Goal: Book appointment/travel/reservation

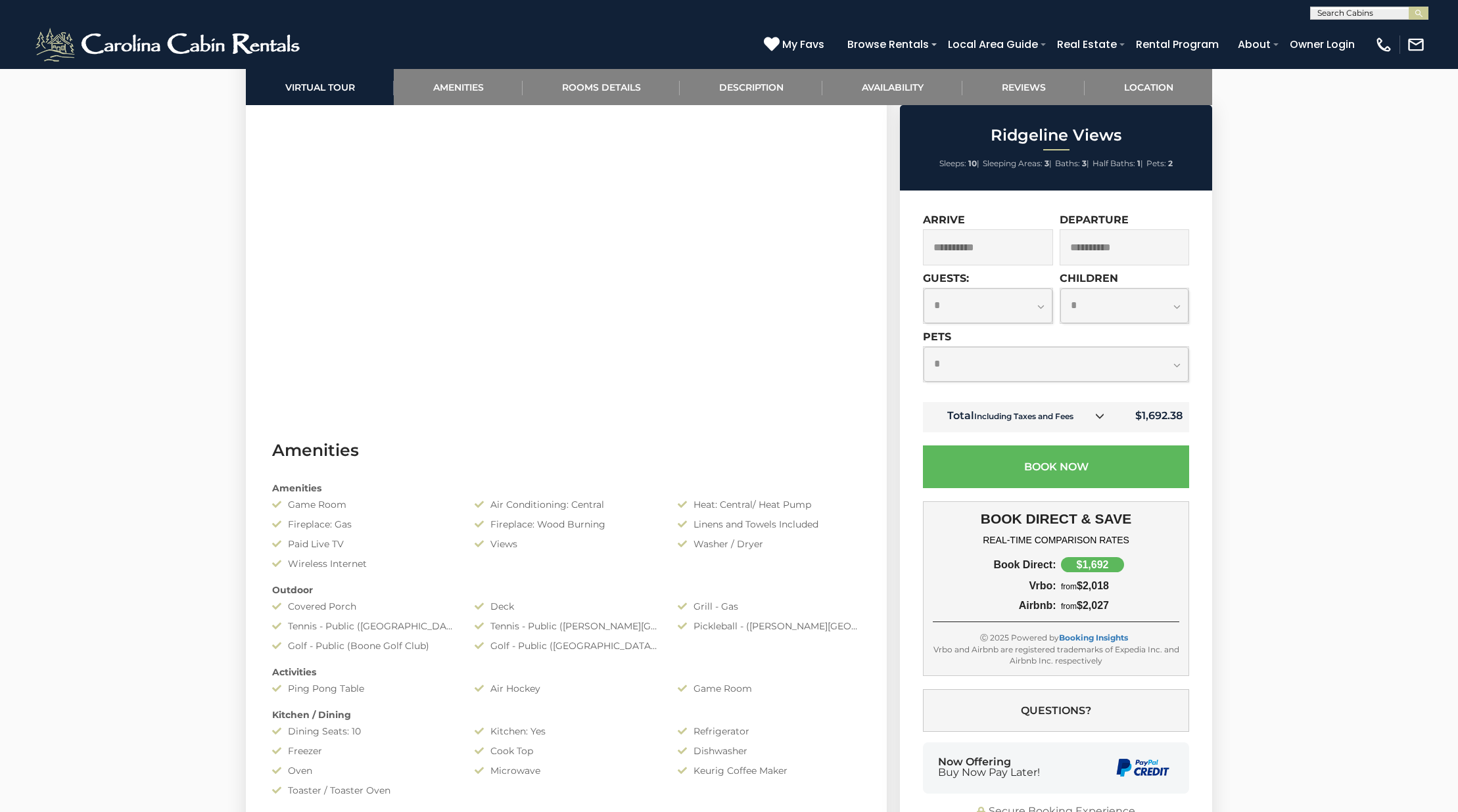
scroll to position [854, 0]
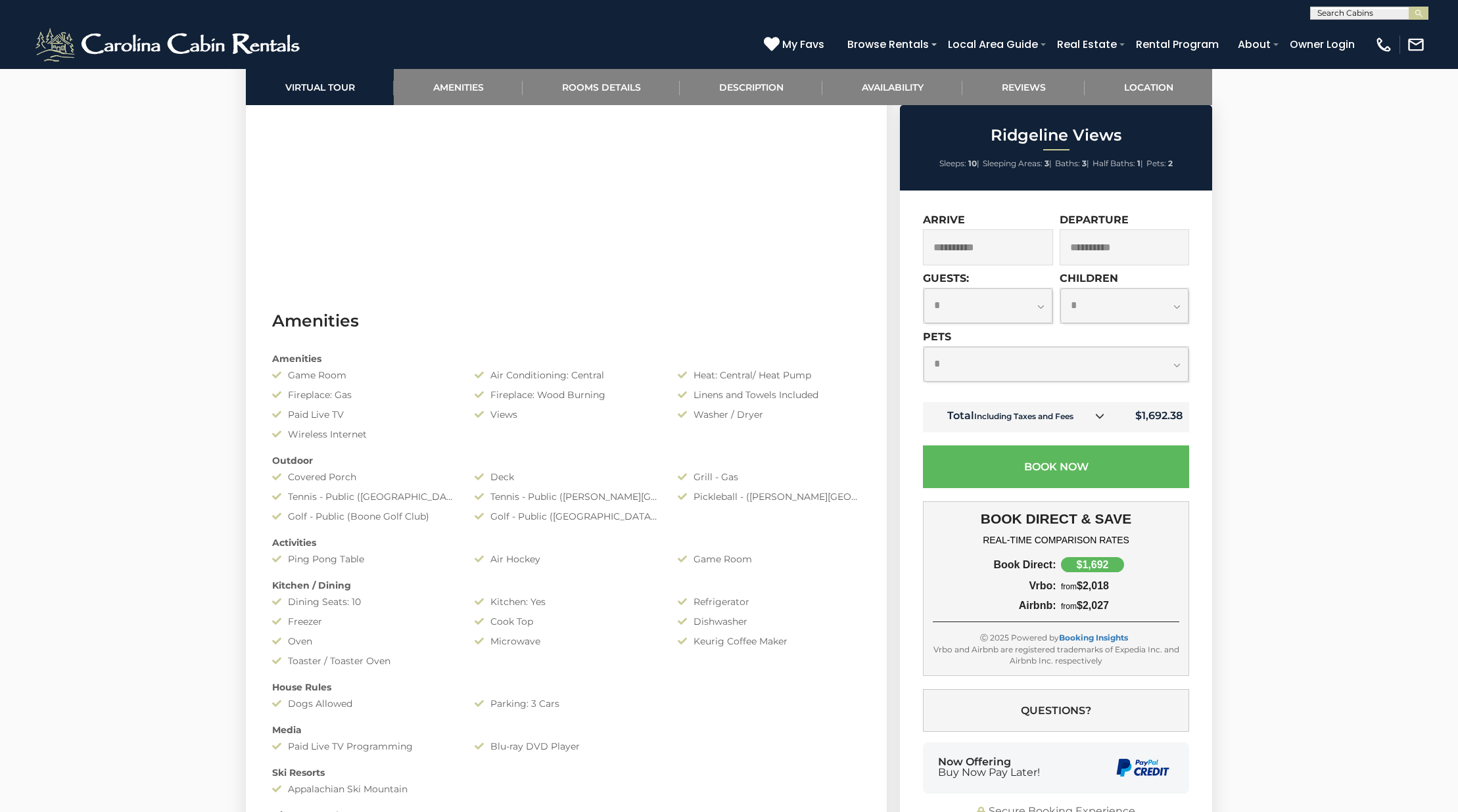
select select "*"
click option "*" at bounding box center [0, 0] width 0 height 0
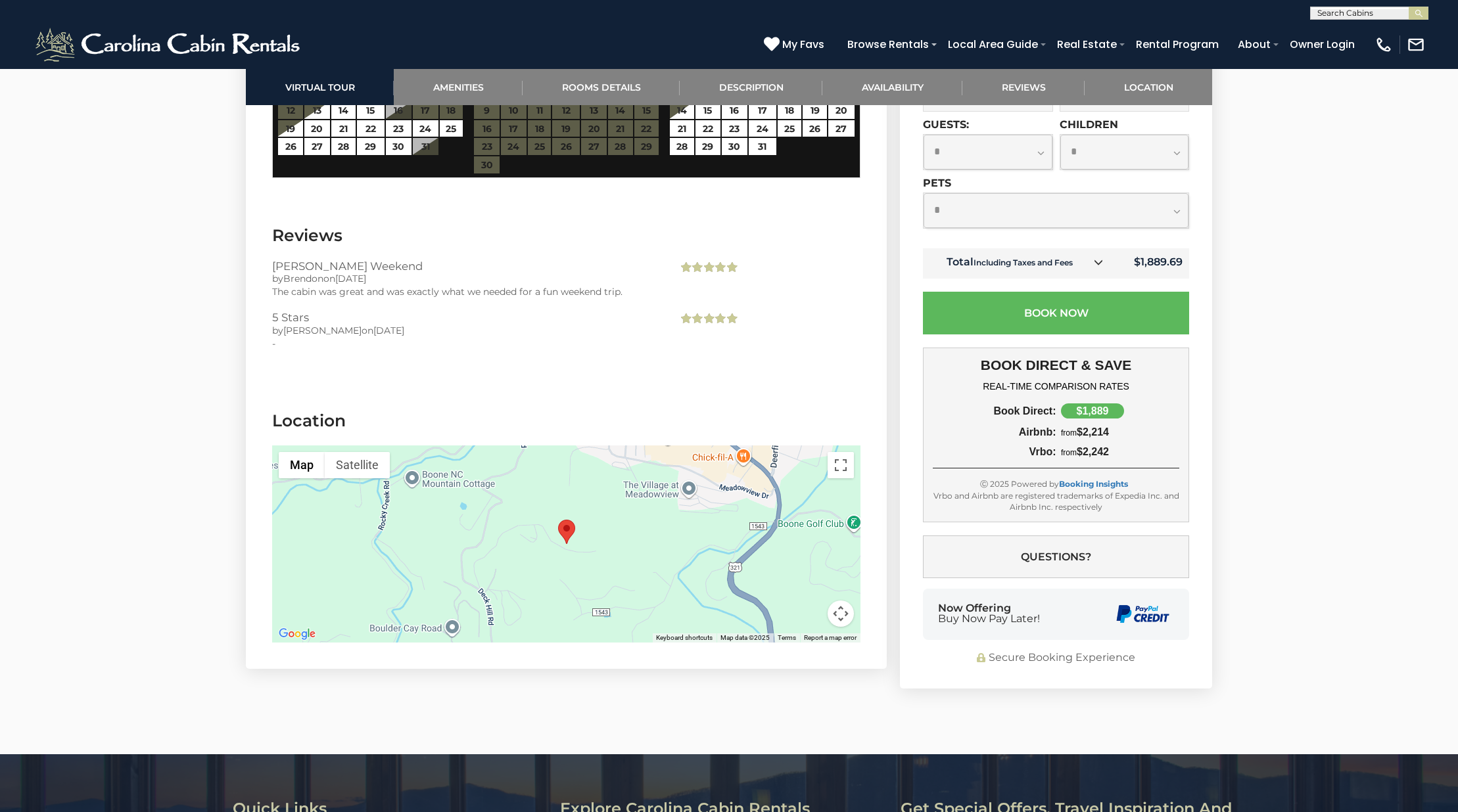
scroll to position [3223, 0]
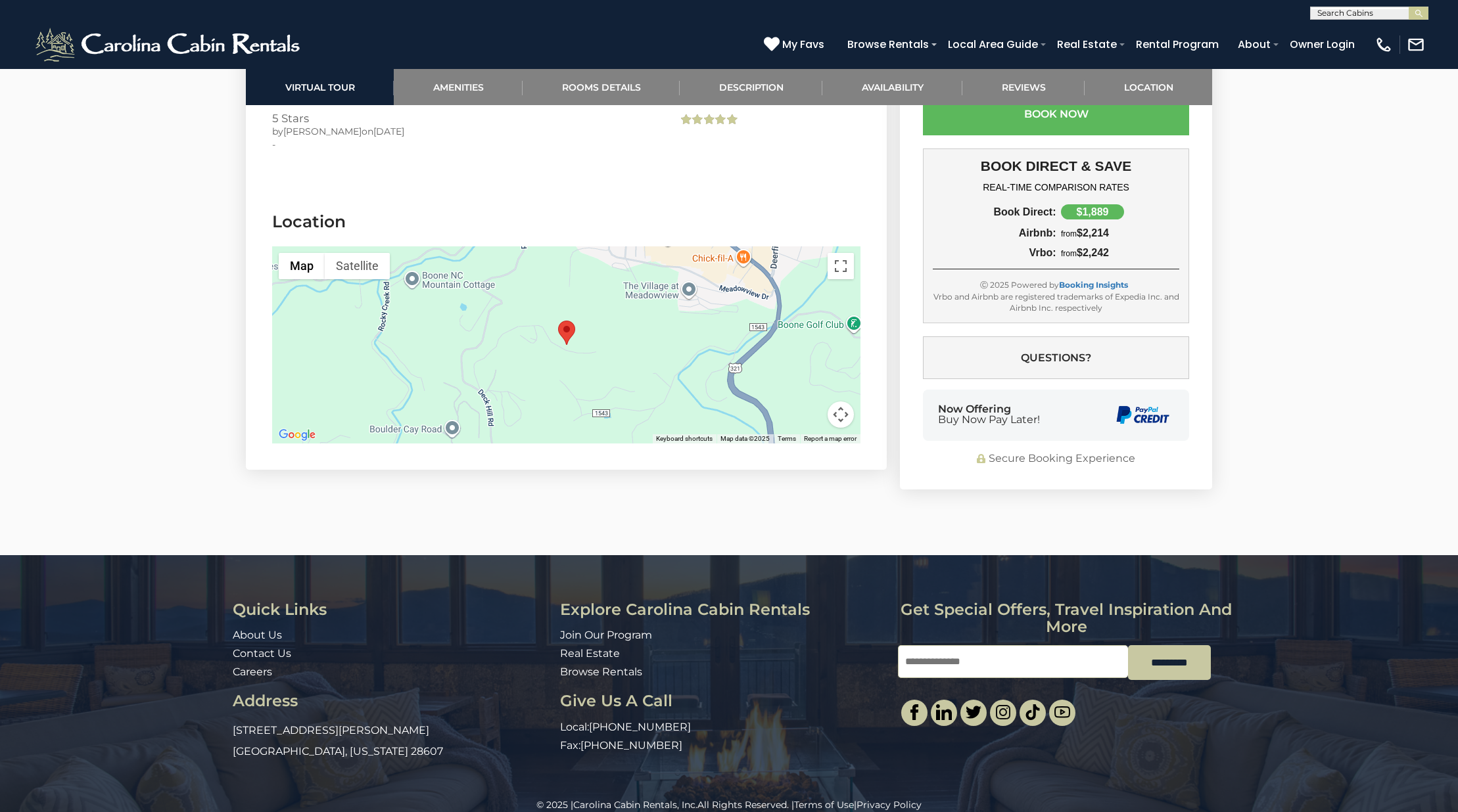
click at [843, 401] on button "Map camera controls" at bounding box center [841, 414] width 27 height 27
click at [808, 336] on button "Zoom in" at bounding box center [807, 349] width 27 height 27
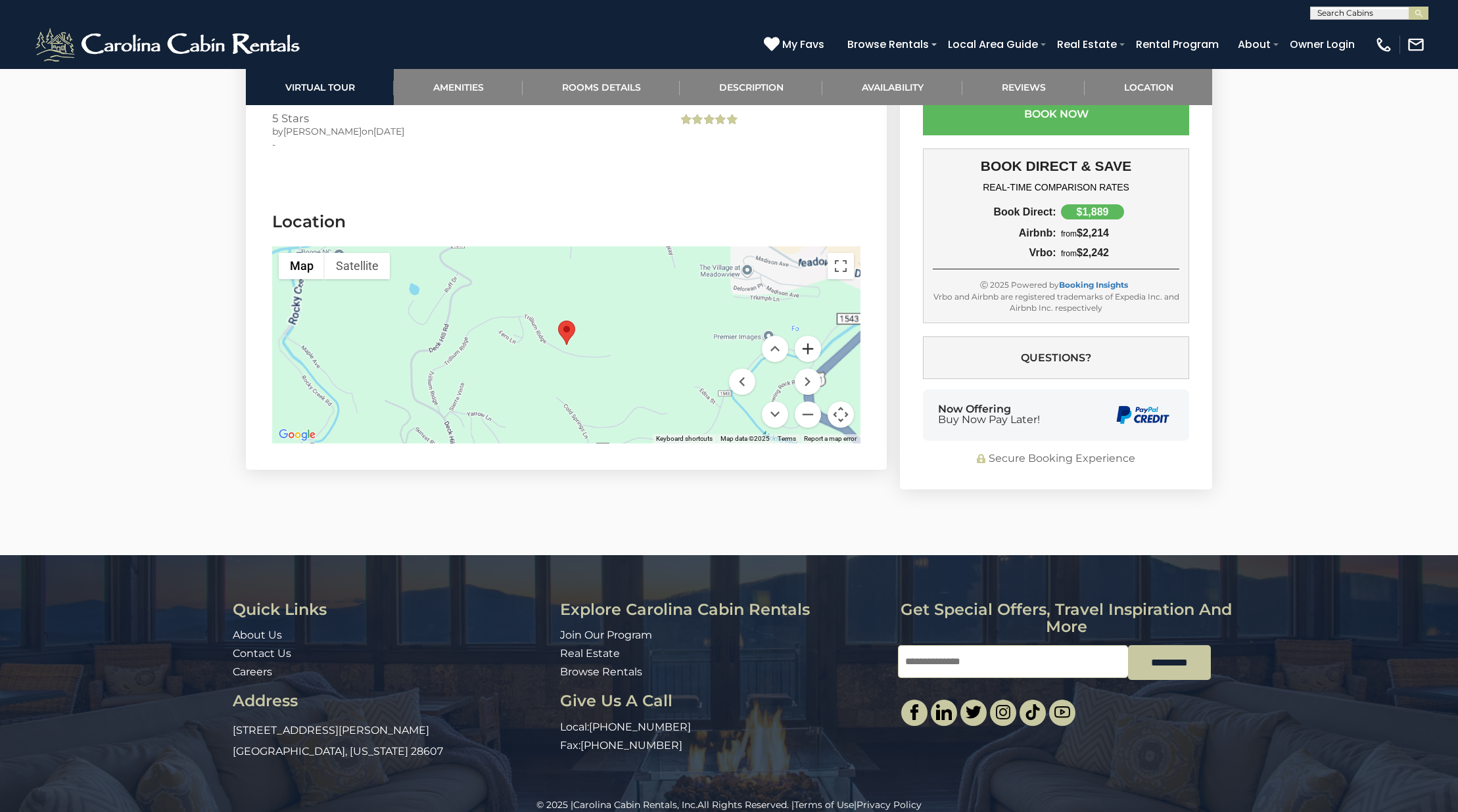
click at [808, 336] on button "Zoom in" at bounding box center [807, 349] width 27 height 27
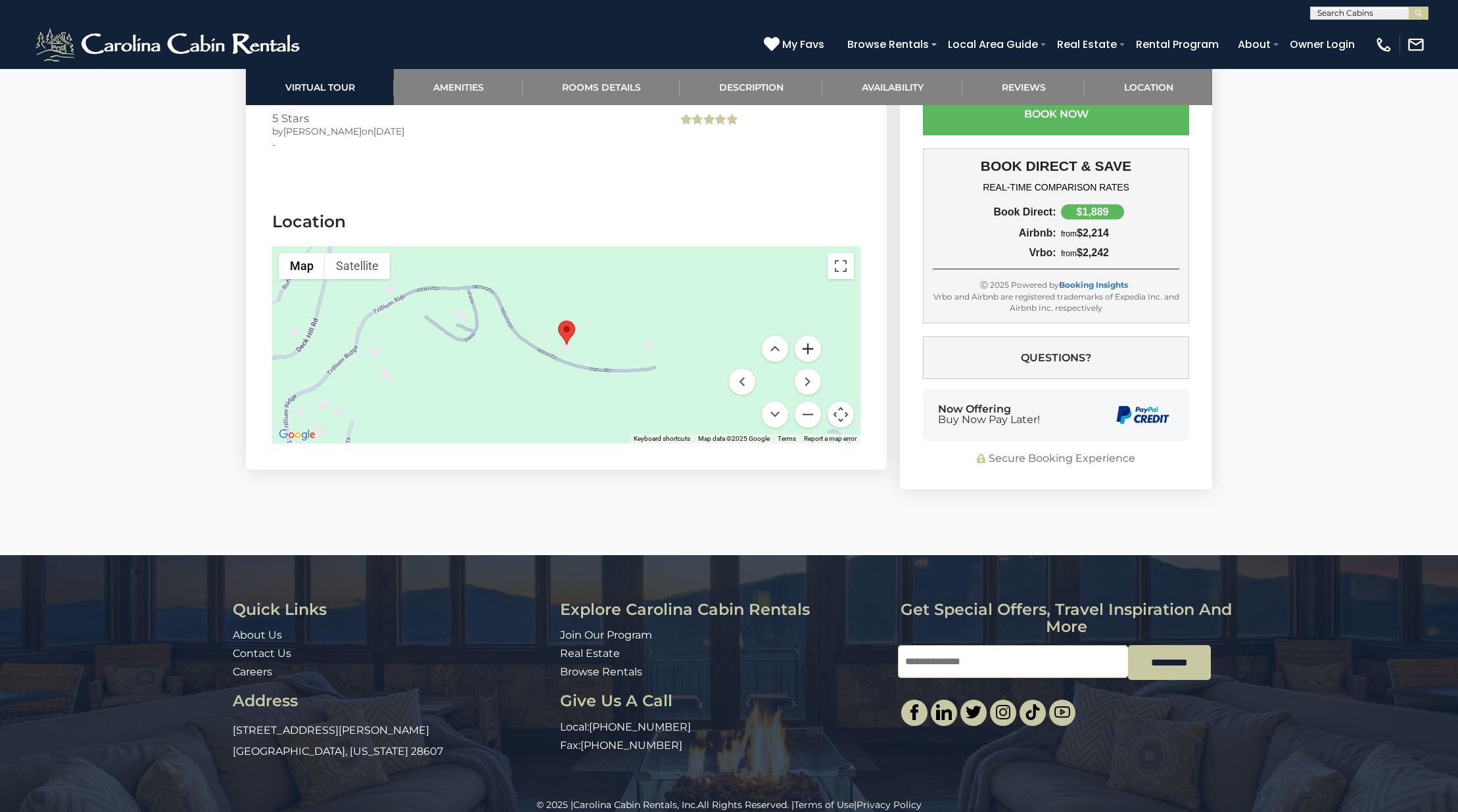
click at [808, 336] on button "Zoom in" at bounding box center [807, 349] width 27 height 27
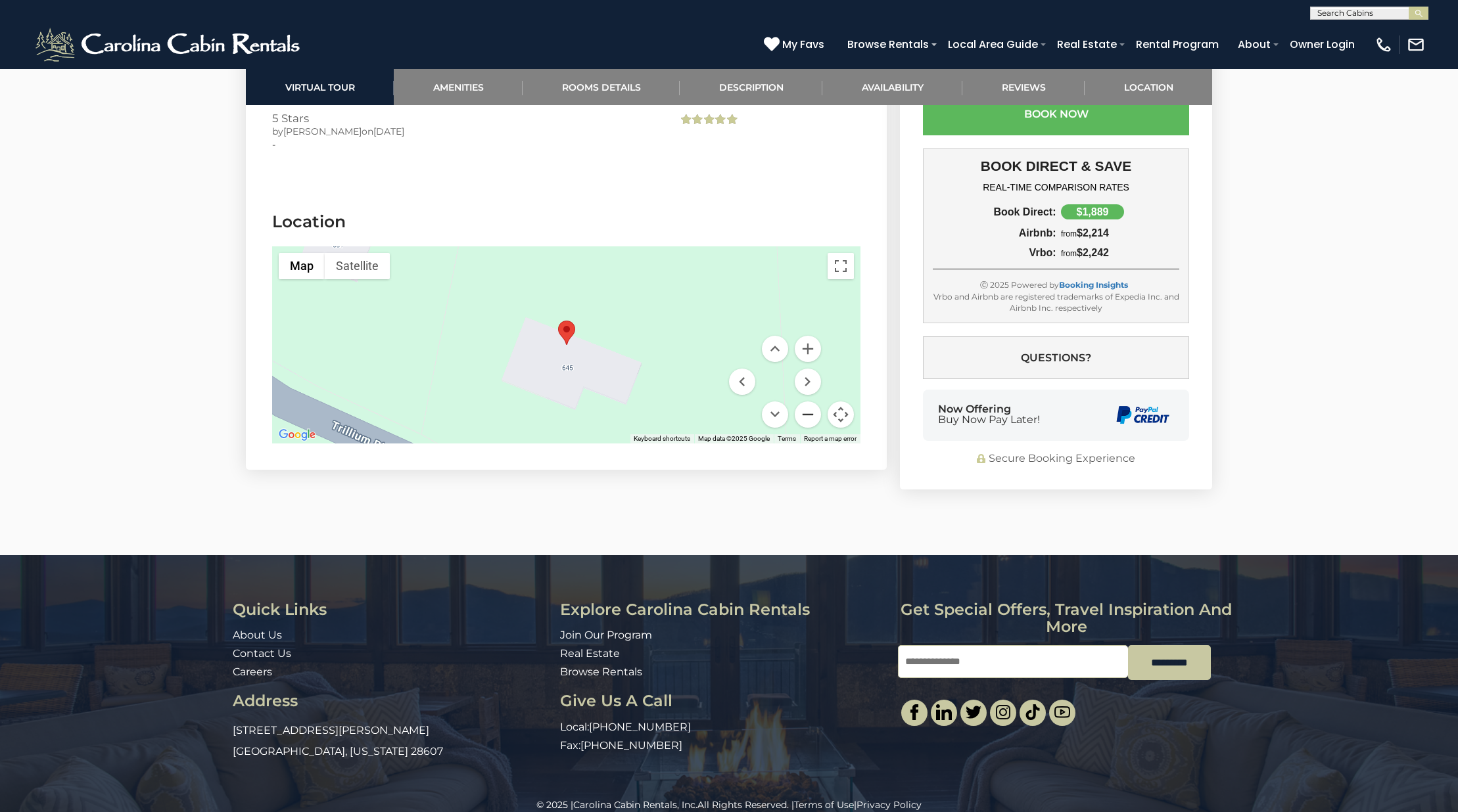
click at [809, 401] on button "Zoom out" at bounding box center [807, 414] width 27 height 27
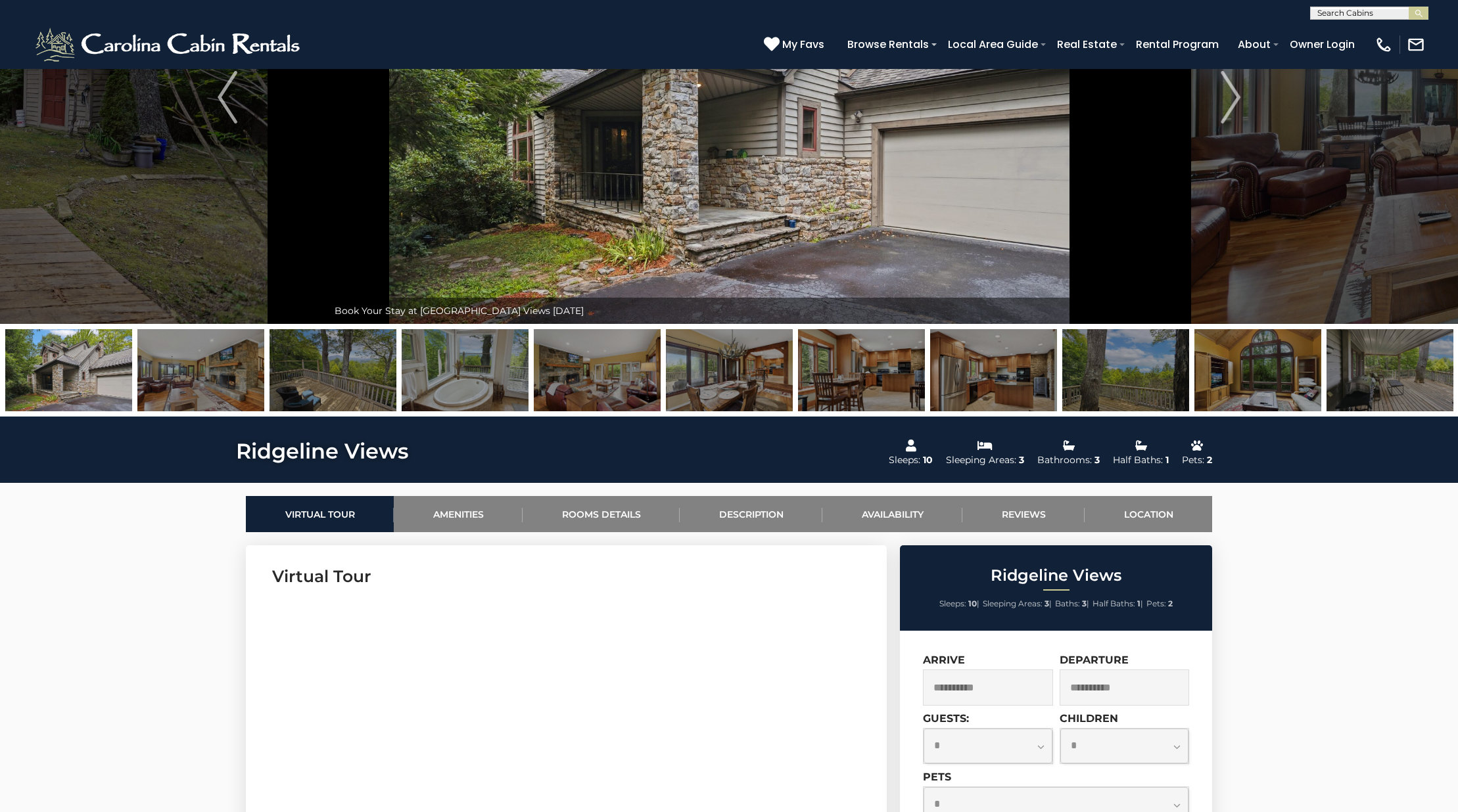
scroll to position [0, 0]
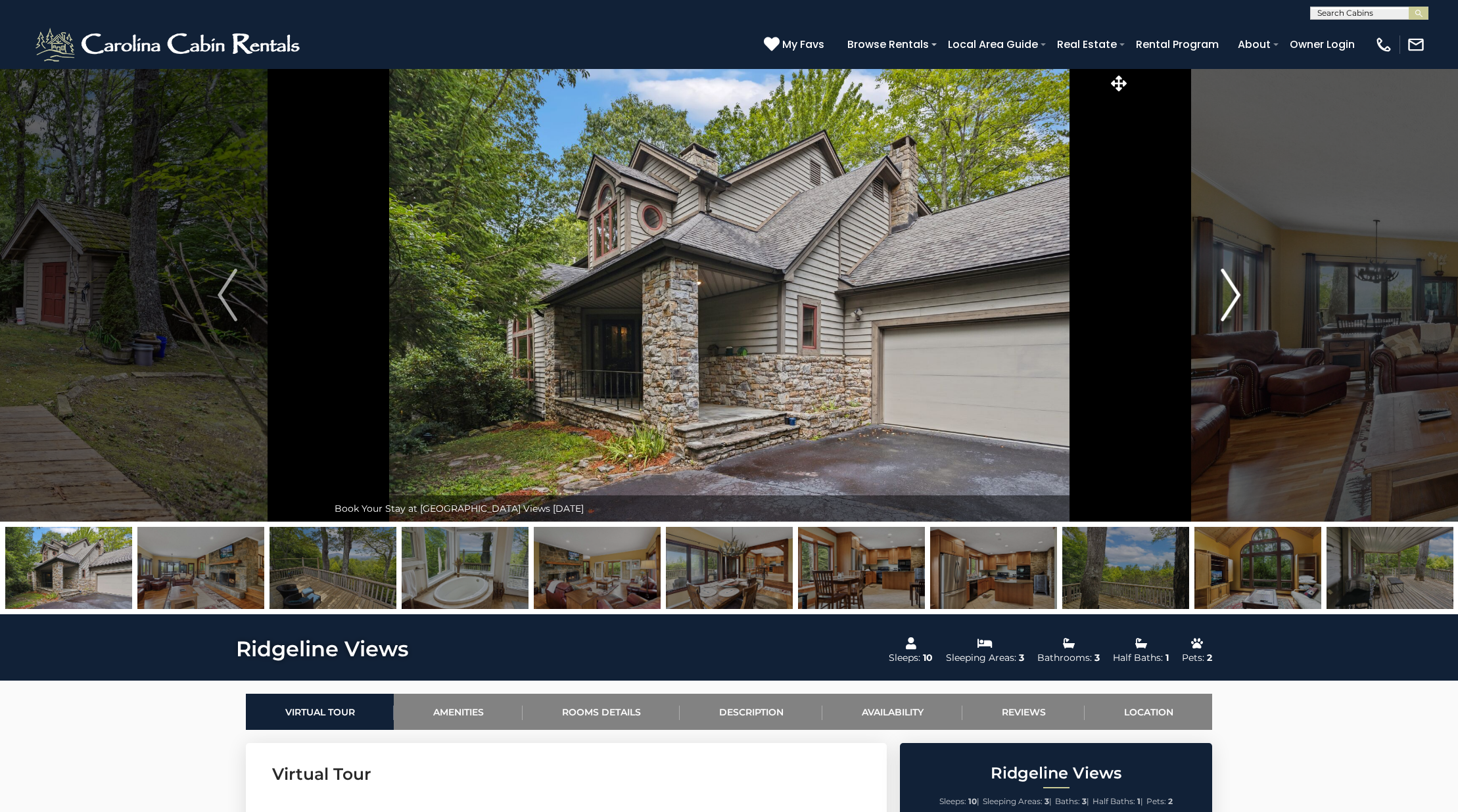
click at [1243, 294] on button "Next" at bounding box center [1230, 295] width 201 height 454
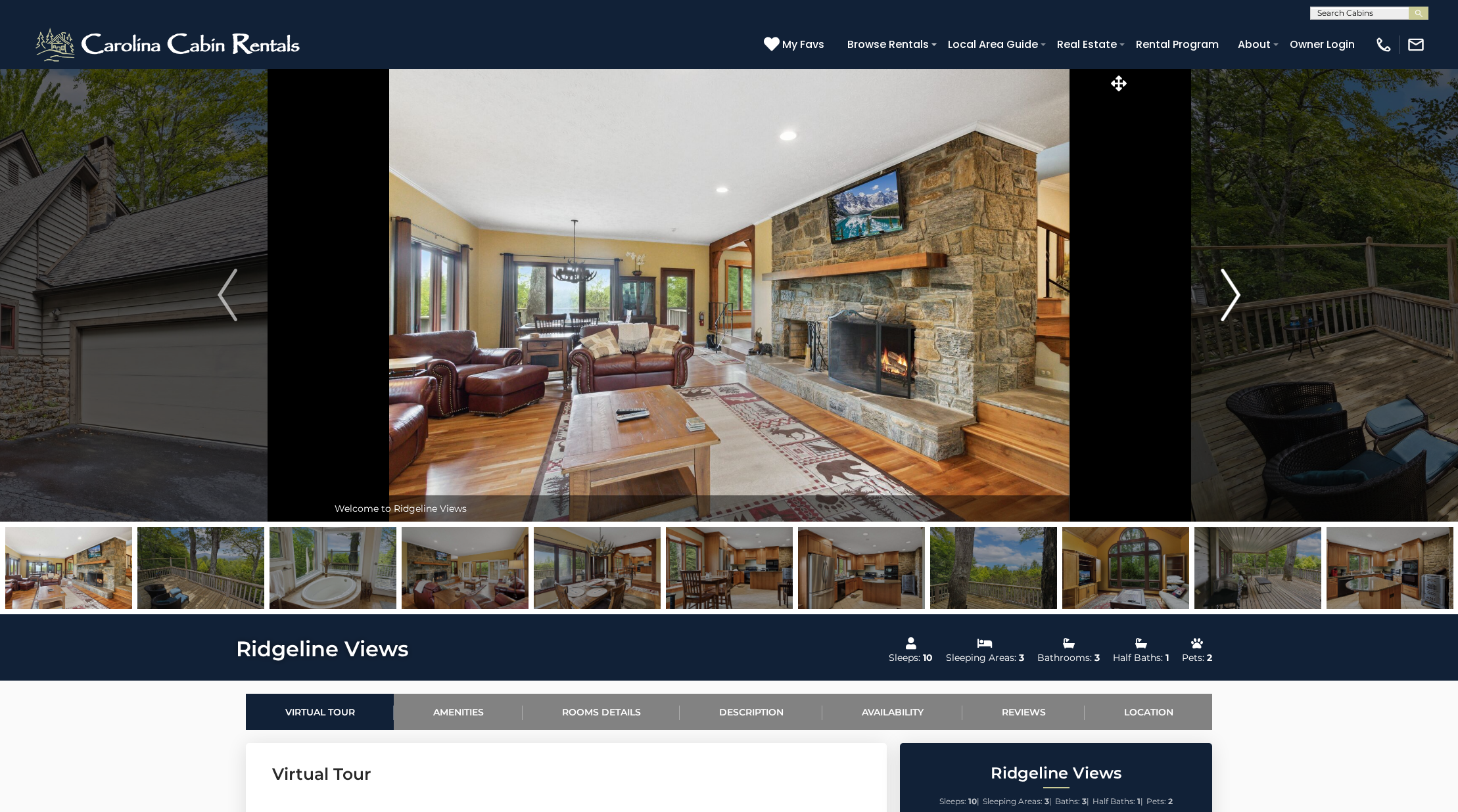
click at [1243, 294] on button "Next" at bounding box center [1230, 295] width 201 height 454
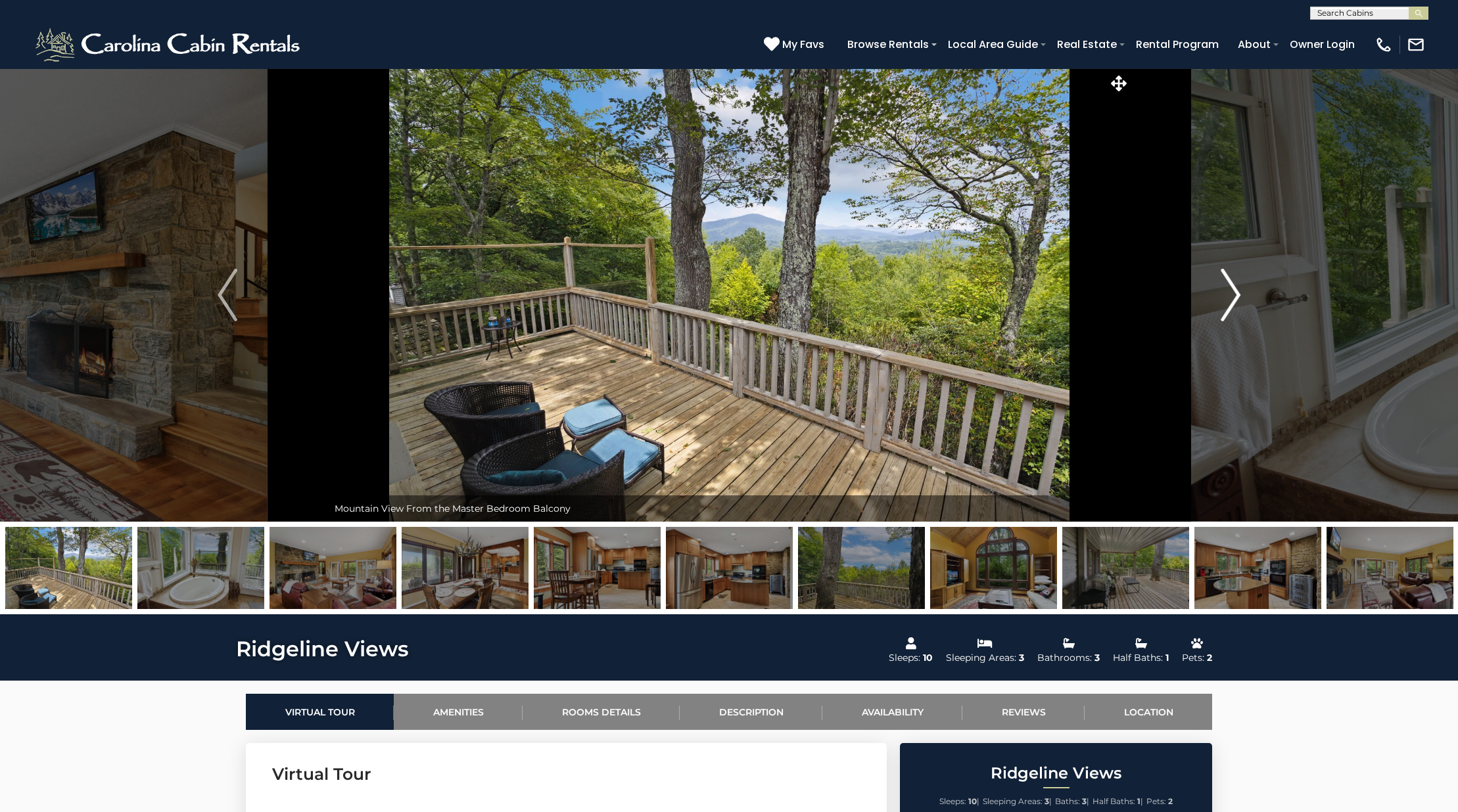
click at [1256, 298] on button "Next" at bounding box center [1230, 295] width 201 height 454
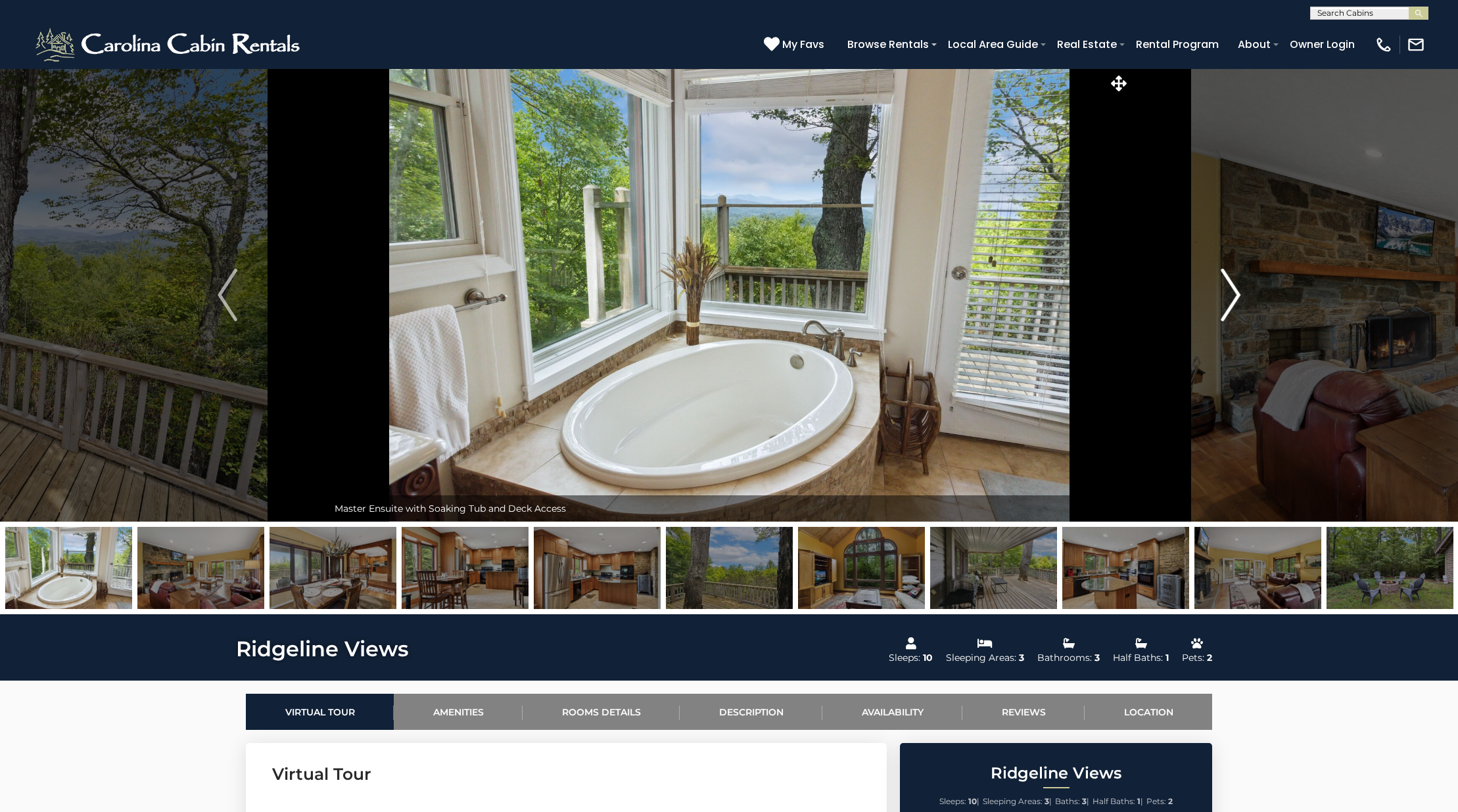
click at [1256, 298] on button "Next" at bounding box center [1230, 295] width 201 height 454
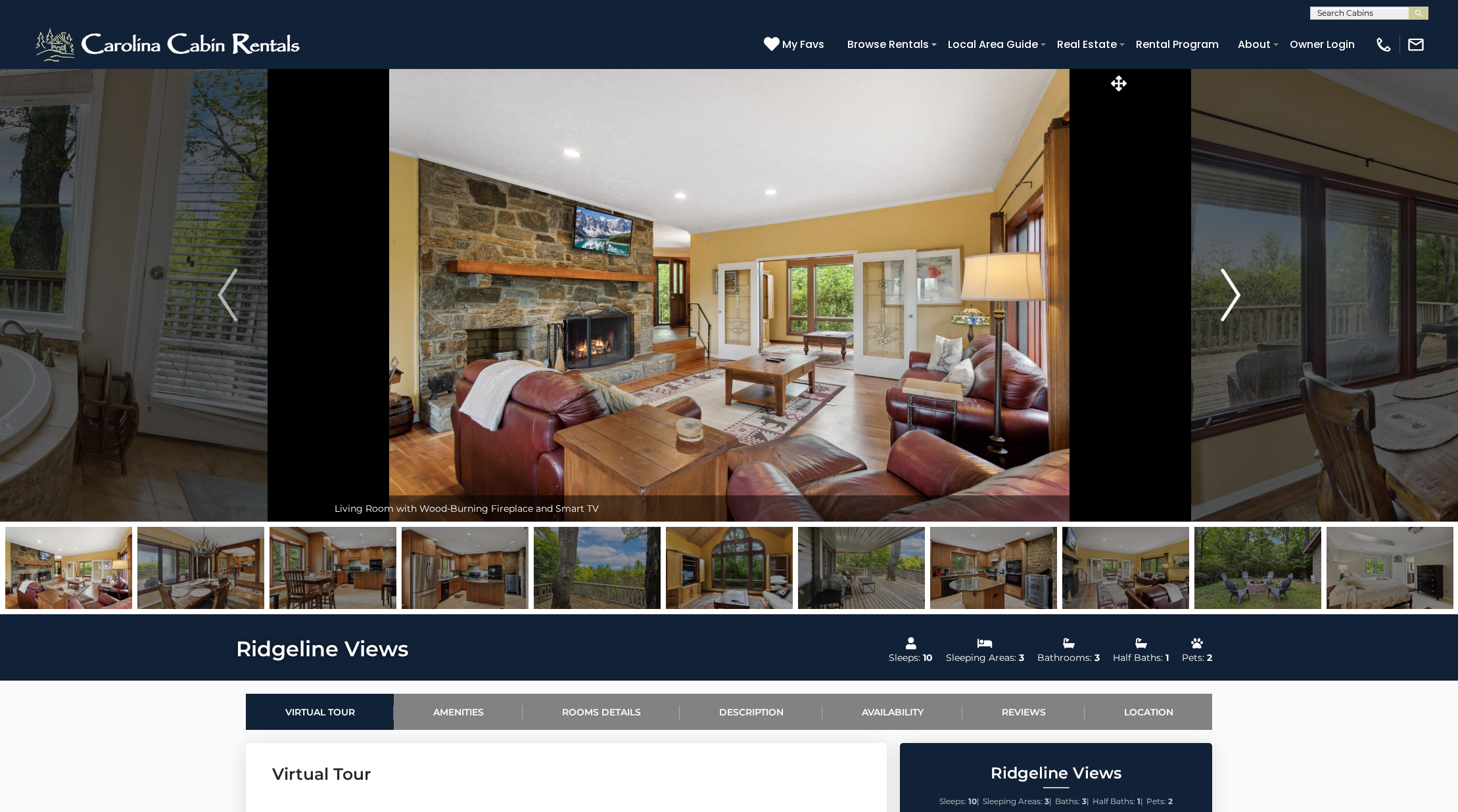
click at [1256, 298] on button "Next" at bounding box center [1230, 295] width 201 height 454
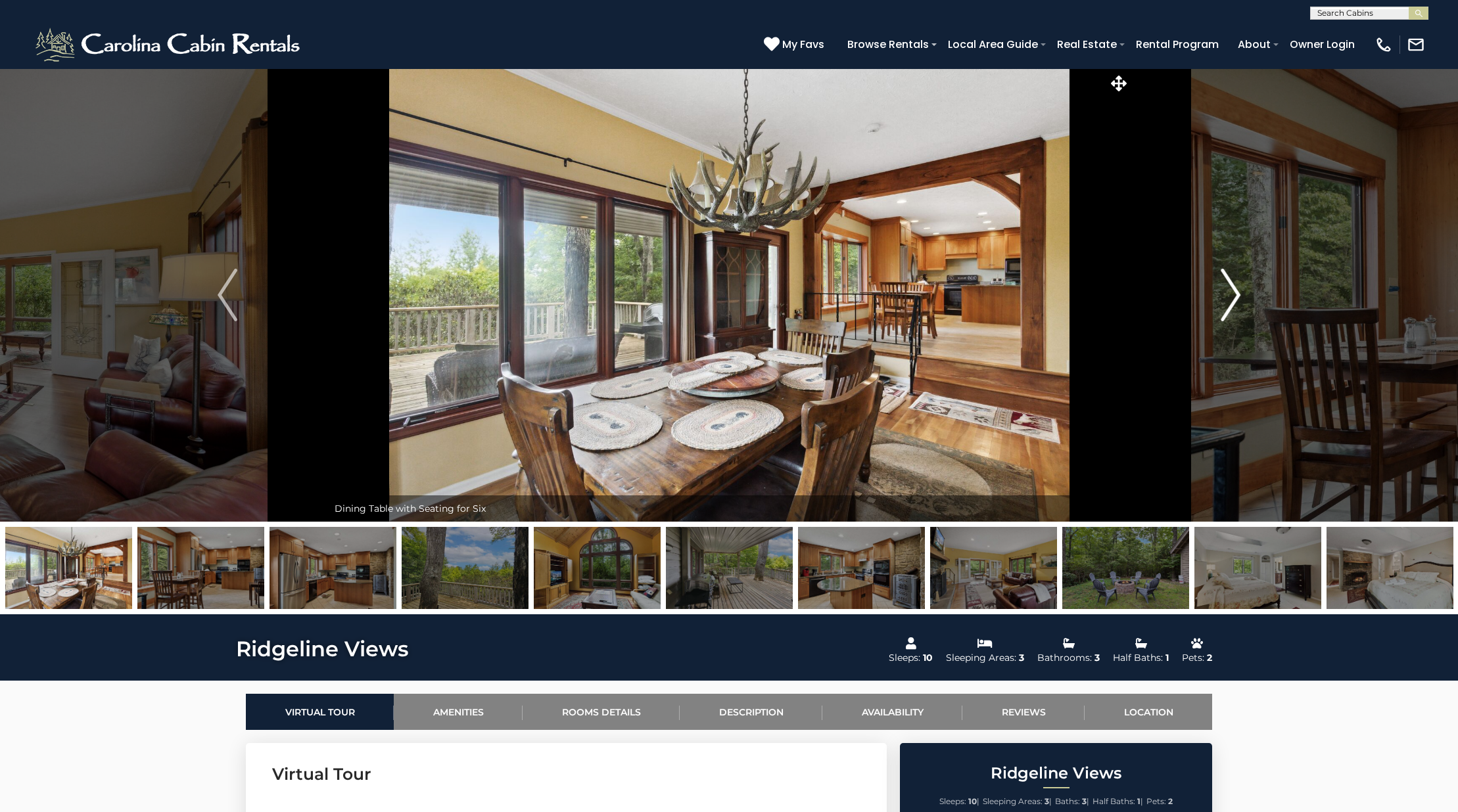
click at [1256, 298] on button "Next" at bounding box center [1230, 295] width 201 height 454
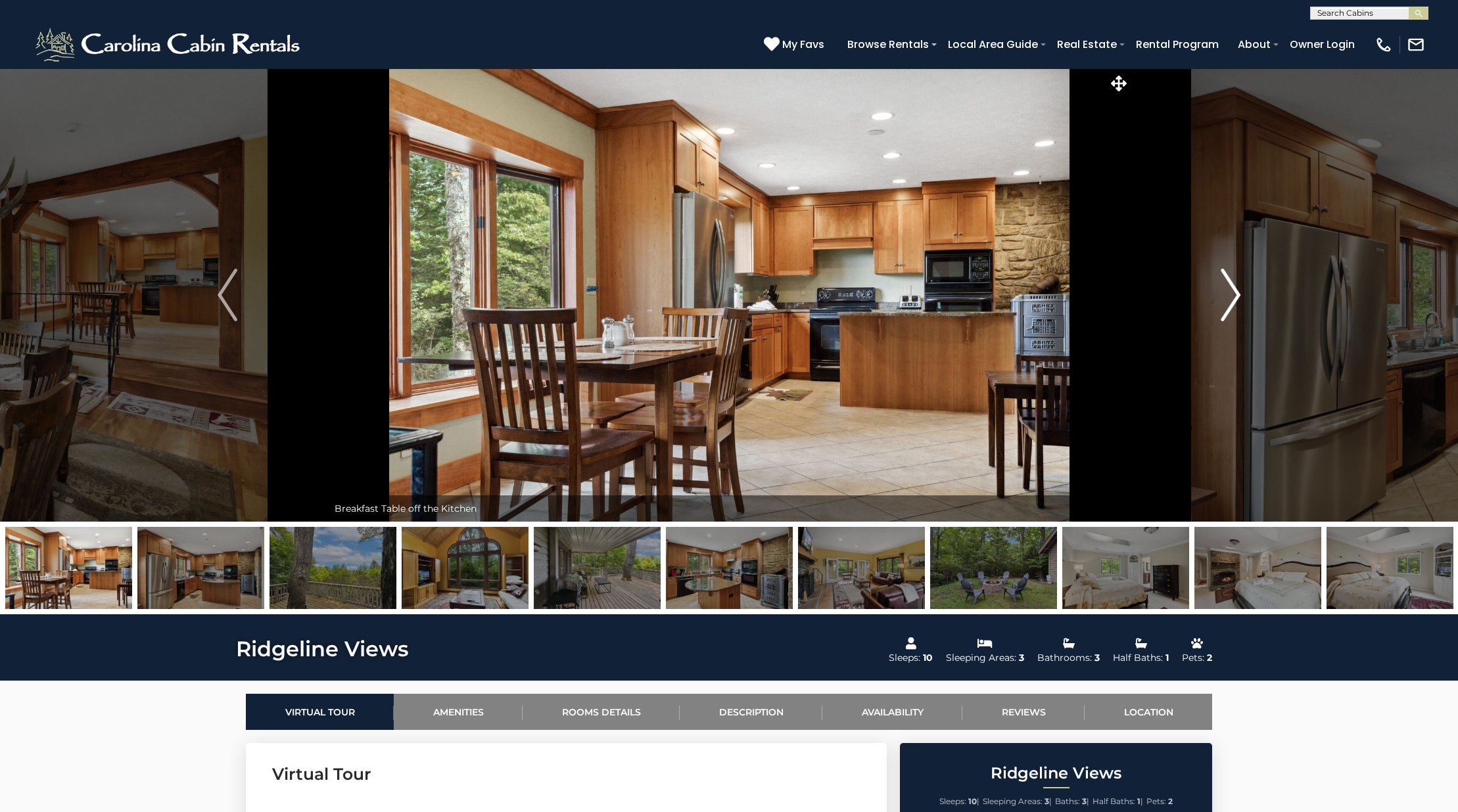
click at [1256, 298] on button "Next" at bounding box center [1230, 295] width 201 height 454
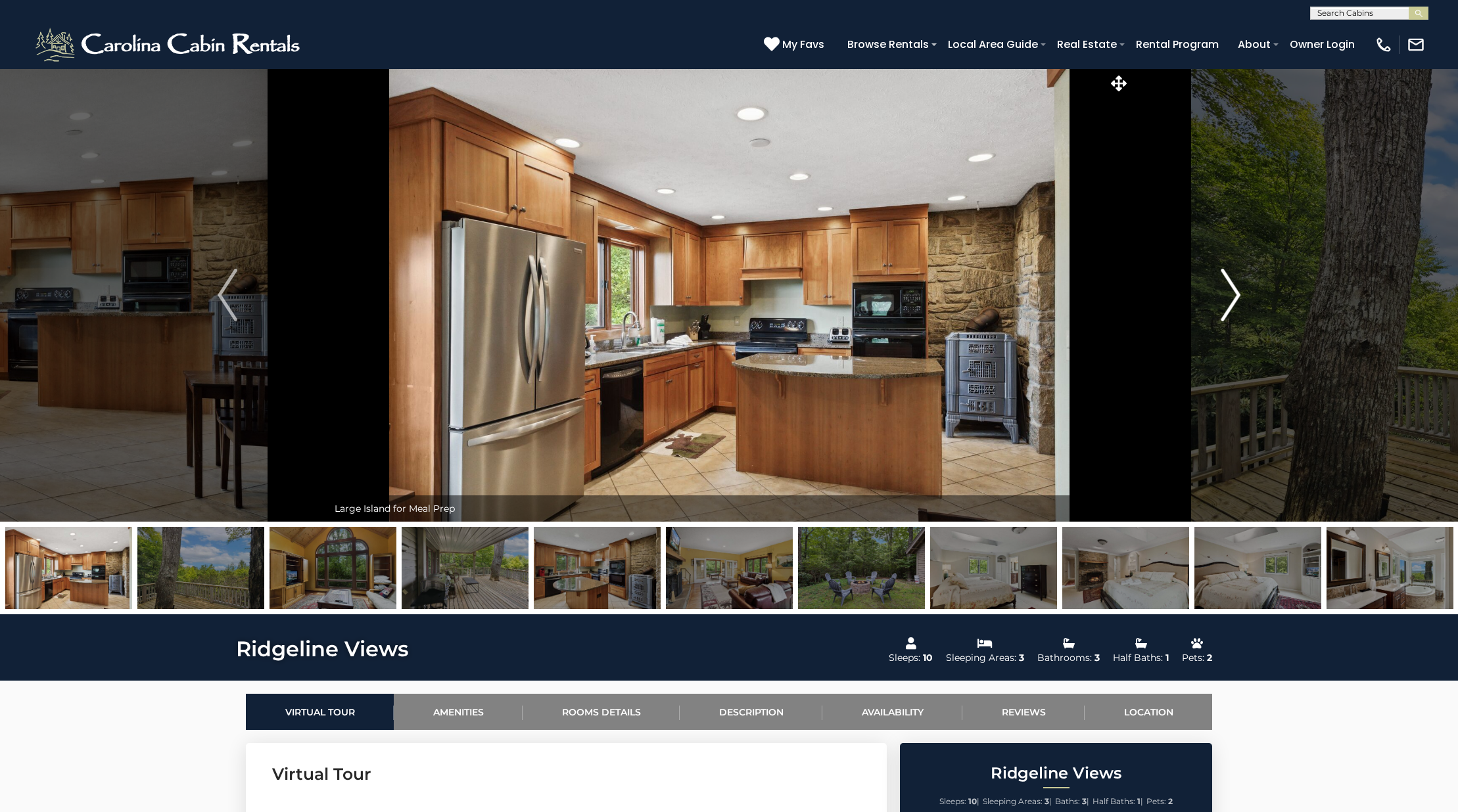
click at [1256, 298] on button "Next" at bounding box center [1230, 295] width 201 height 454
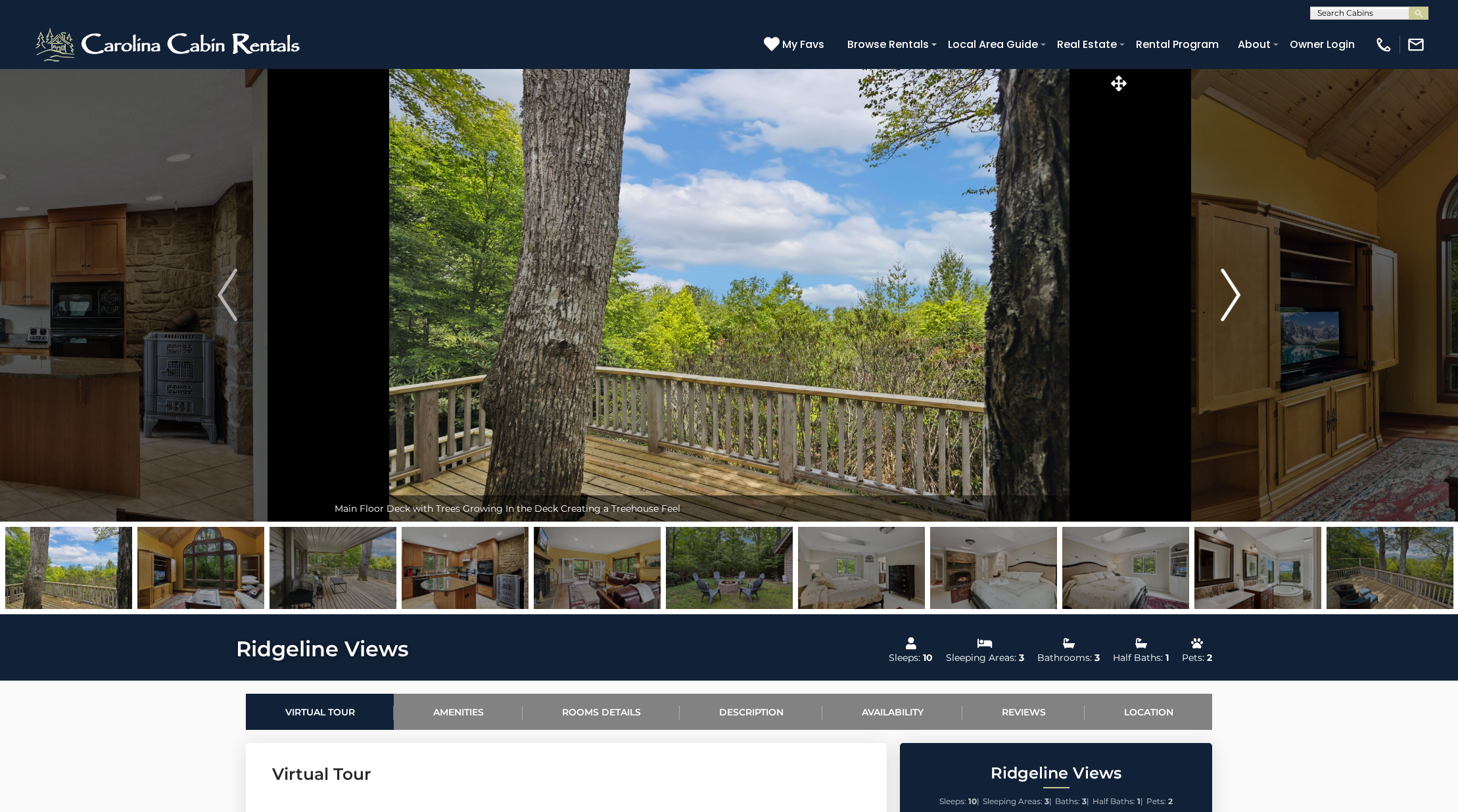
click at [1256, 298] on button "Next" at bounding box center [1230, 295] width 201 height 454
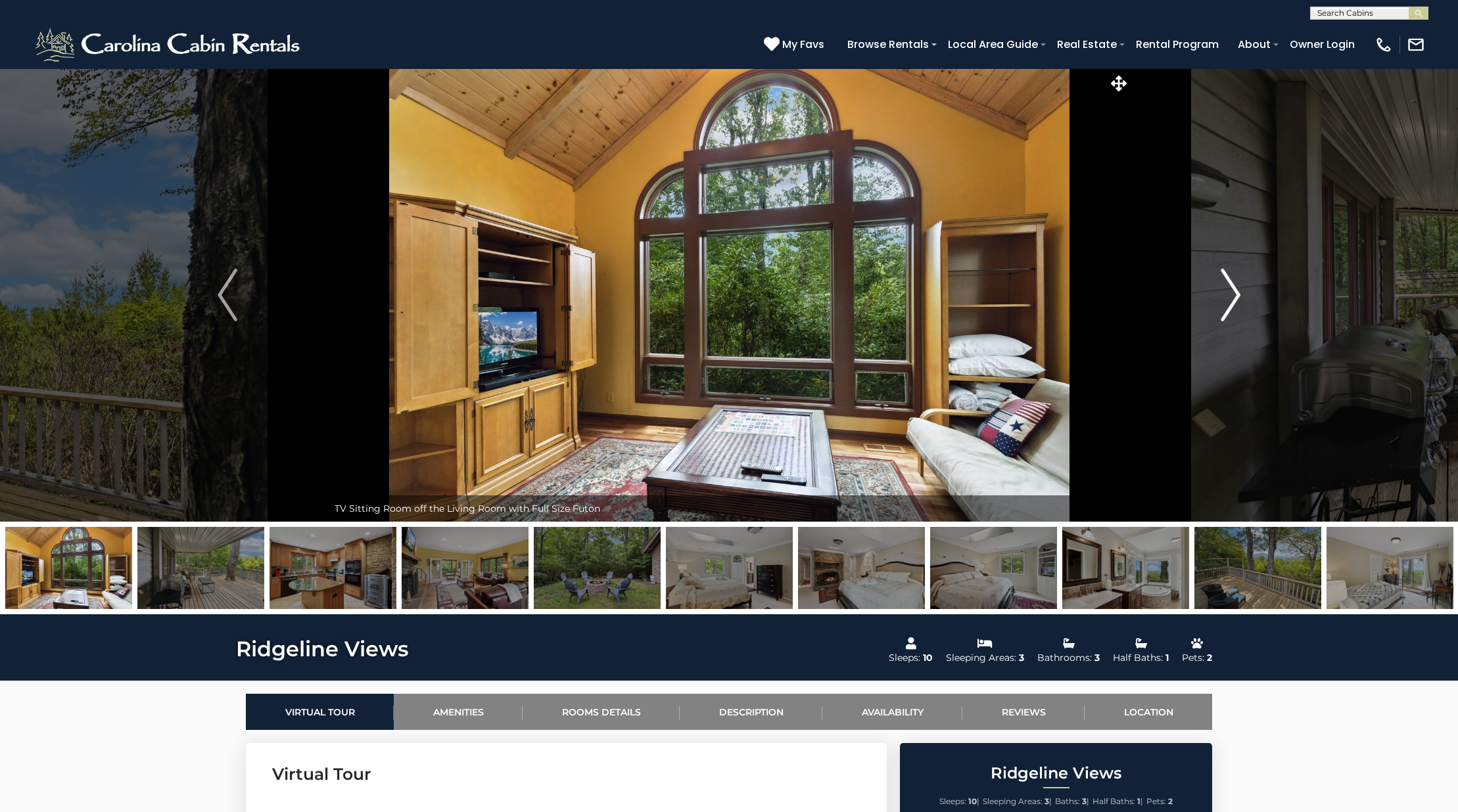
click at [1256, 298] on button "Next" at bounding box center [1230, 295] width 201 height 454
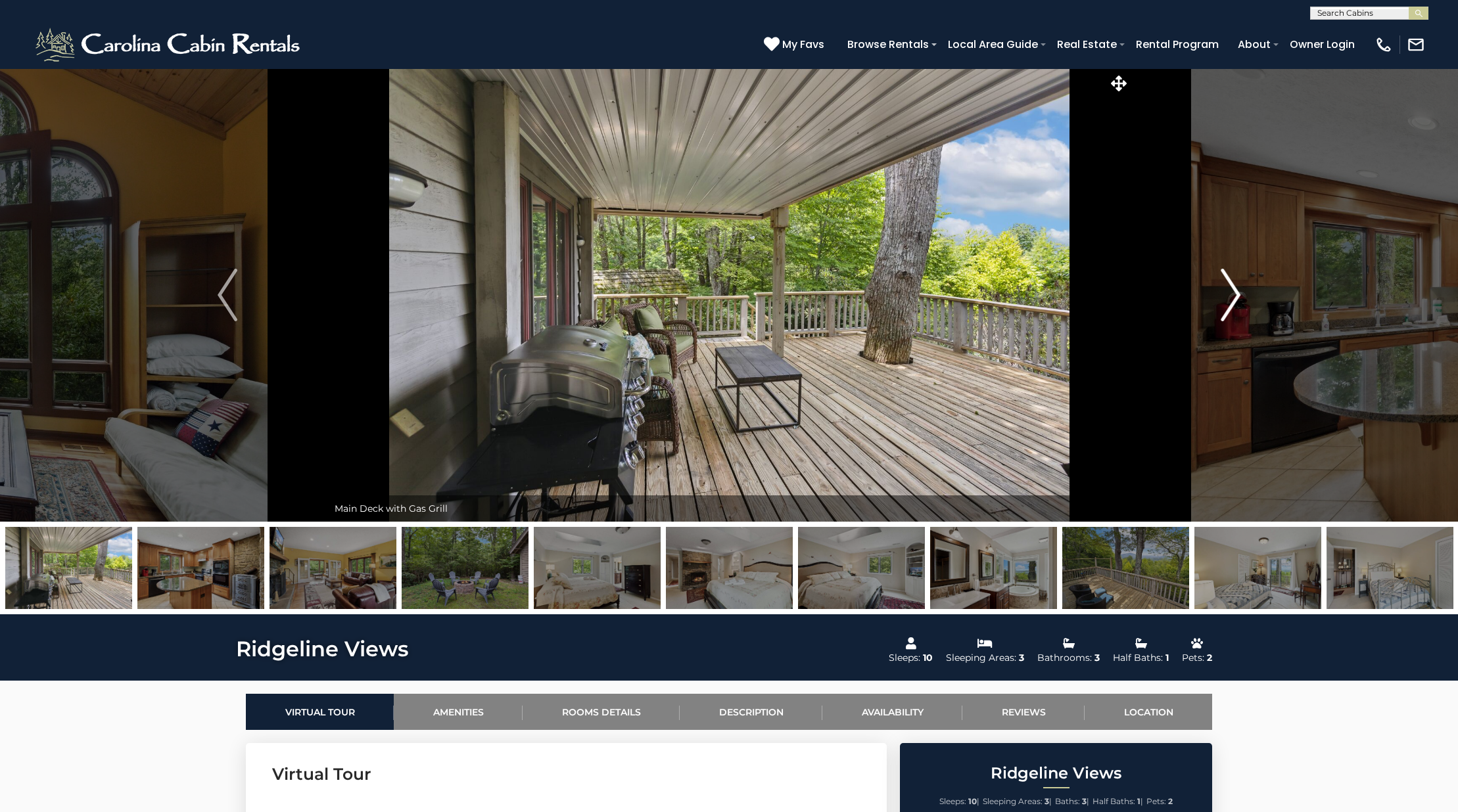
click at [1256, 298] on button "Next" at bounding box center [1230, 295] width 201 height 454
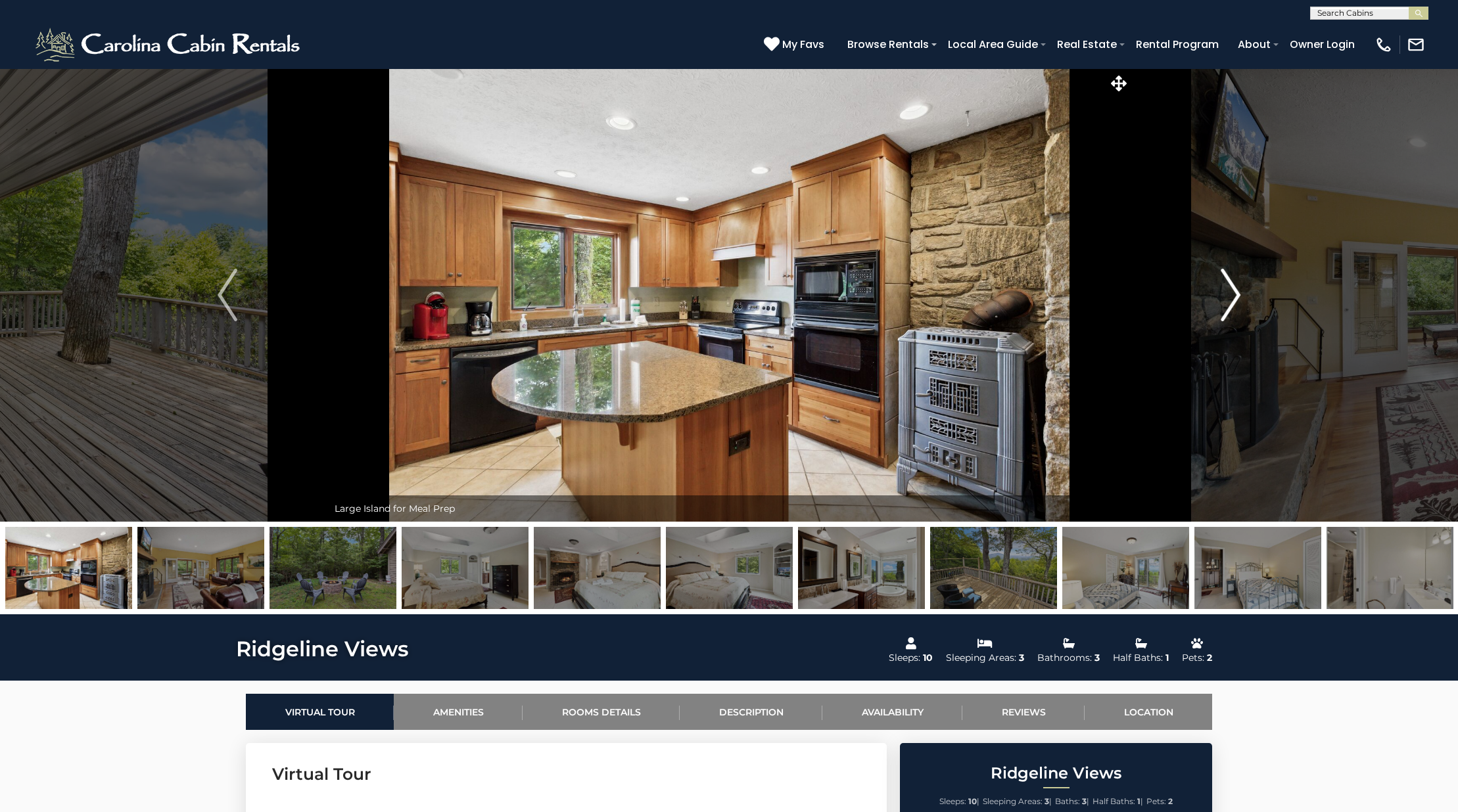
click at [1256, 298] on button "Next" at bounding box center [1230, 295] width 201 height 454
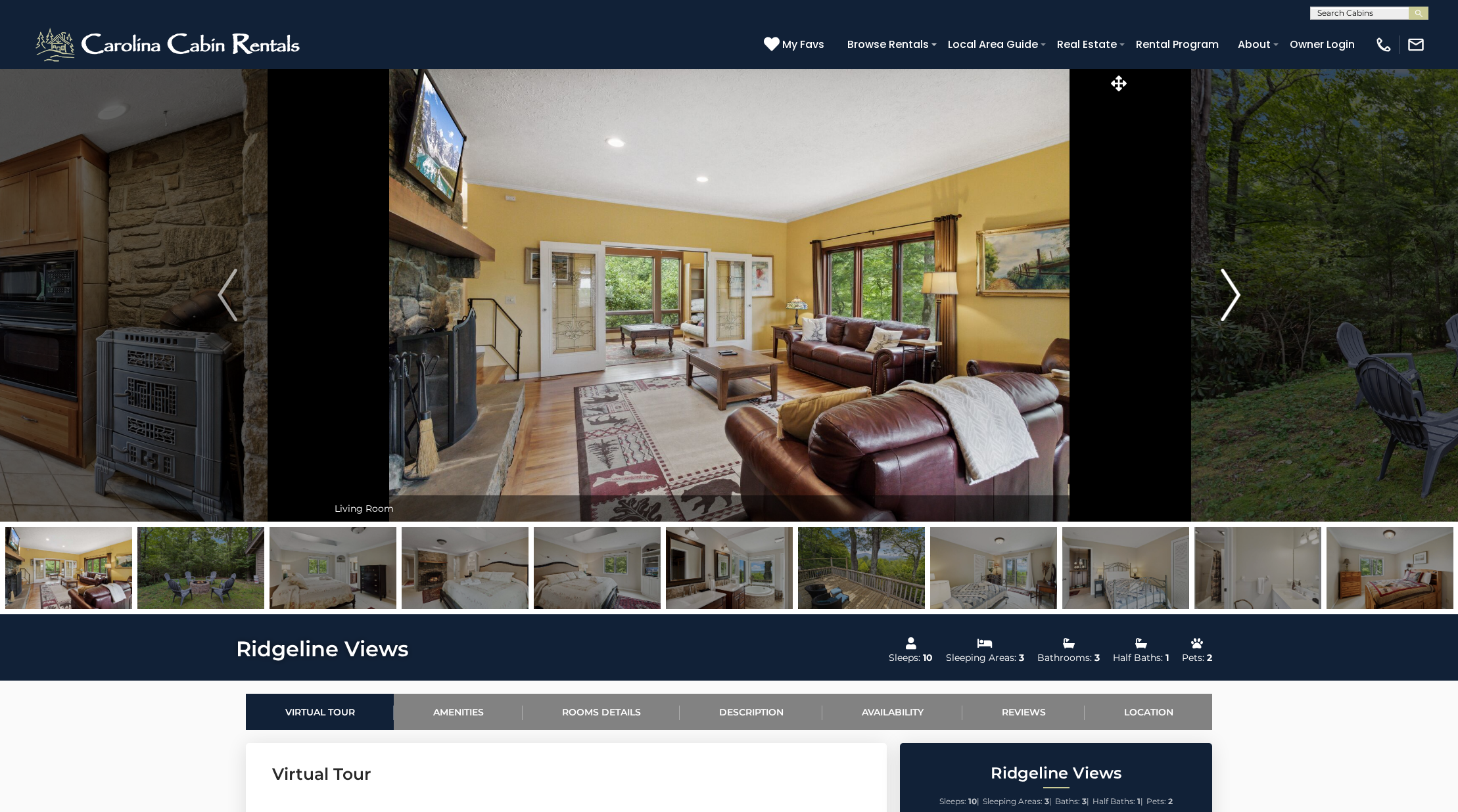
click at [1256, 298] on button "Next" at bounding box center [1230, 295] width 201 height 454
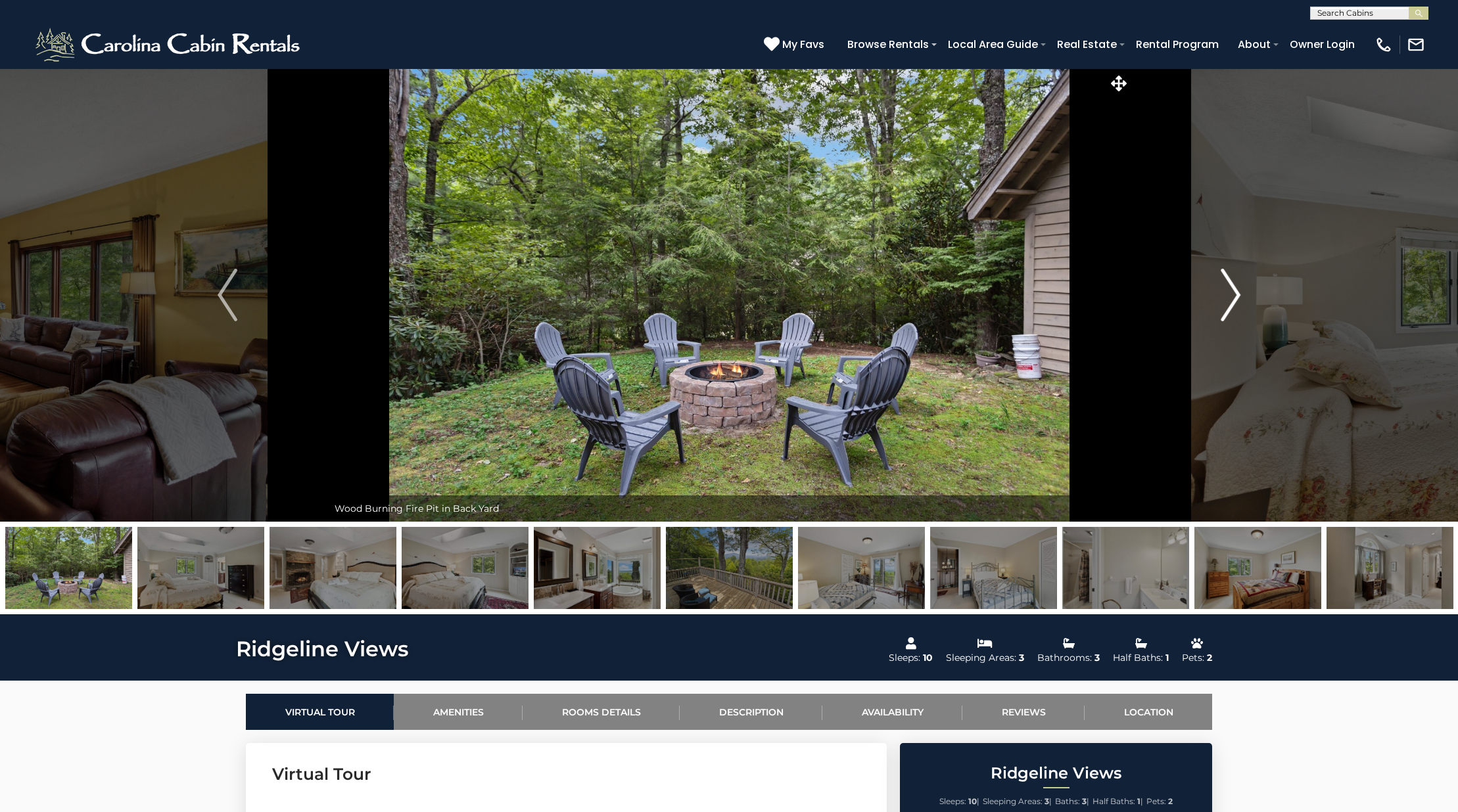
click at [1224, 283] on img "Next" at bounding box center [1230, 295] width 20 height 52
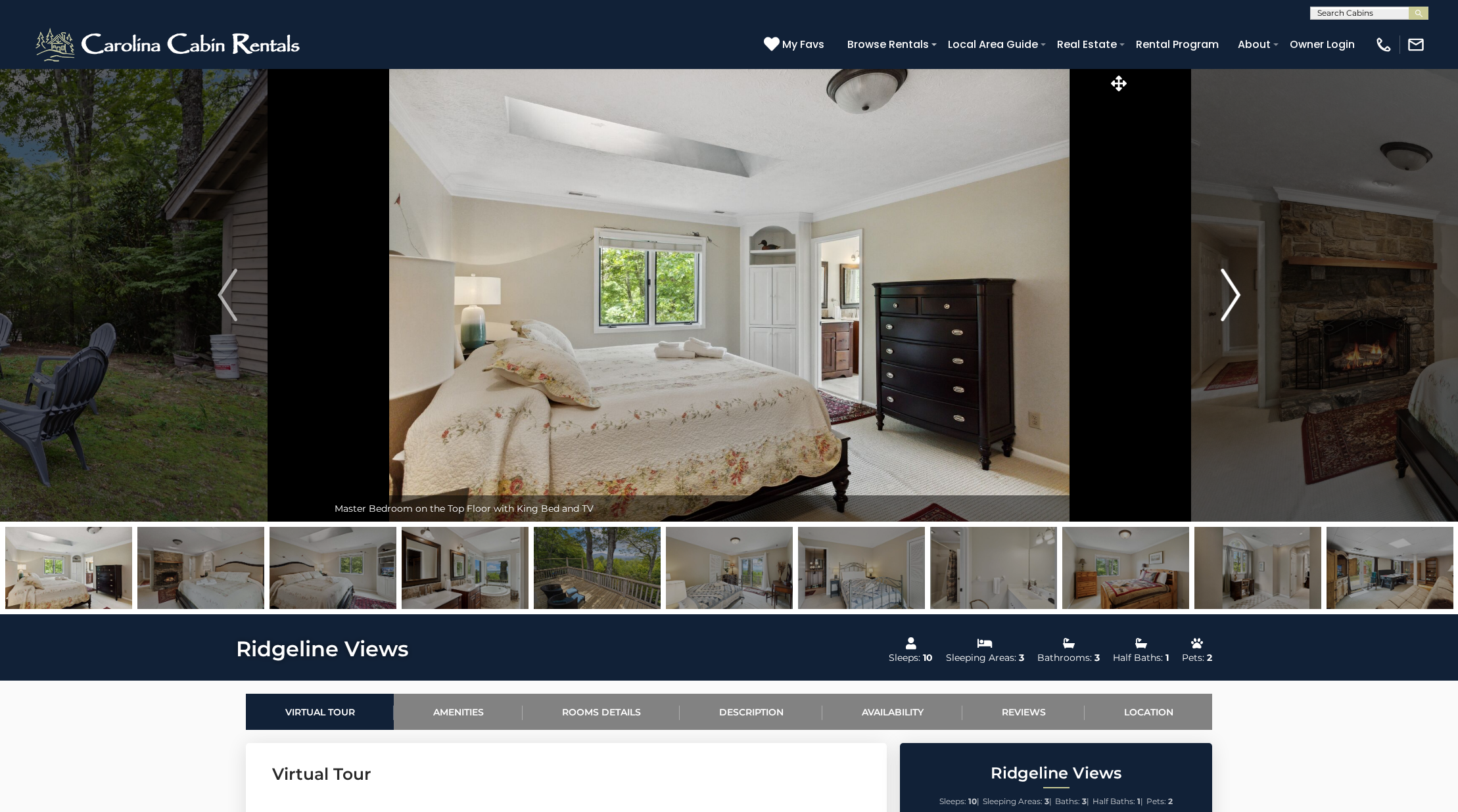
click at [1224, 283] on img "Next" at bounding box center [1230, 295] width 20 height 52
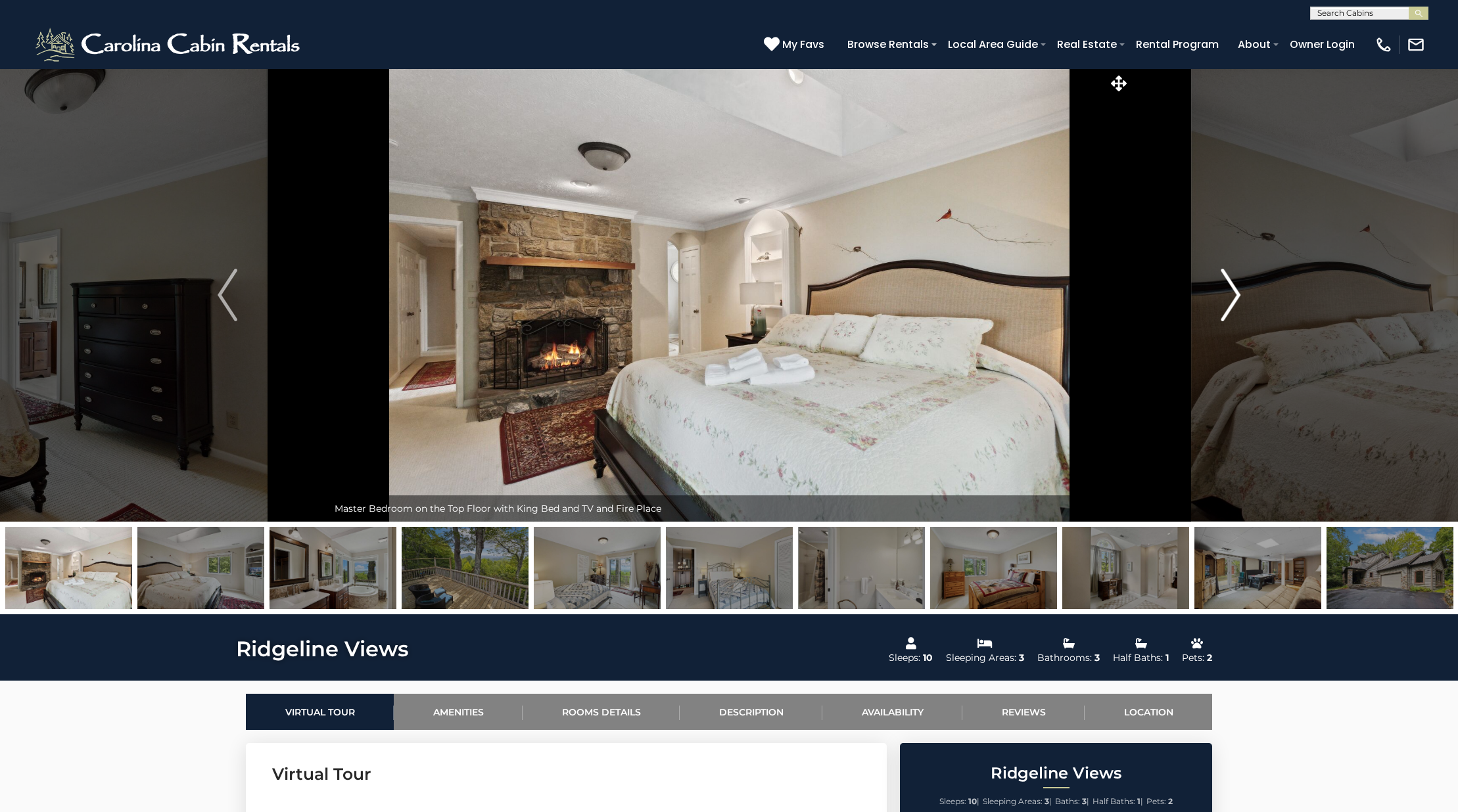
click at [1224, 283] on img "Next" at bounding box center [1230, 295] width 20 height 52
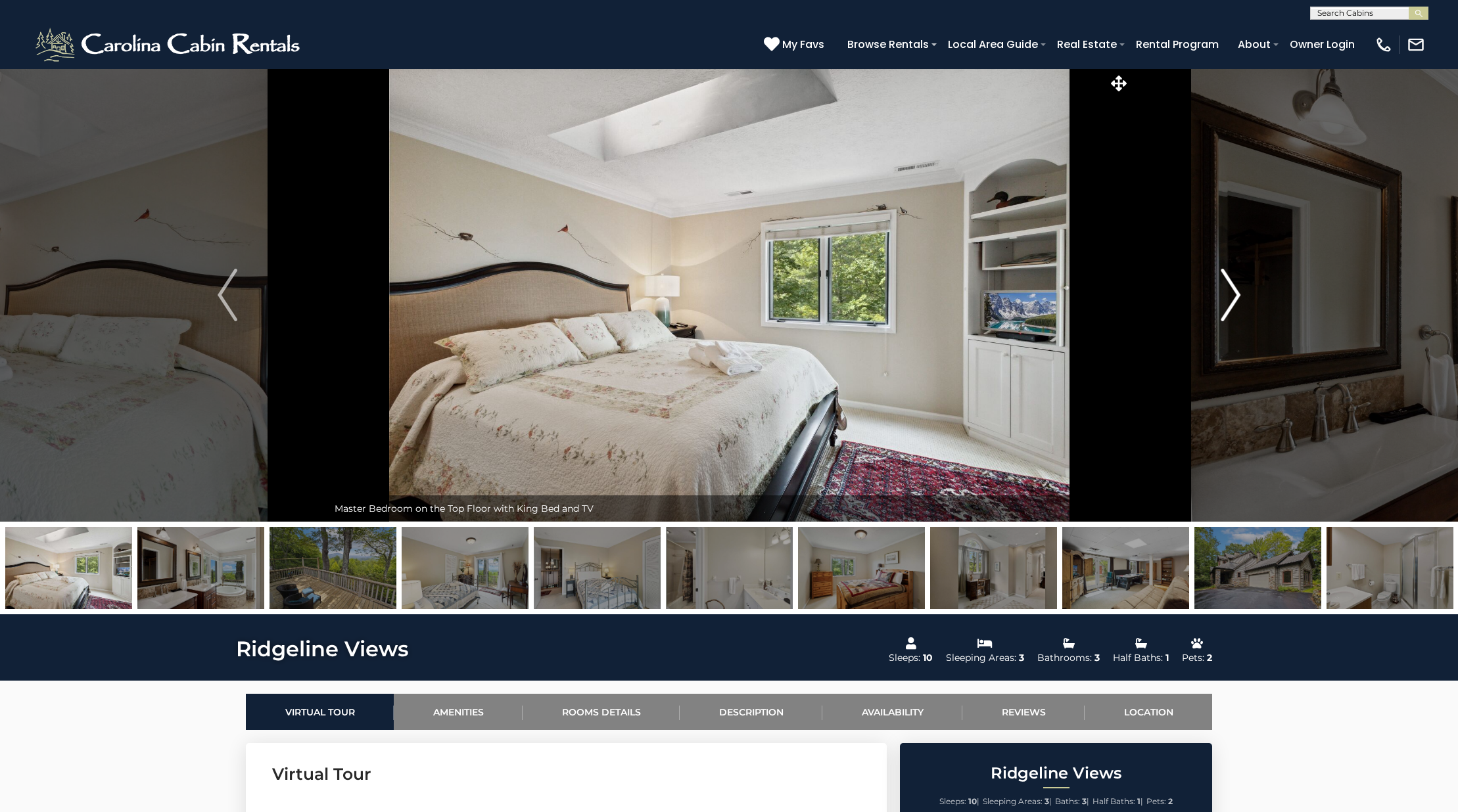
click at [1224, 283] on img "Next" at bounding box center [1230, 295] width 20 height 52
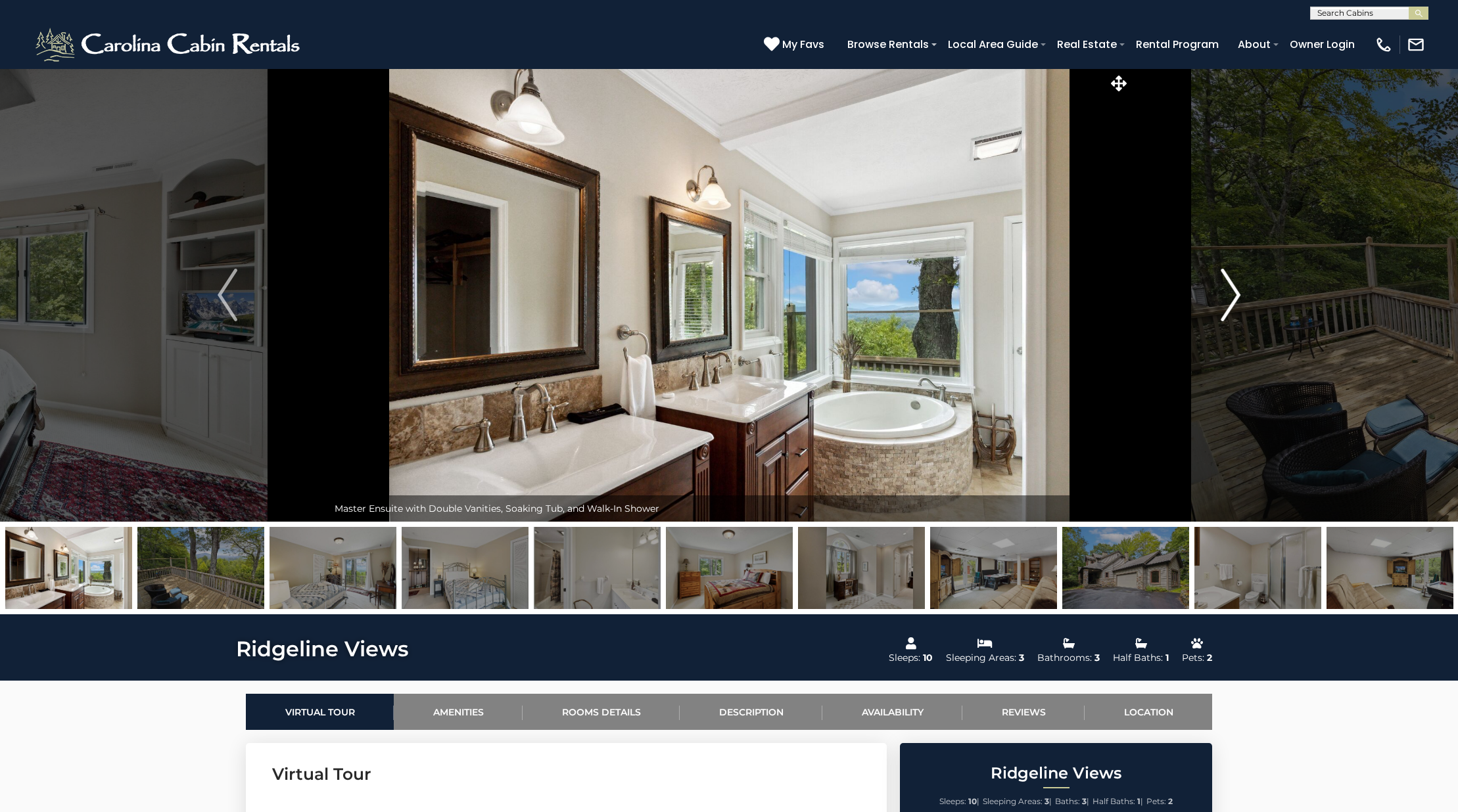
click at [1224, 283] on img "Next" at bounding box center [1230, 295] width 20 height 52
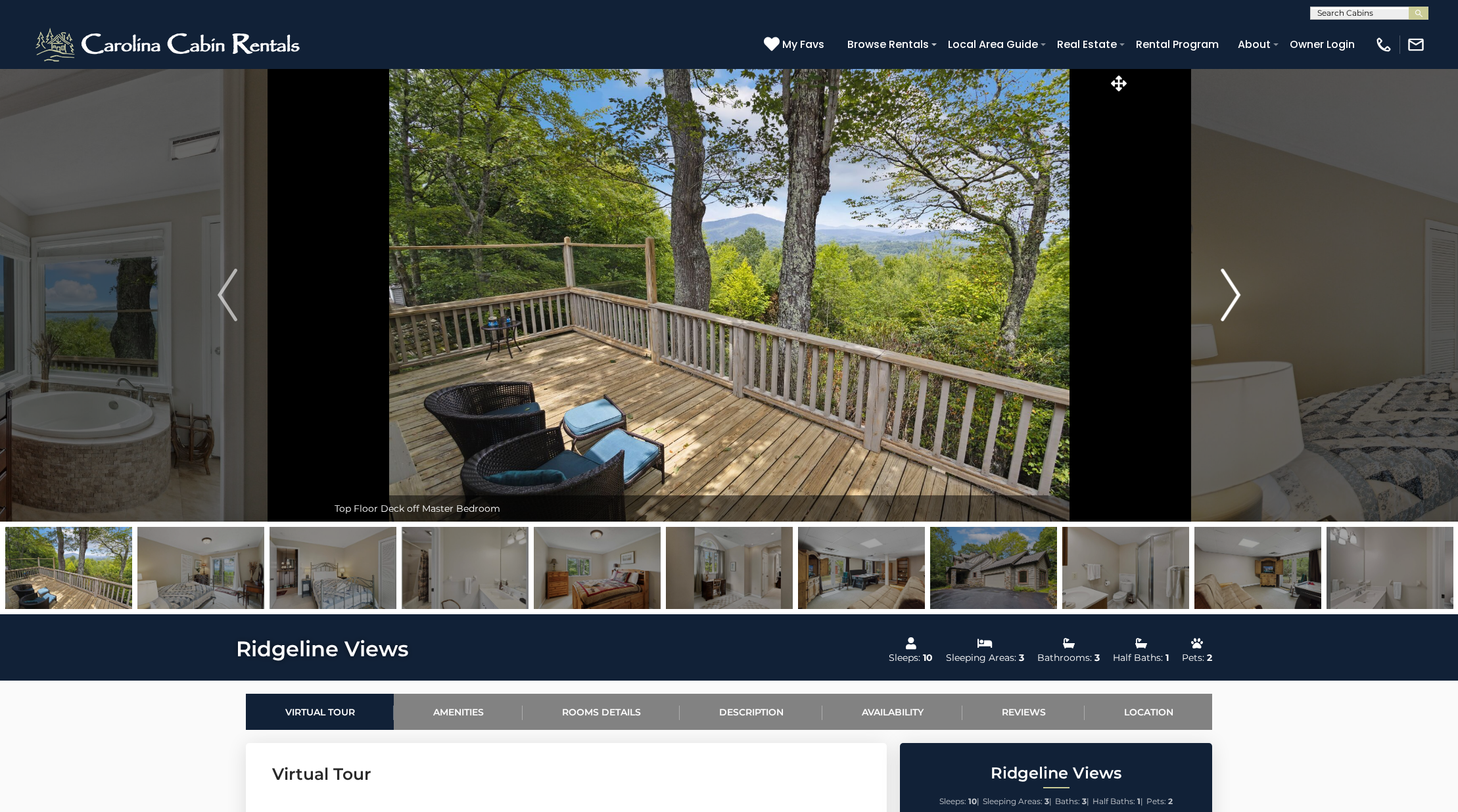
click at [1224, 283] on img "Next" at bounding box center [1230, 295] width 20 height 52
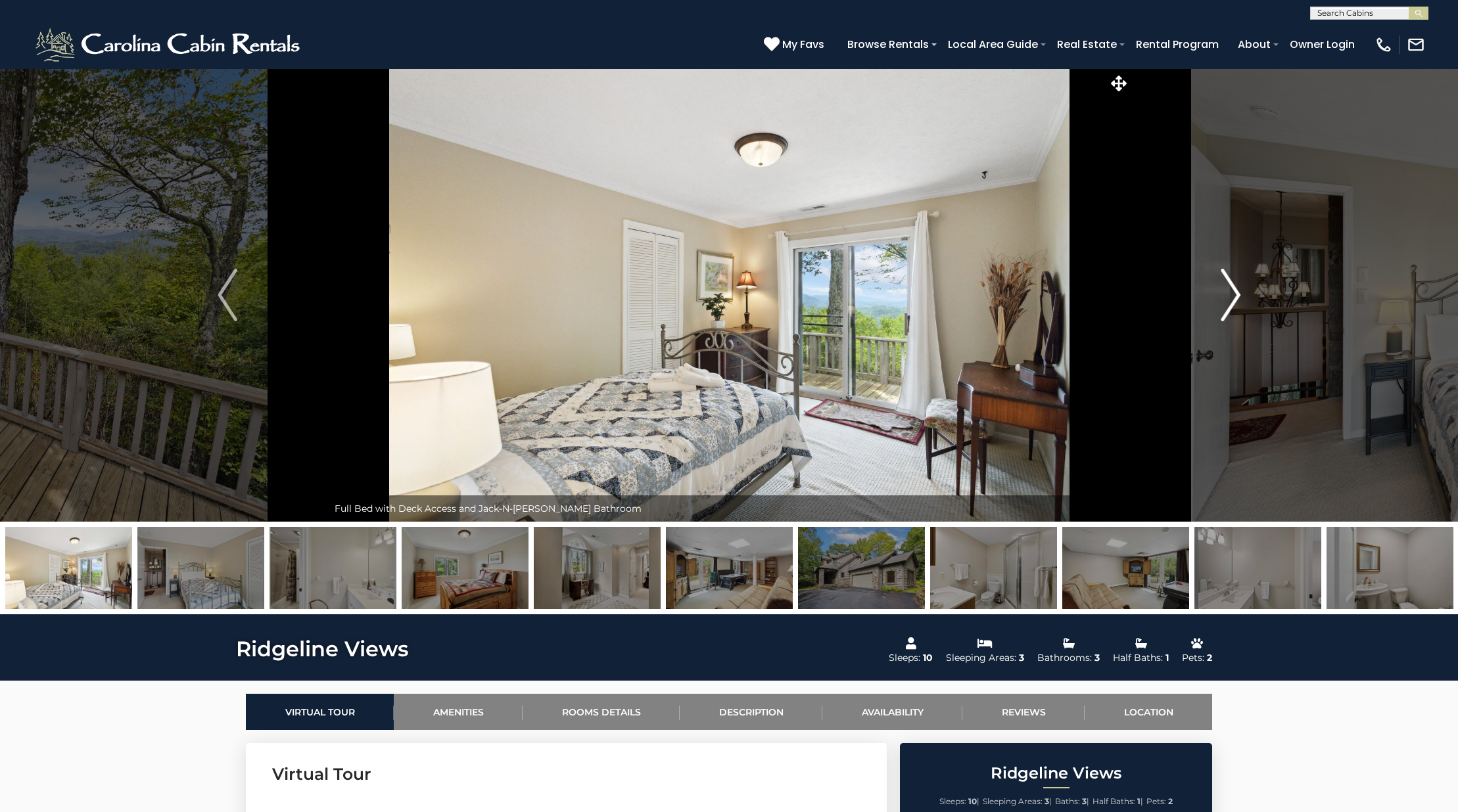
click at [1224, 283] on img "Next" at bounding box center [1230, 295] width 20 height 52
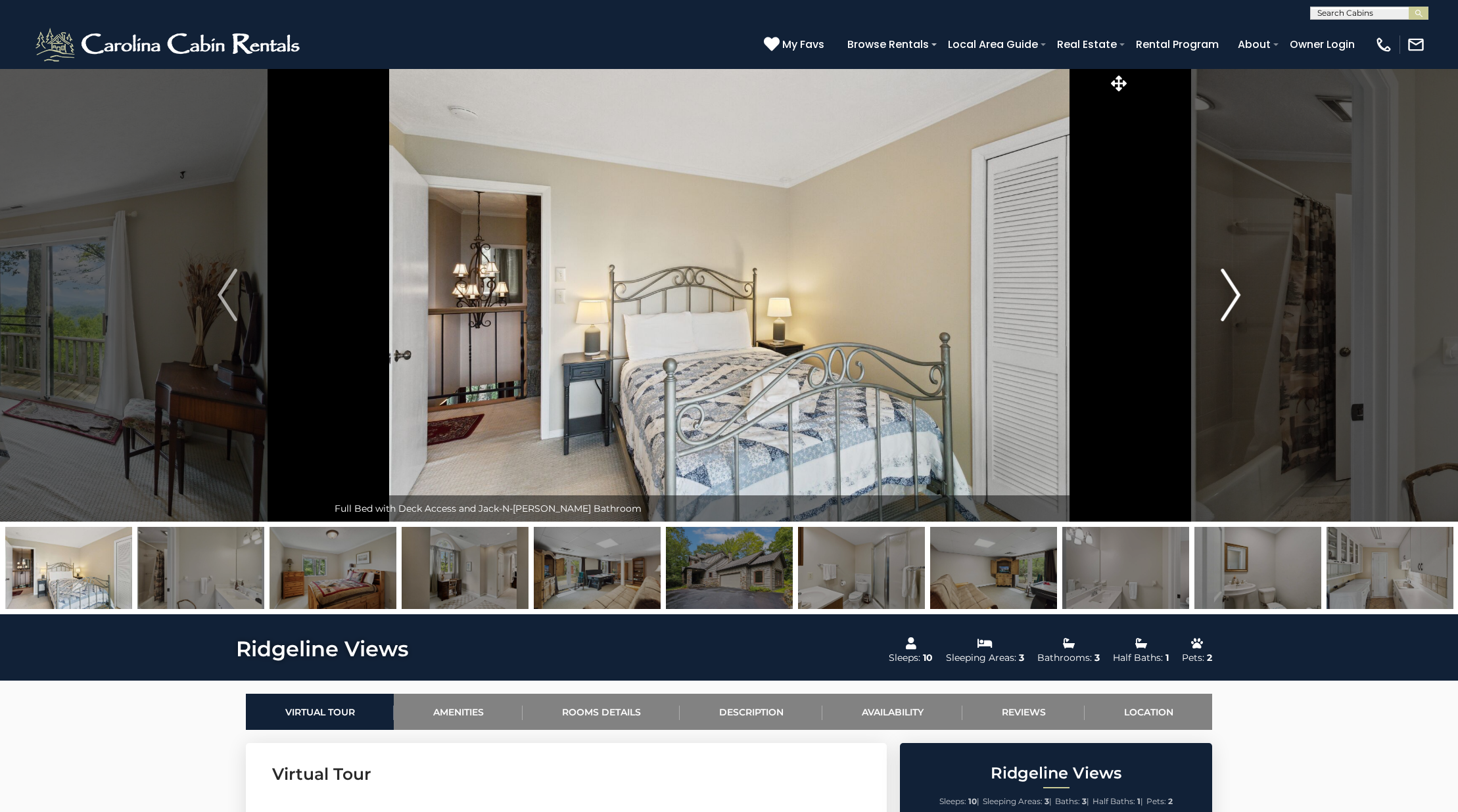
click at [1224, 283] on img "Next" at bounding box center [1230, 295] width 20 height 52
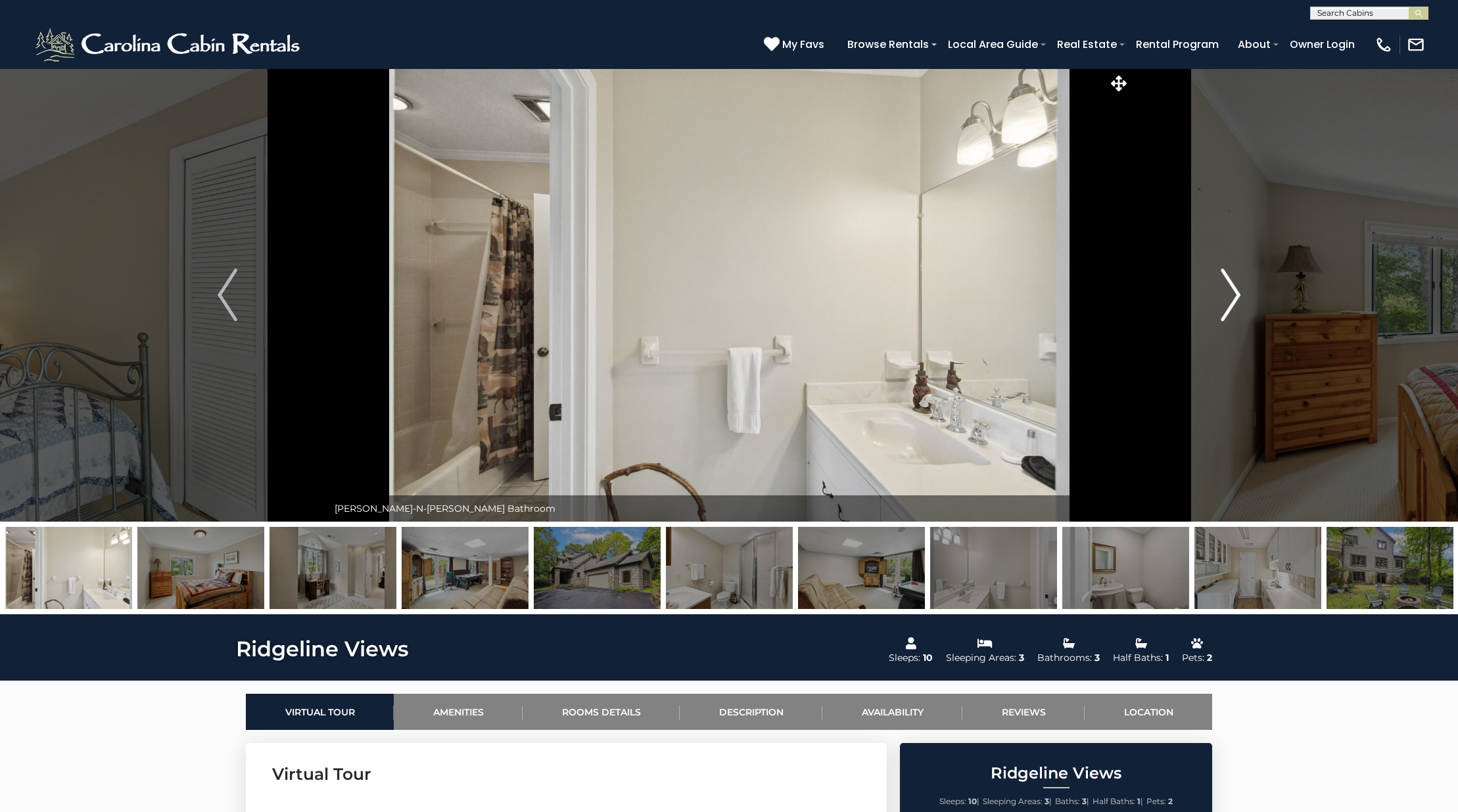
click at [1224, 283] on img "Next" at bounding box center [1230, 295] width 20 height 52
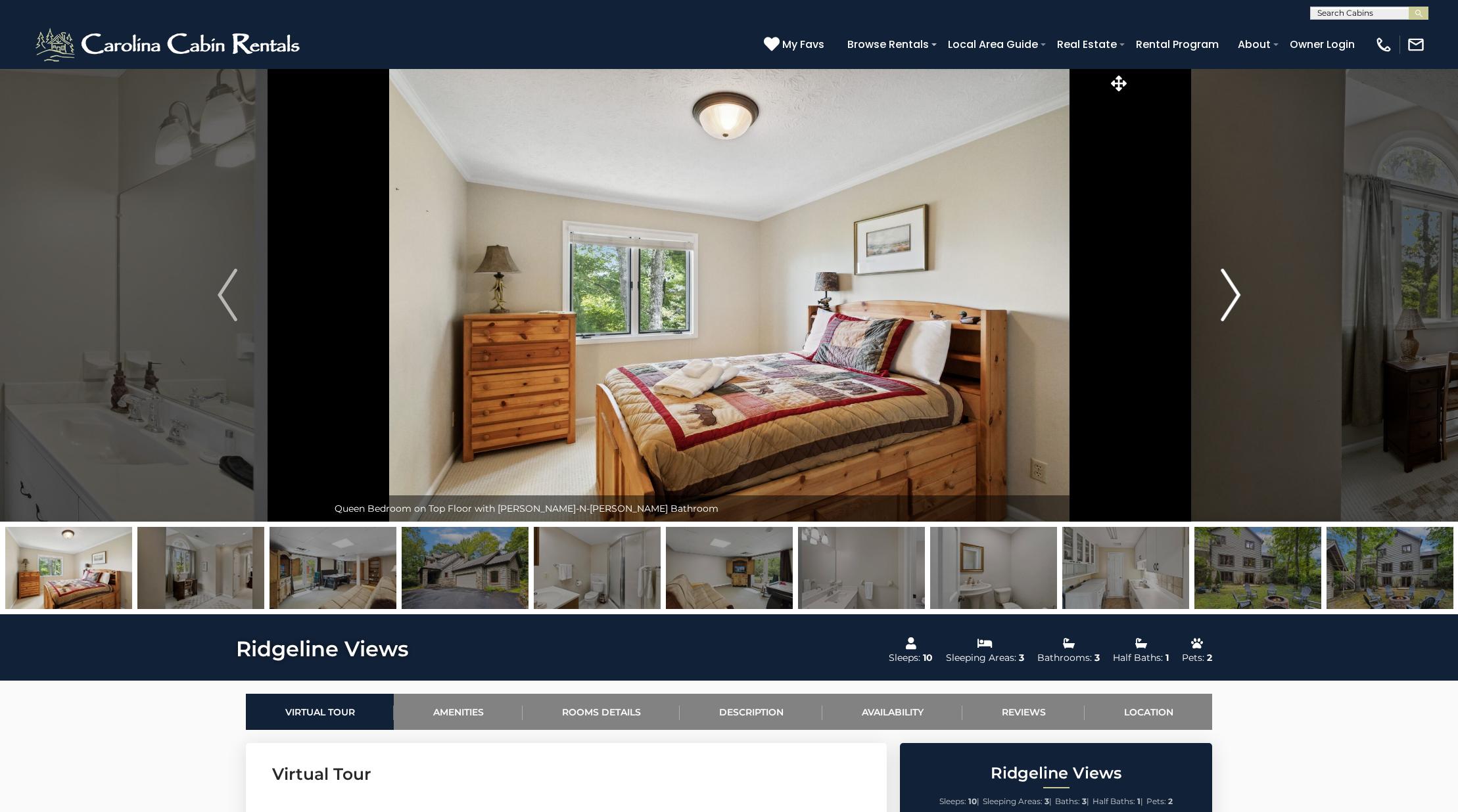
click at [1224, 283] on img "Next" at bounding box center [1230, 295] width 20 height 52
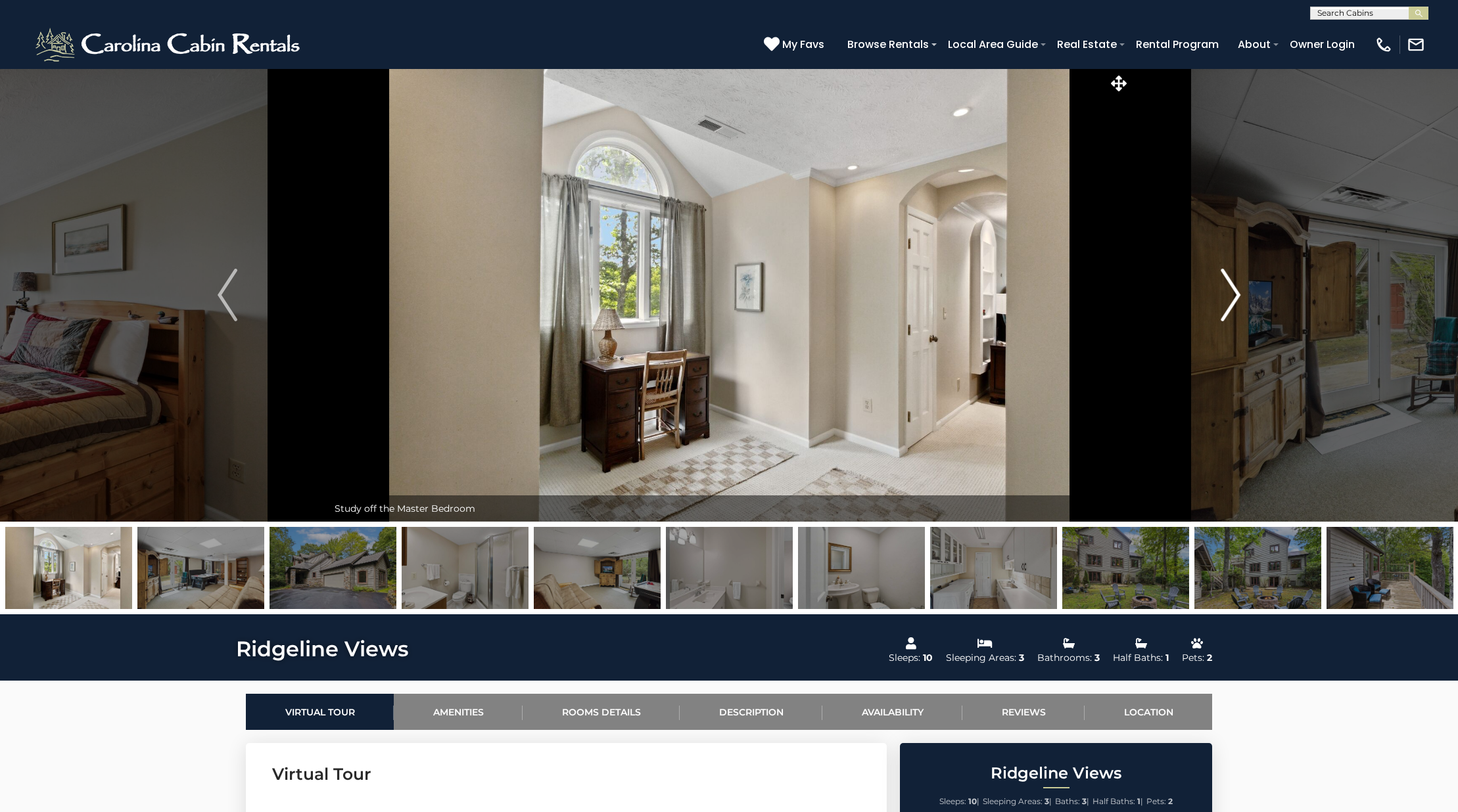
click at [1224, 283] on img "Next" at bounding box center [1230, 295] width 20 height 52
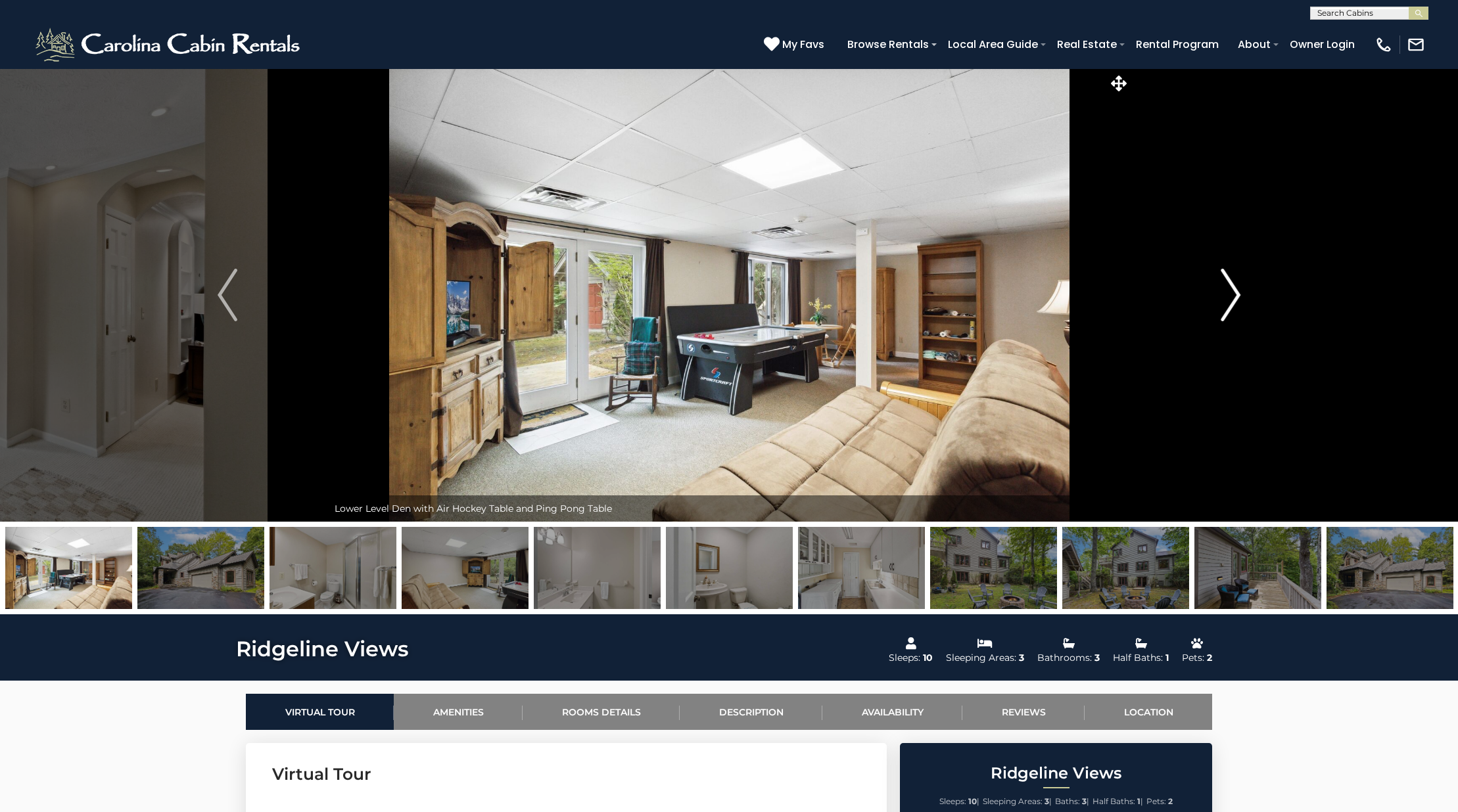
click at [1224, 283] on img "Next" at bounding box center [1230, 295] width 20 height 52
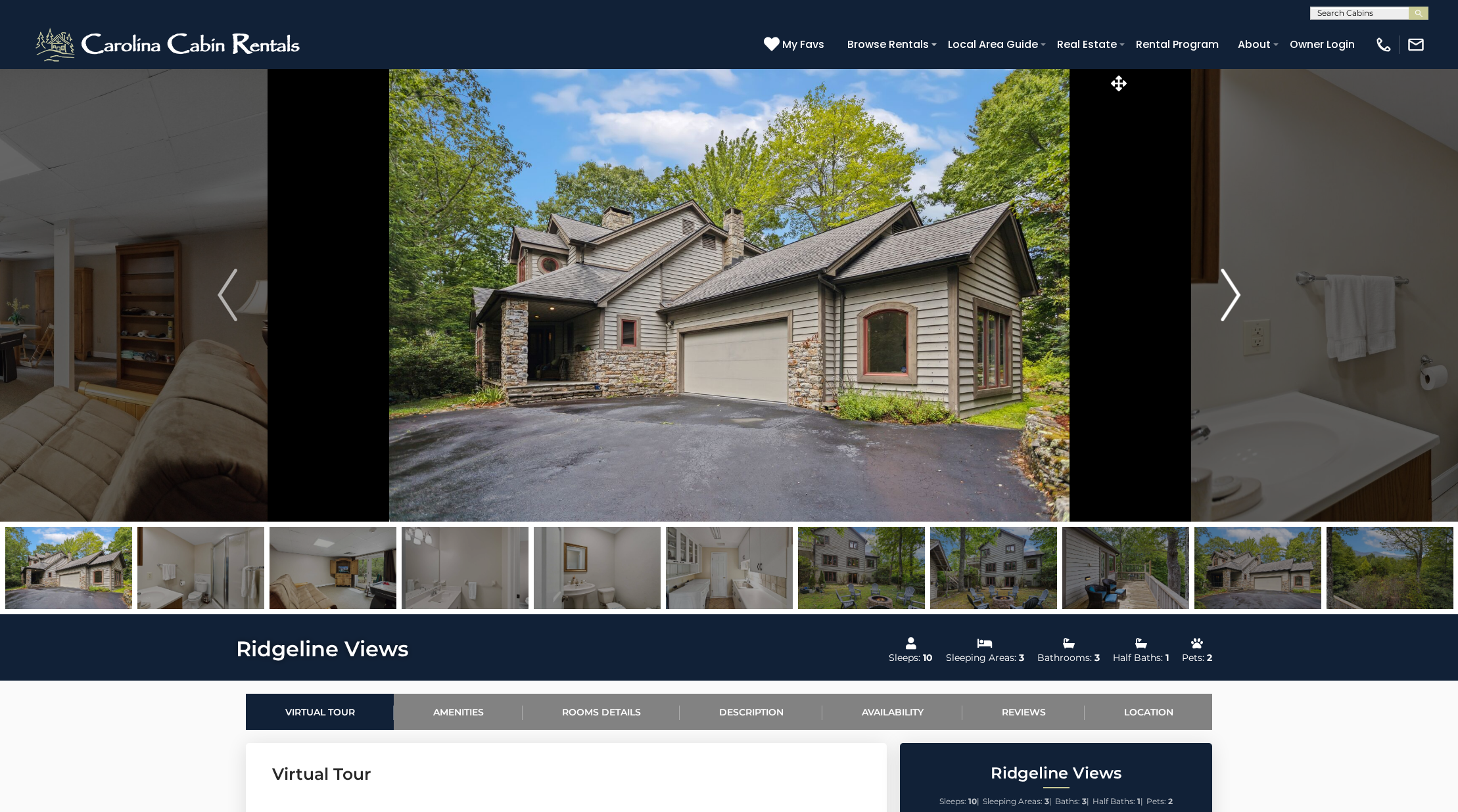
click at [1224, 283] on img "Next" at bounding box center [1230, 295] width 20 height 52
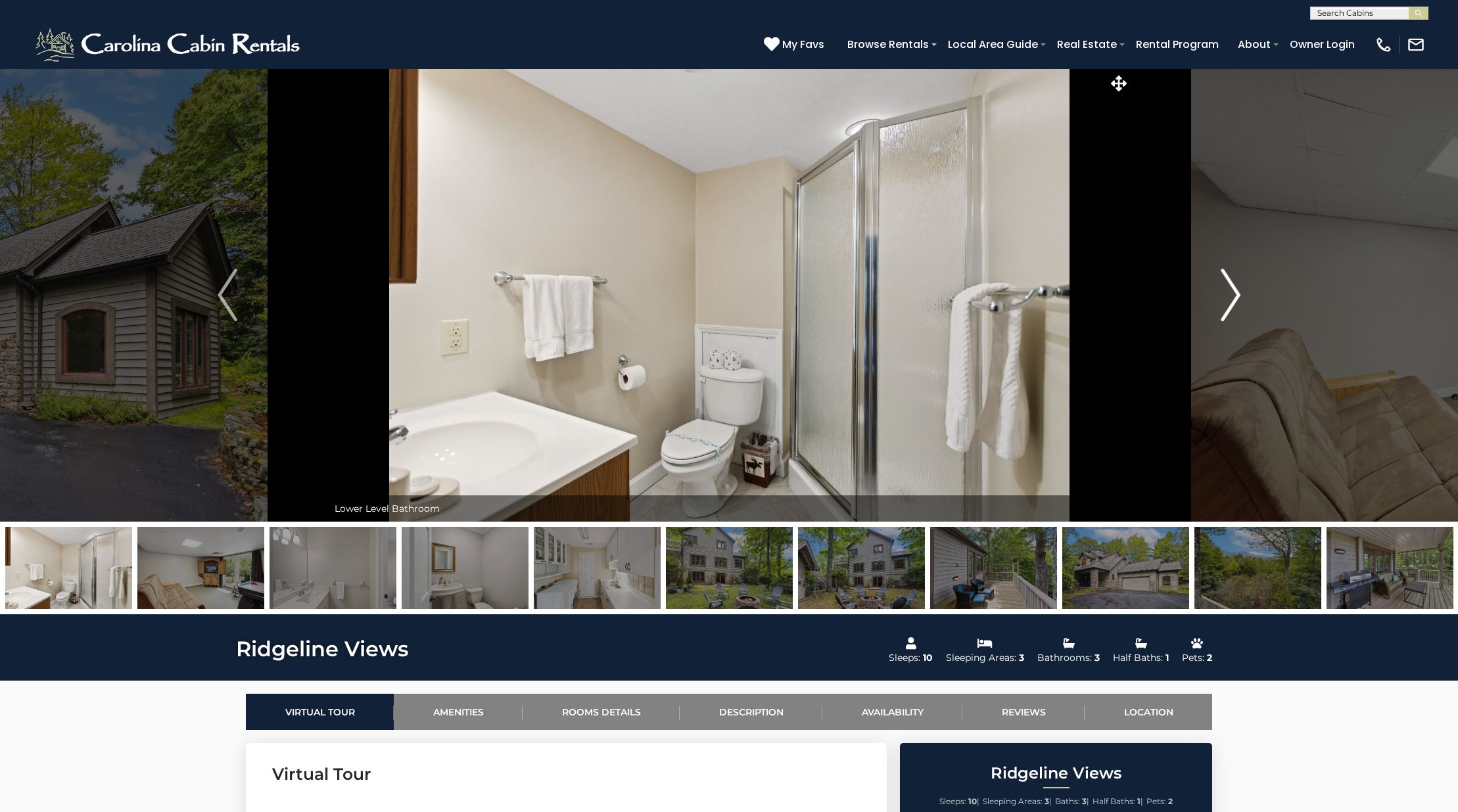
click at [1224, 283] on img "Next" at bounding box center [1230, 295] width 20 height 52
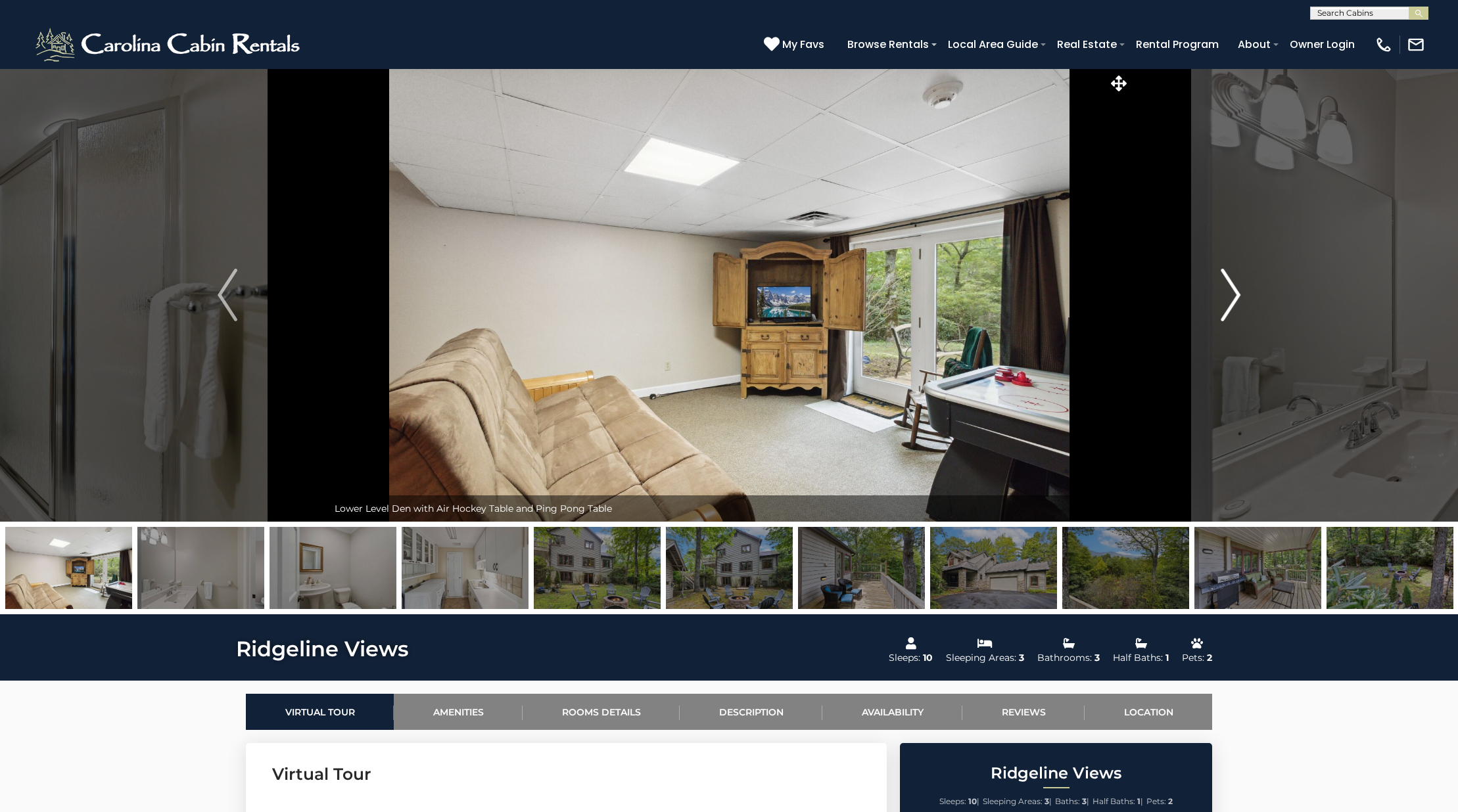
click at [1239, 307] on img "Next" at bounding box center [1230, 295] width 20 height 52
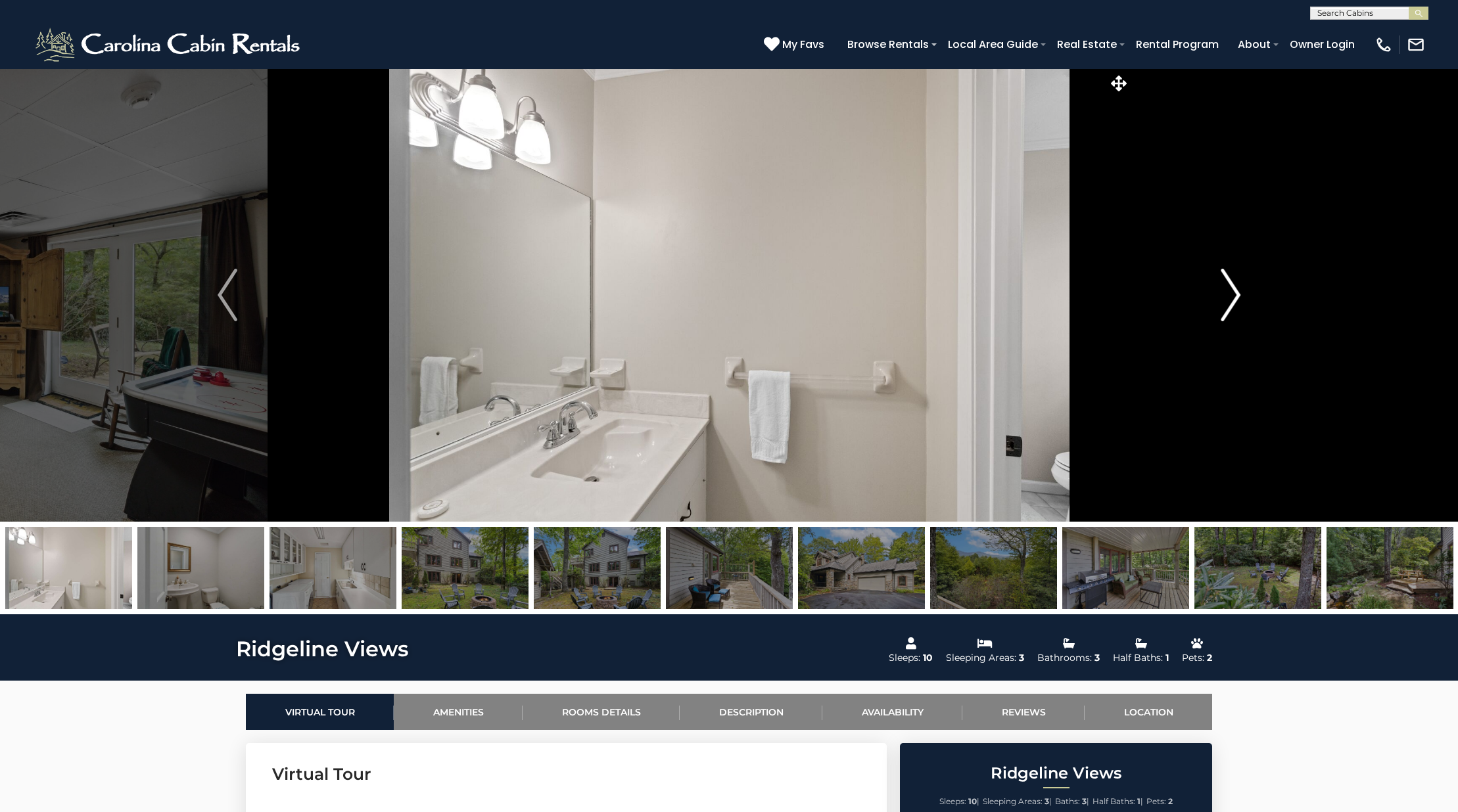
click at [1242, 306] on button "Next" at bounding box center [1230, 295] width 201 height 454
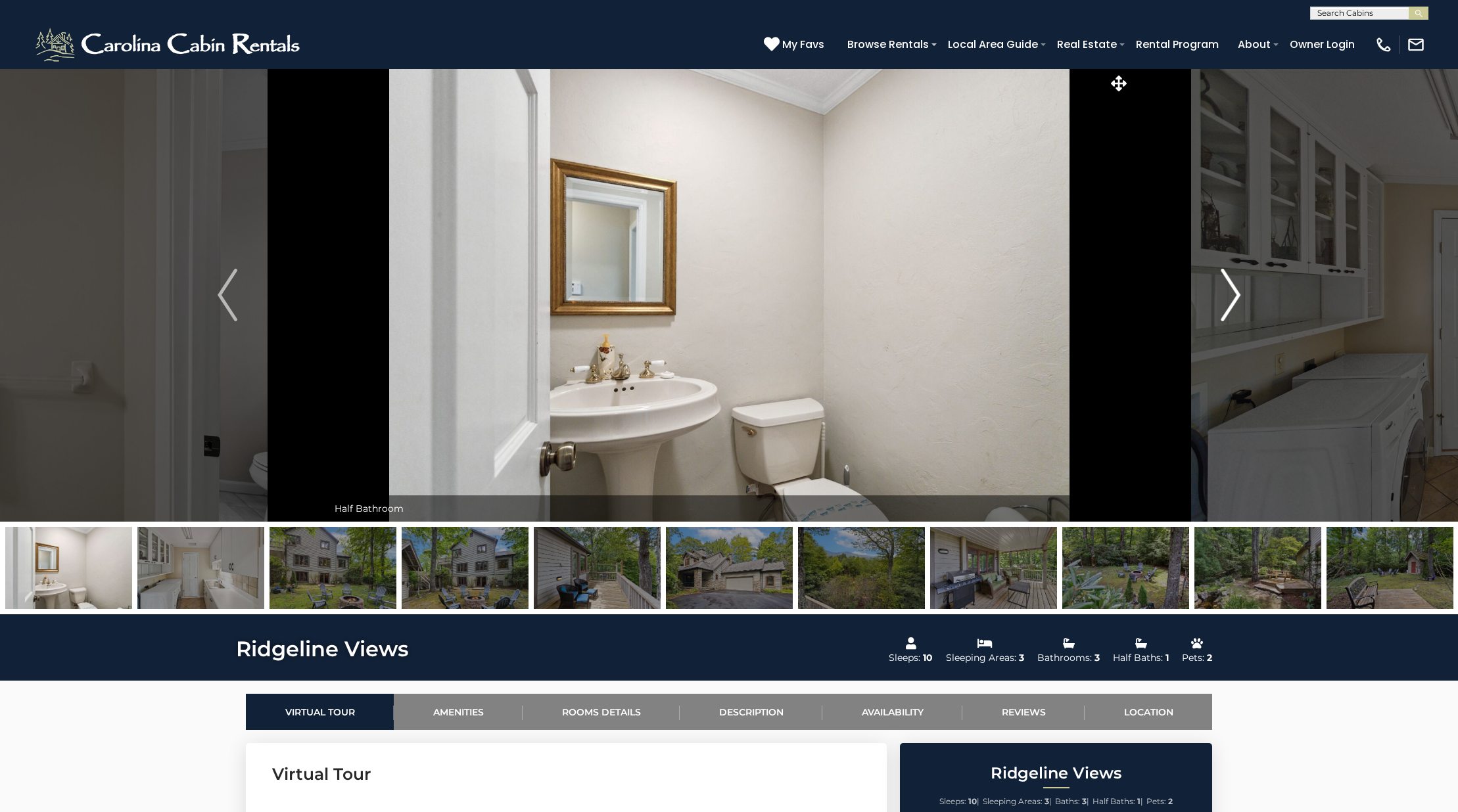
click at [1242, 306] on button "Next" at bounding box center [1230, 295] width 201 height 454
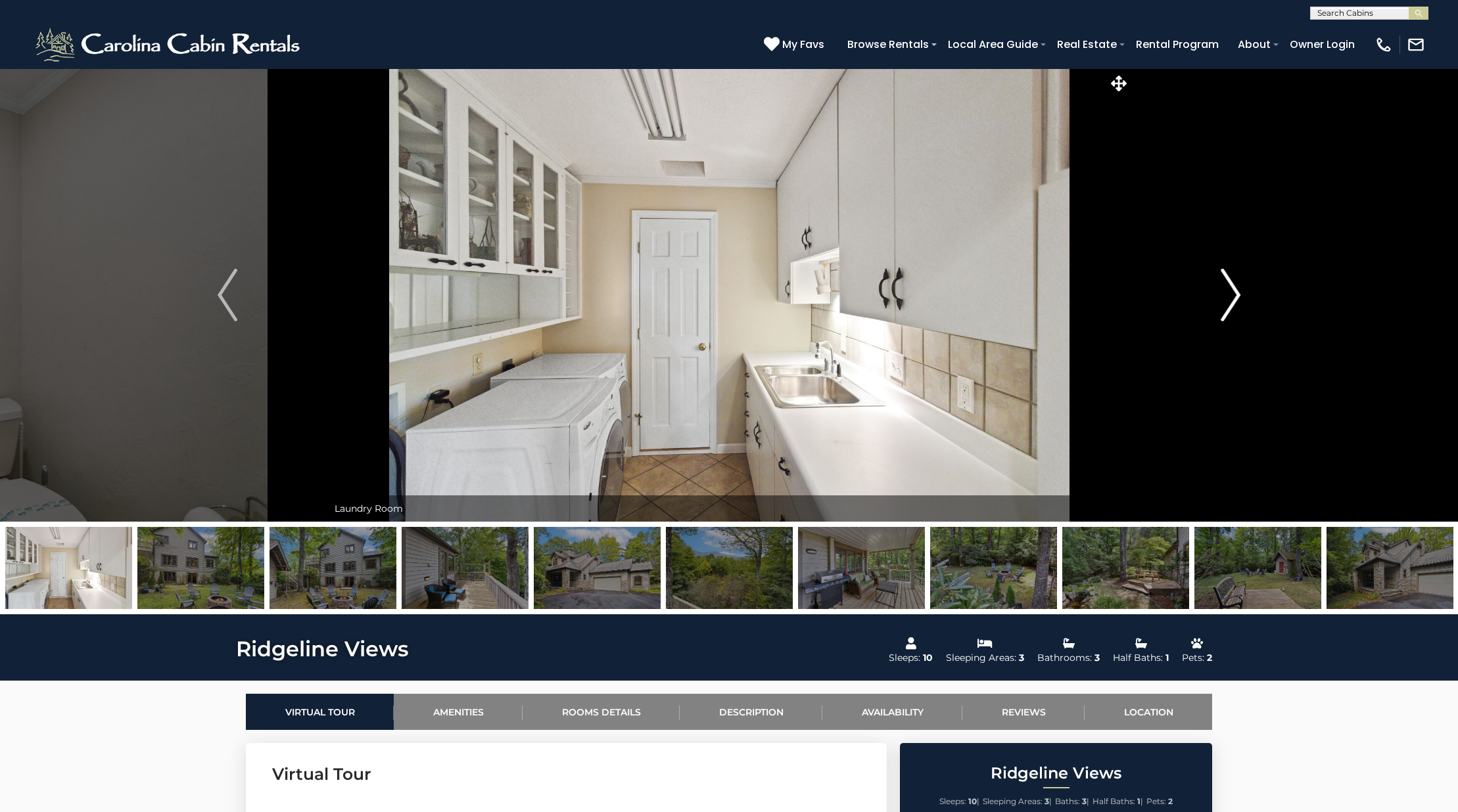
click at [1242, 306] on button "Next" at bounding box center [1230, 295] width 201 height 454
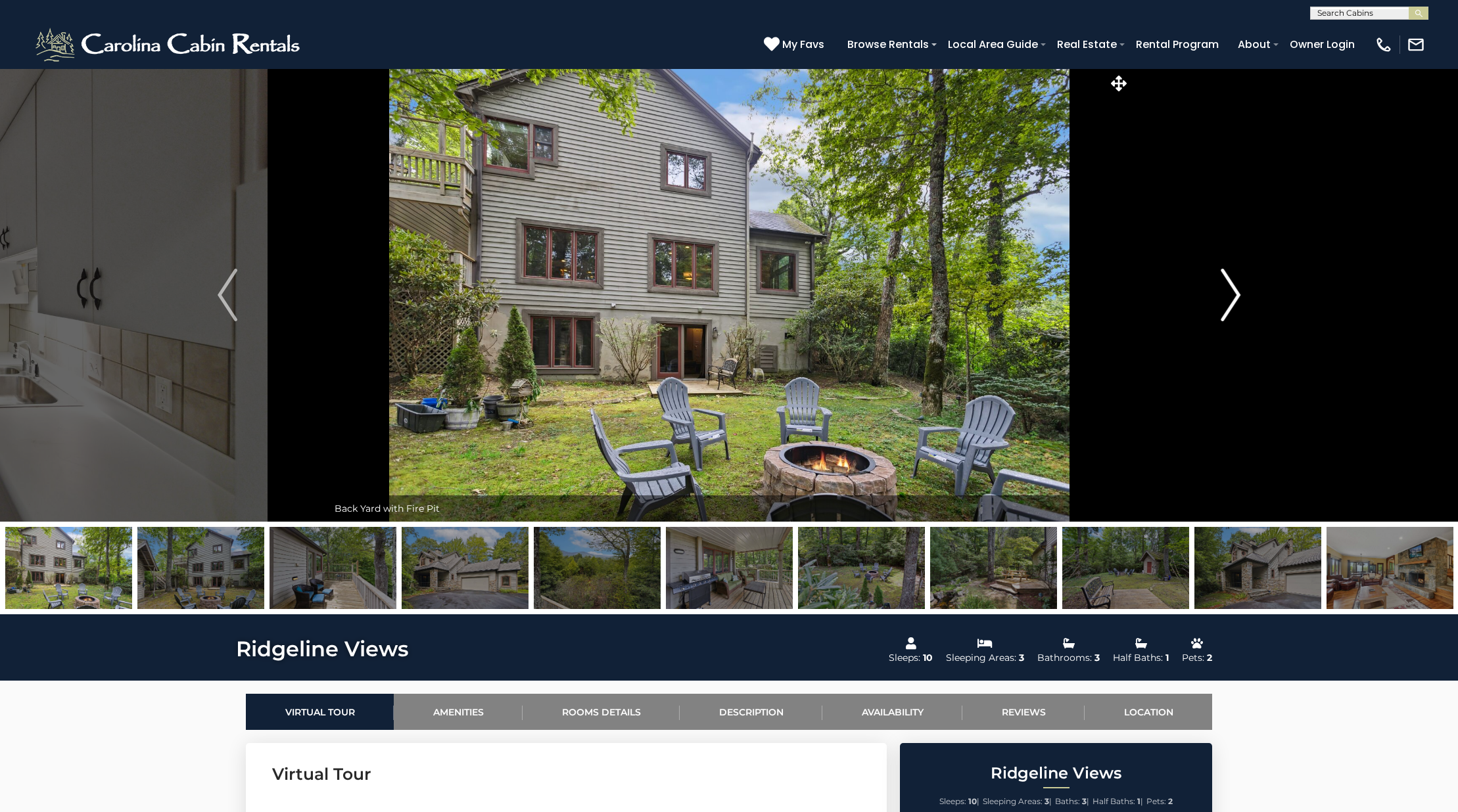
click at [1242, 306] on button "Next" at bounding box center [1230, 295] width 201 height 454
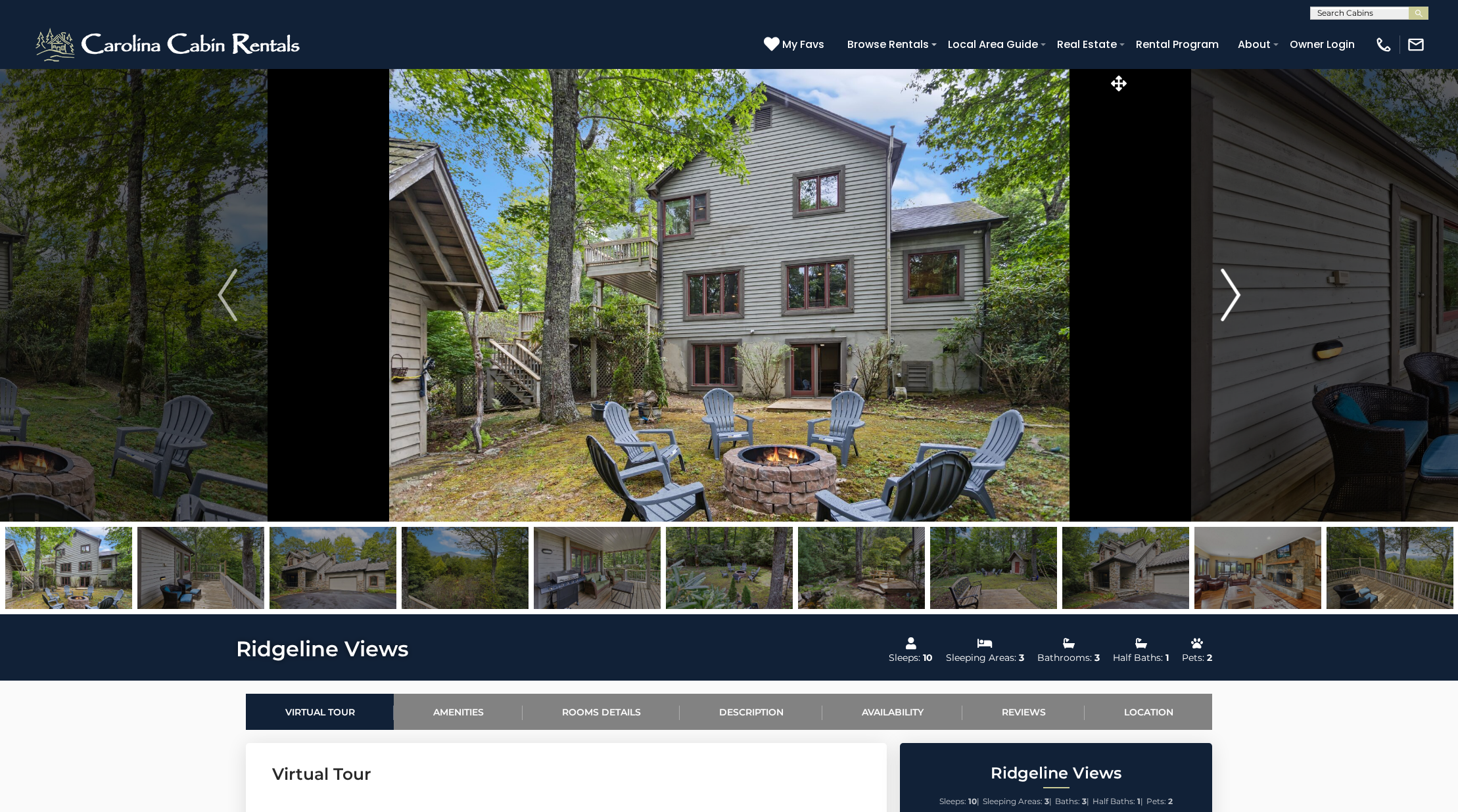
click at [1242, 306] on button "Next" at bounding box center [1230, 295] width 201 height 454
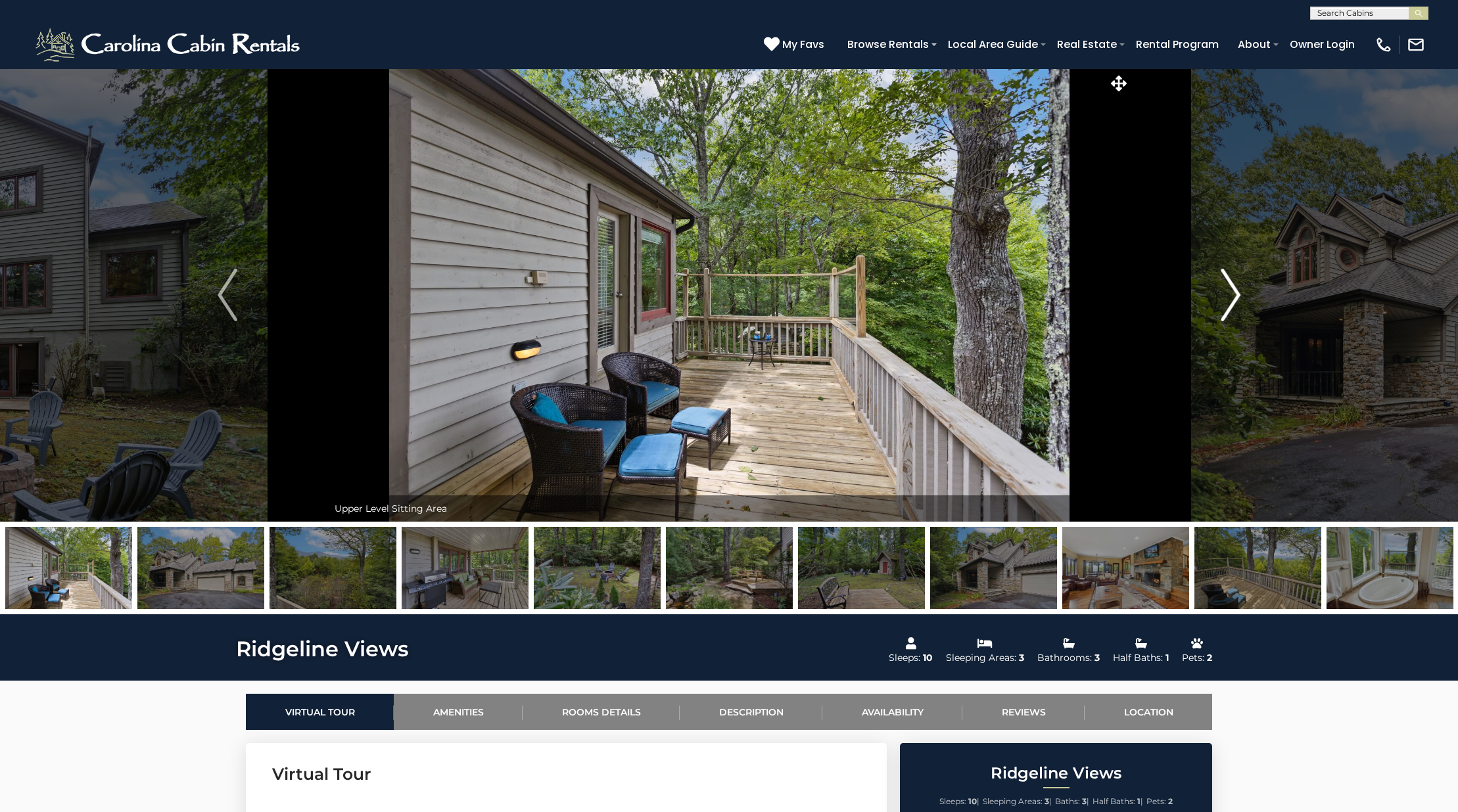
click at [1242, 306] on button "Next" at bounding box center [1230, 295] width 201 height 454
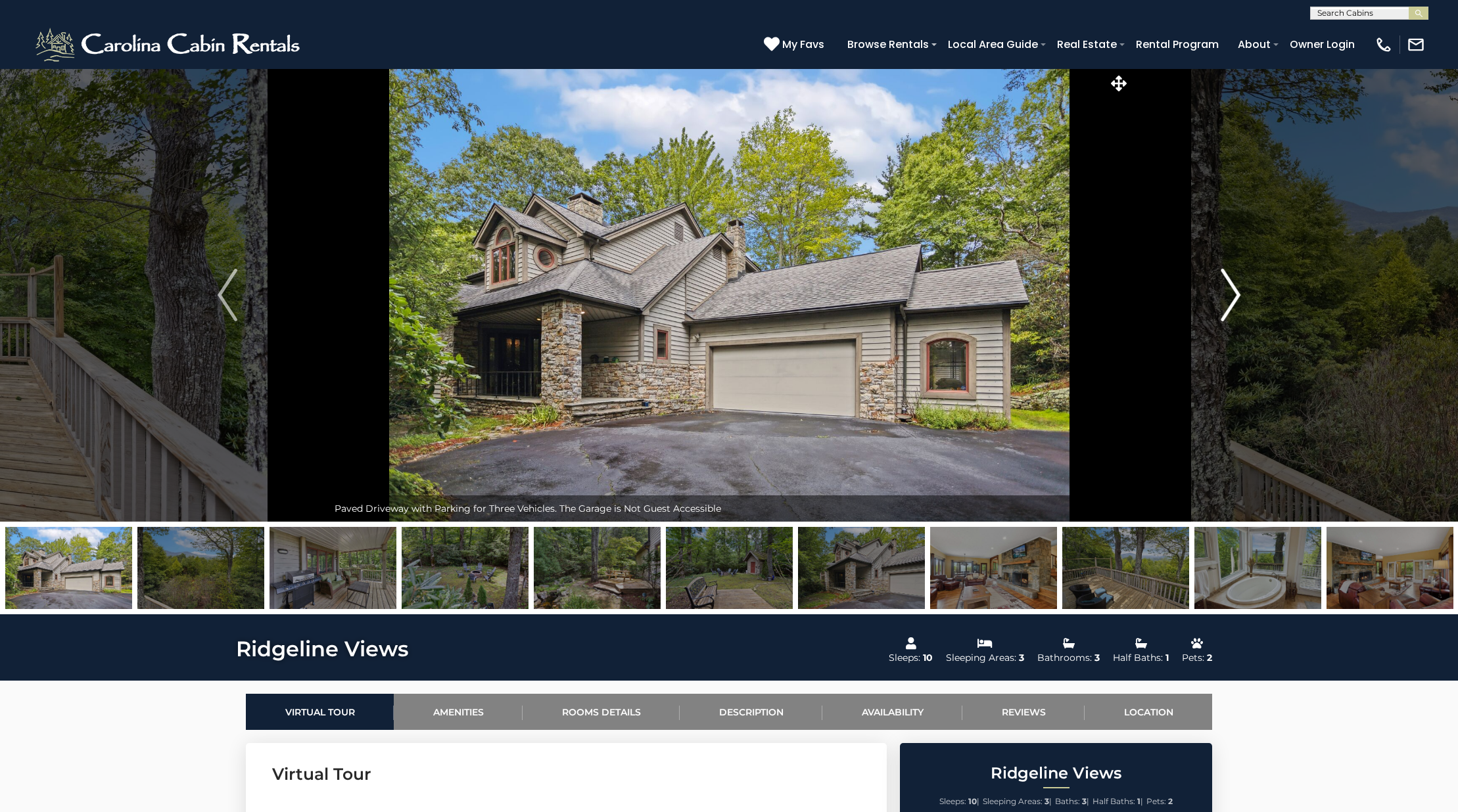
click at [1242, 306] on button "Next" at bounding box center [1230, 295] width 201 height 454
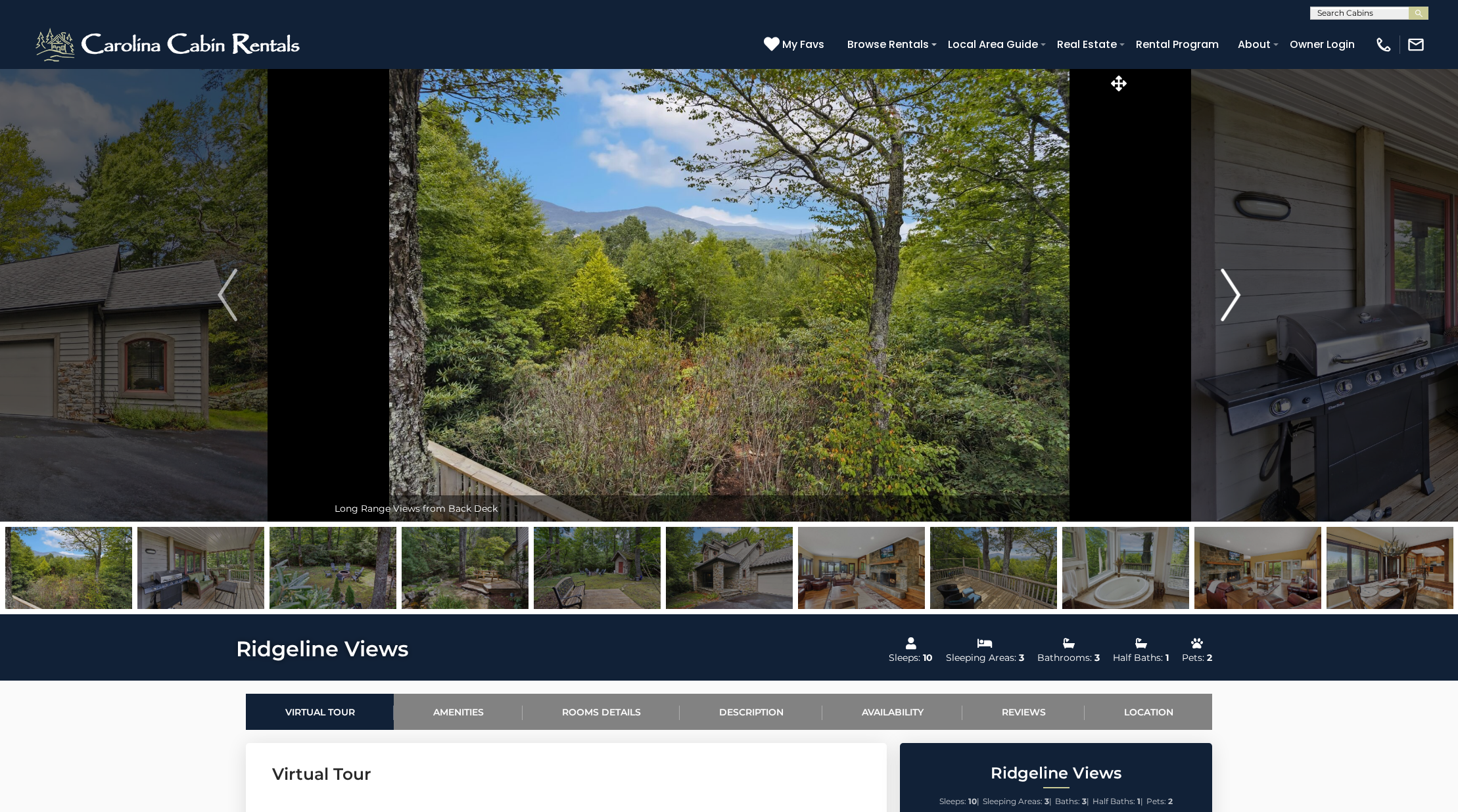
click at [1242, 306] on button "Next" at bounding box center [1230, 295] width 201 height 454
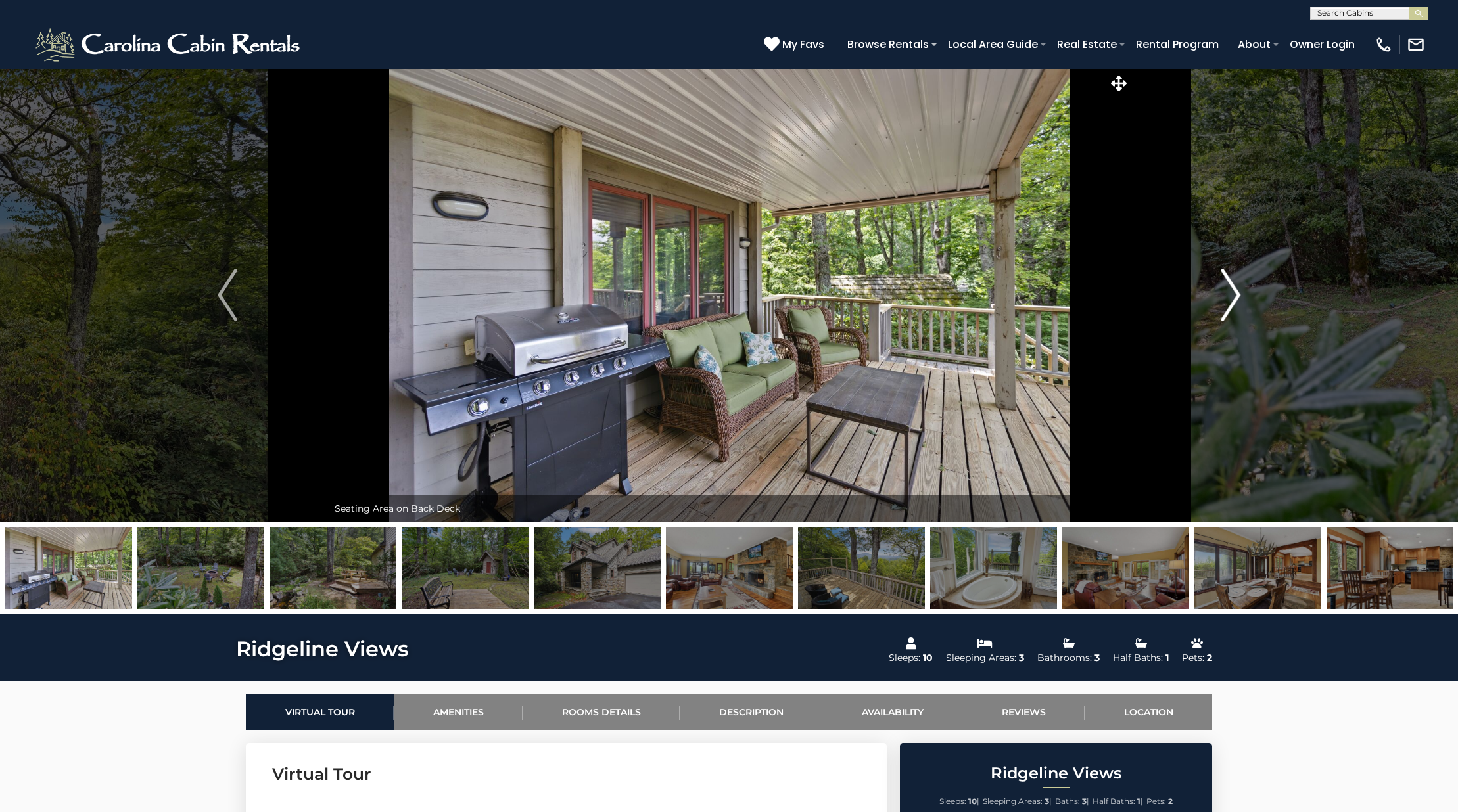
click at [1242, 306] on button "Next" at bounding box center [1230, 295] width 201 height 454
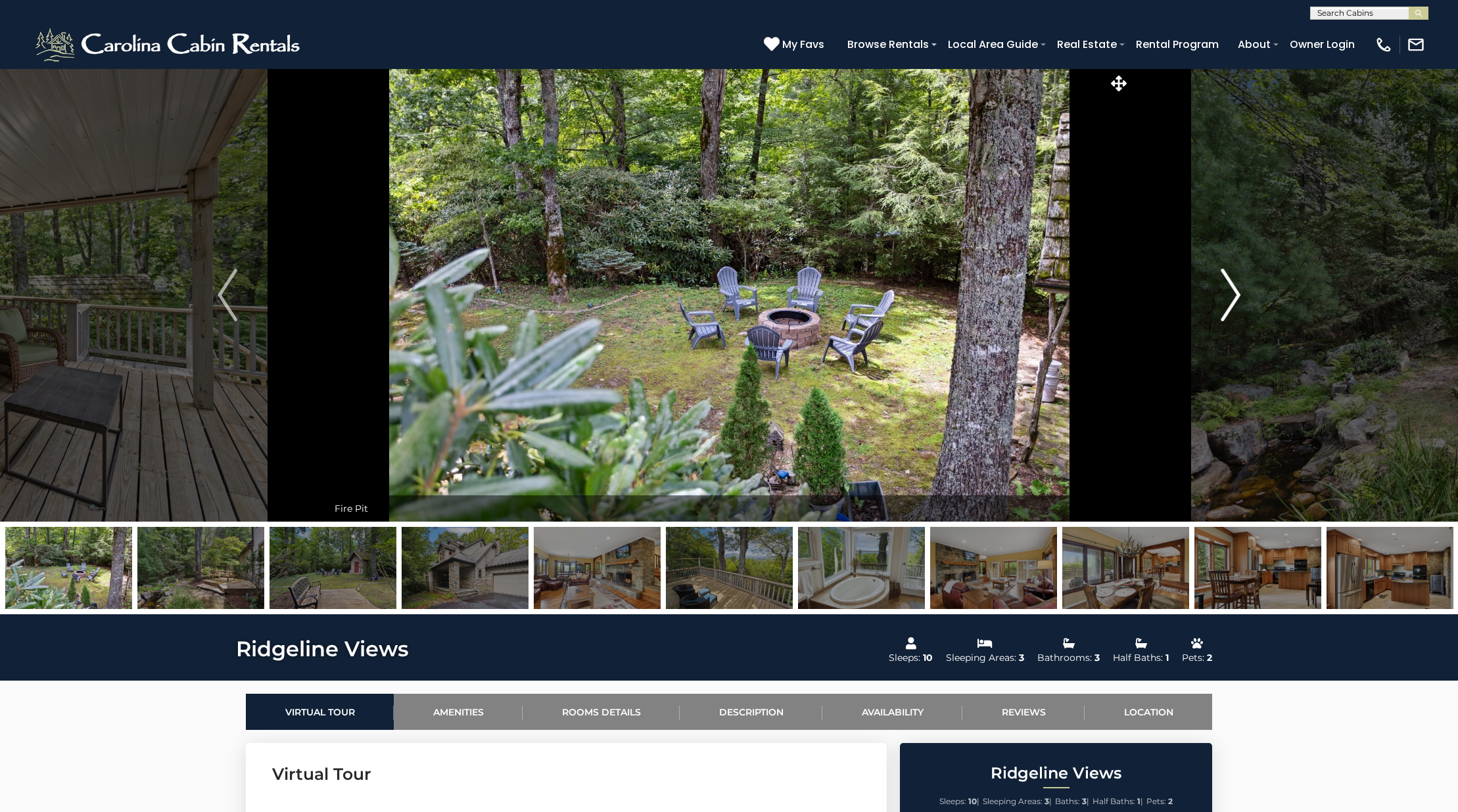
click at [1242, 306] on button "Next" at bounding box center [1230, 295] width 201 height 454
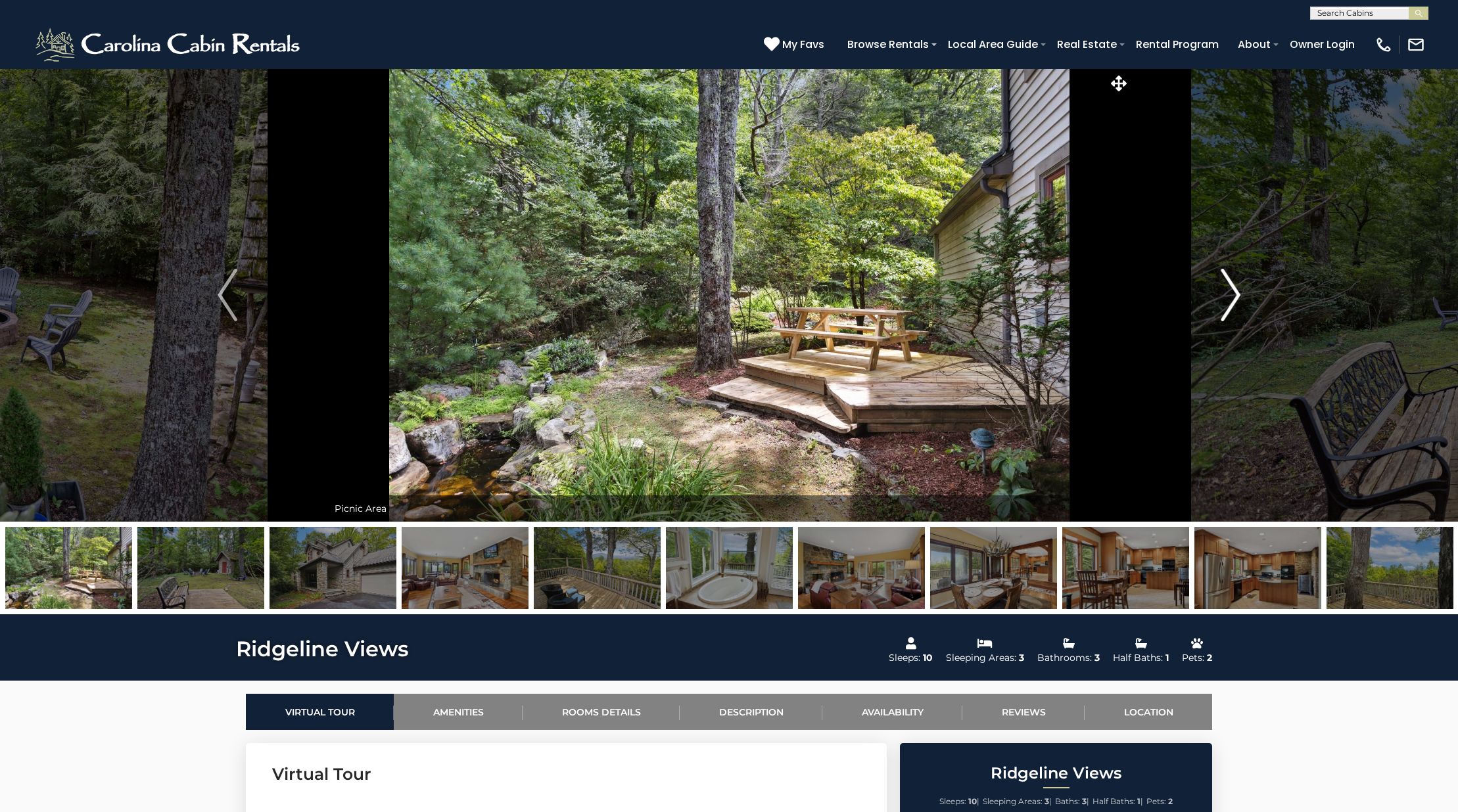
click at [1242, 306] on button "Next" at bounding box center [1230, 295] width 201 height 454
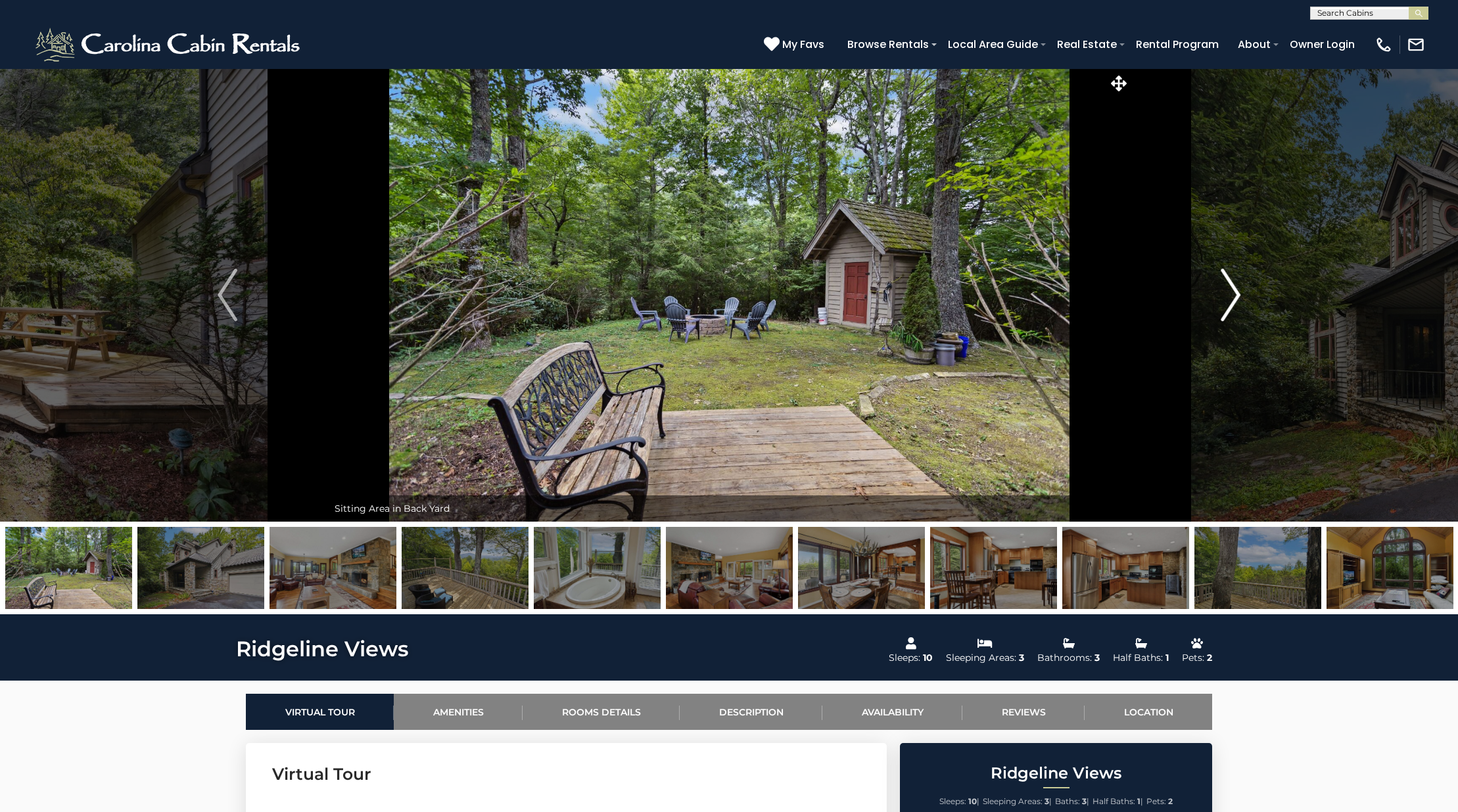
click at [1235, 302] on img "Next" at bounding box center [1230, 295] width 20 height 52
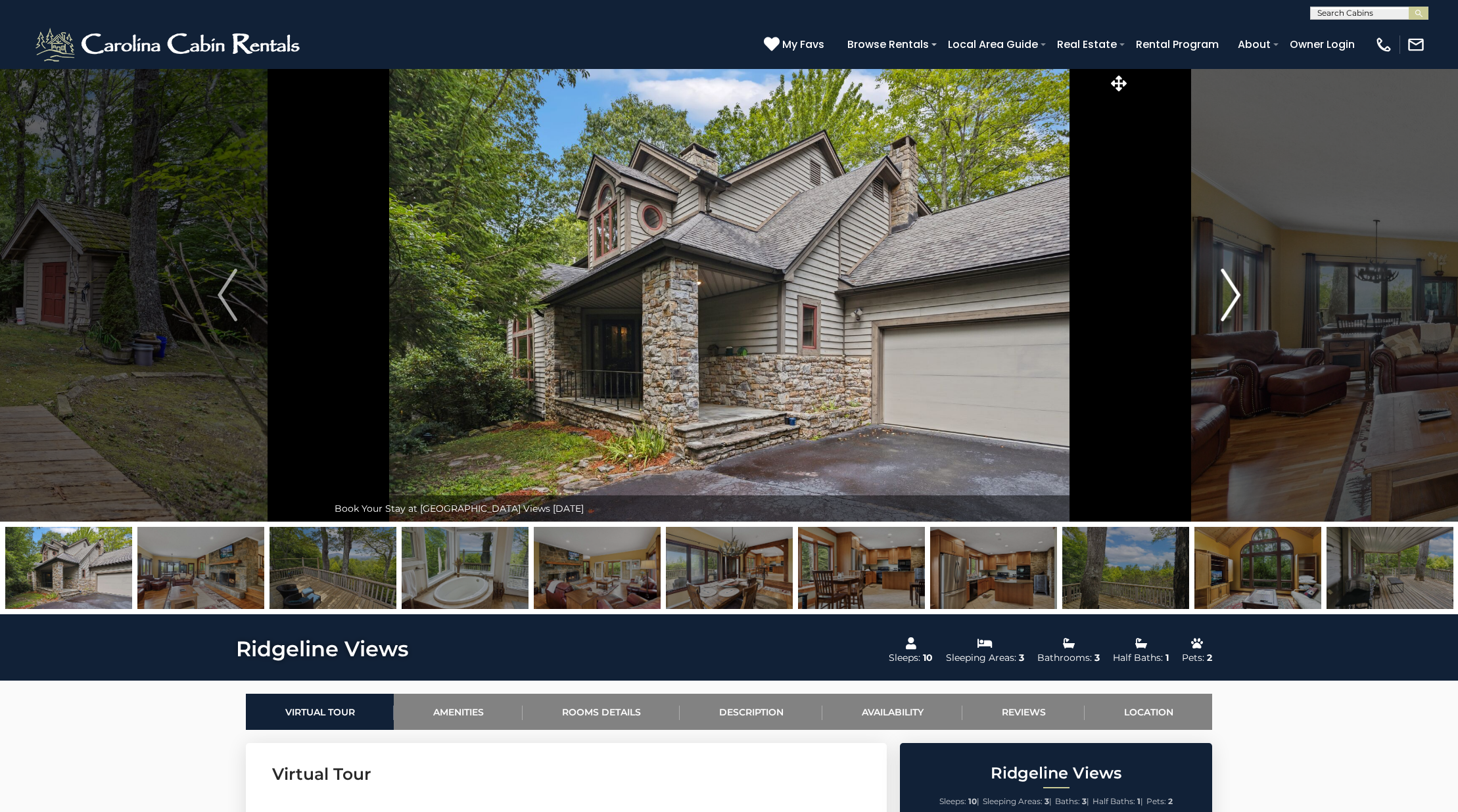
click at [1235, 302] on img "Next" at bounding box center [1230, 295] width 20 height 52
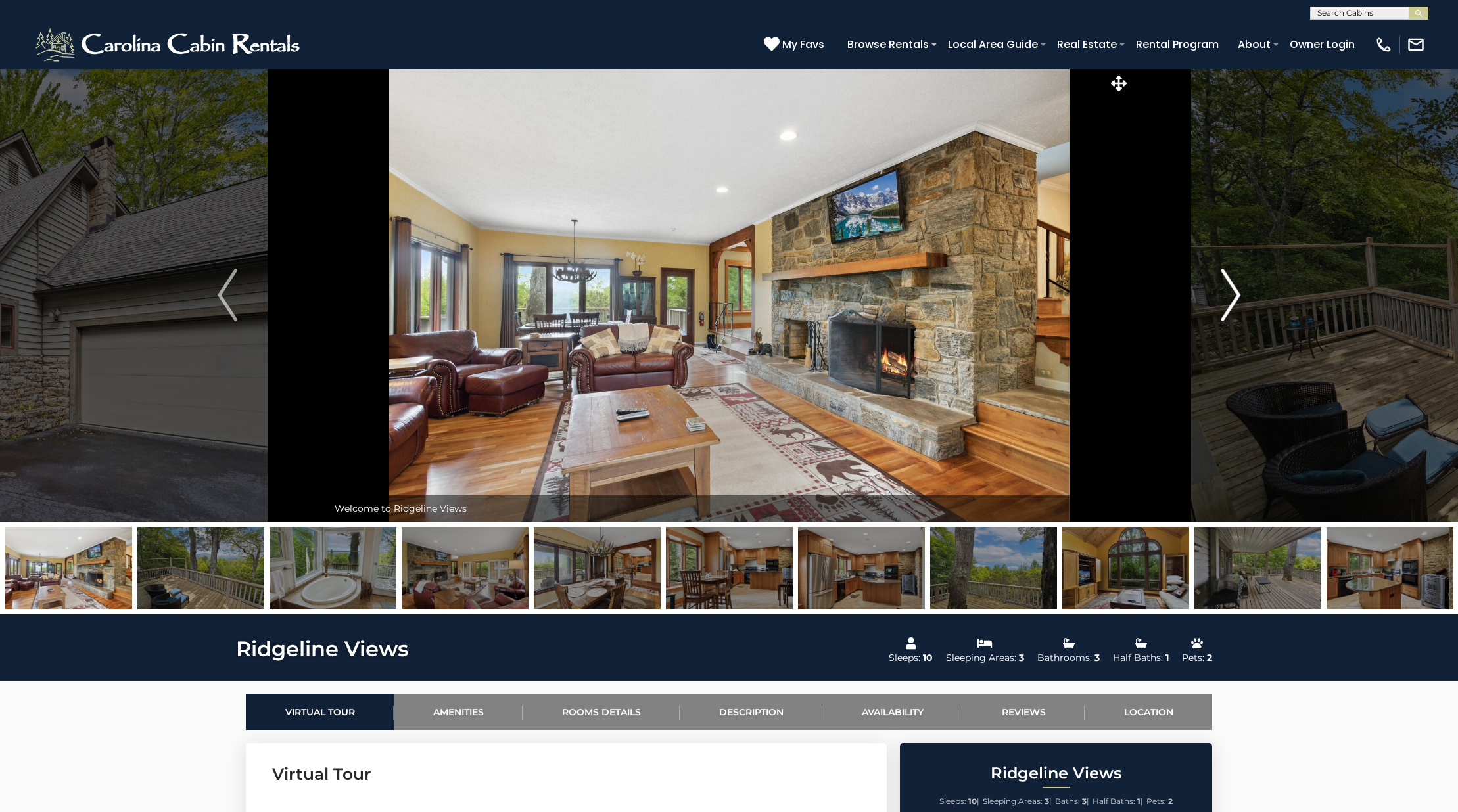
click at [1226, 307] on img "Next" at bounding box center [1230, 295] width 20 height 52
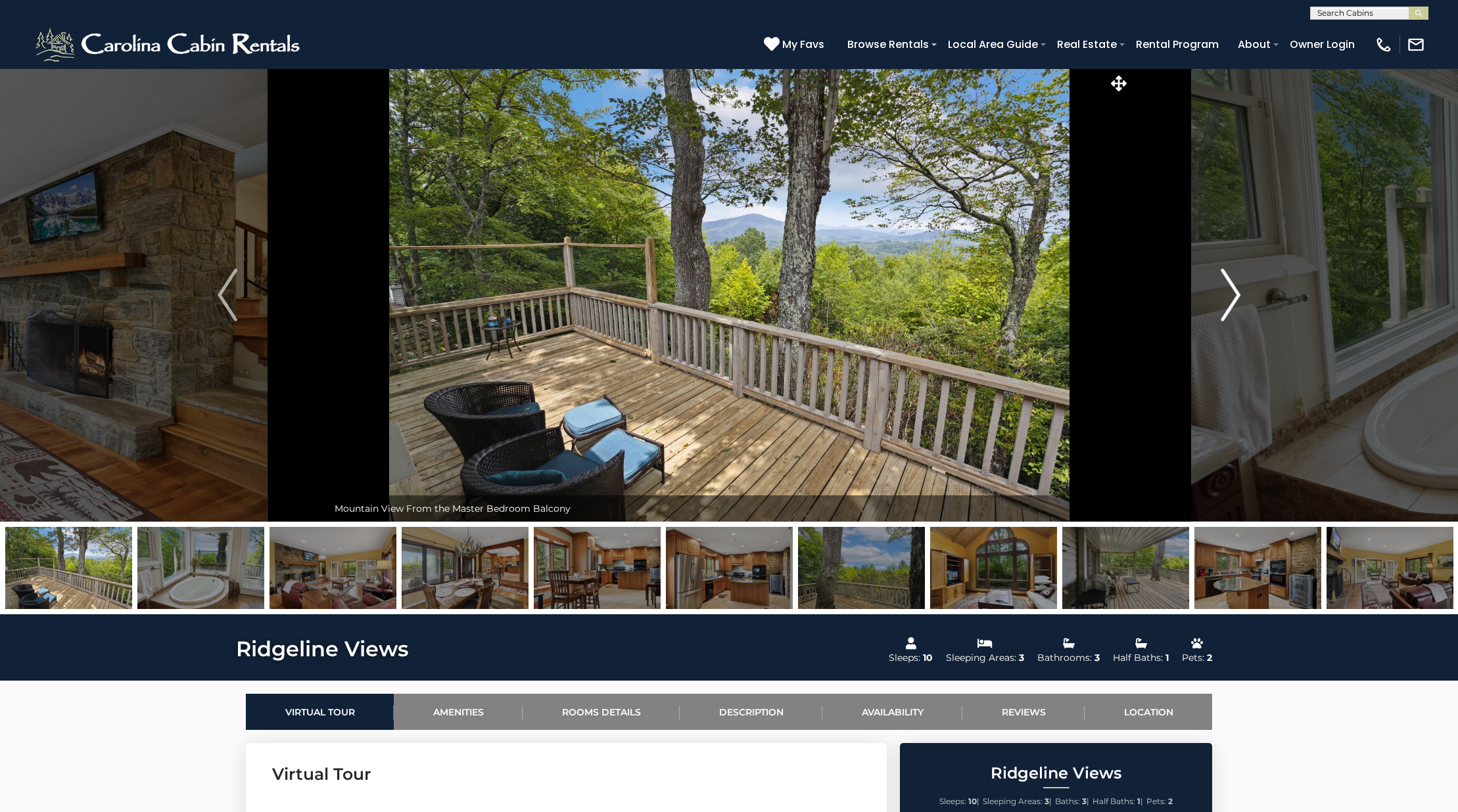
click at [1226, 307] on img "Next" at bounding box center [1230, 295] width 20 height 52
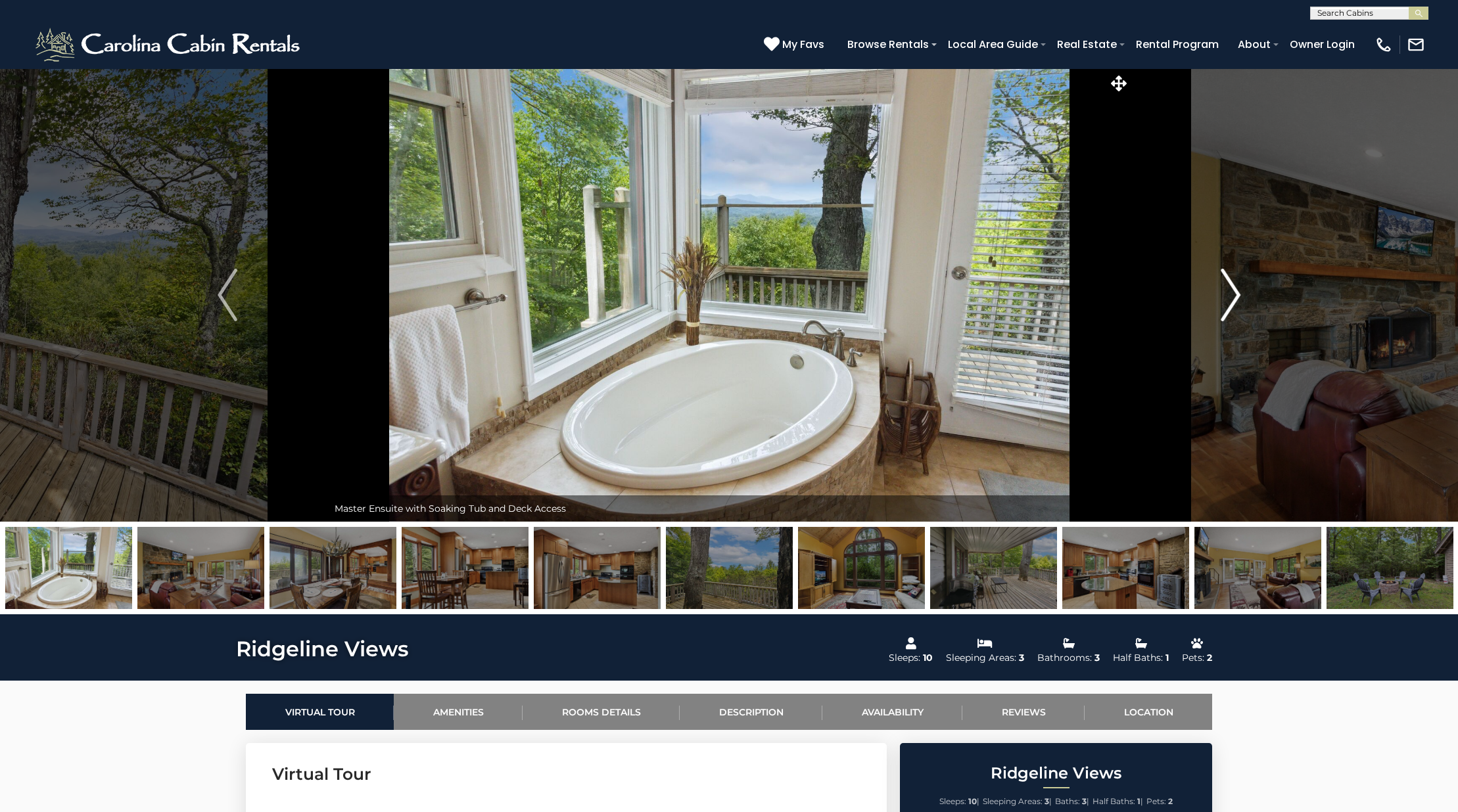
click at [1226, 307] on img "Next" at bounding box center [1230, 295] width 20 height 52
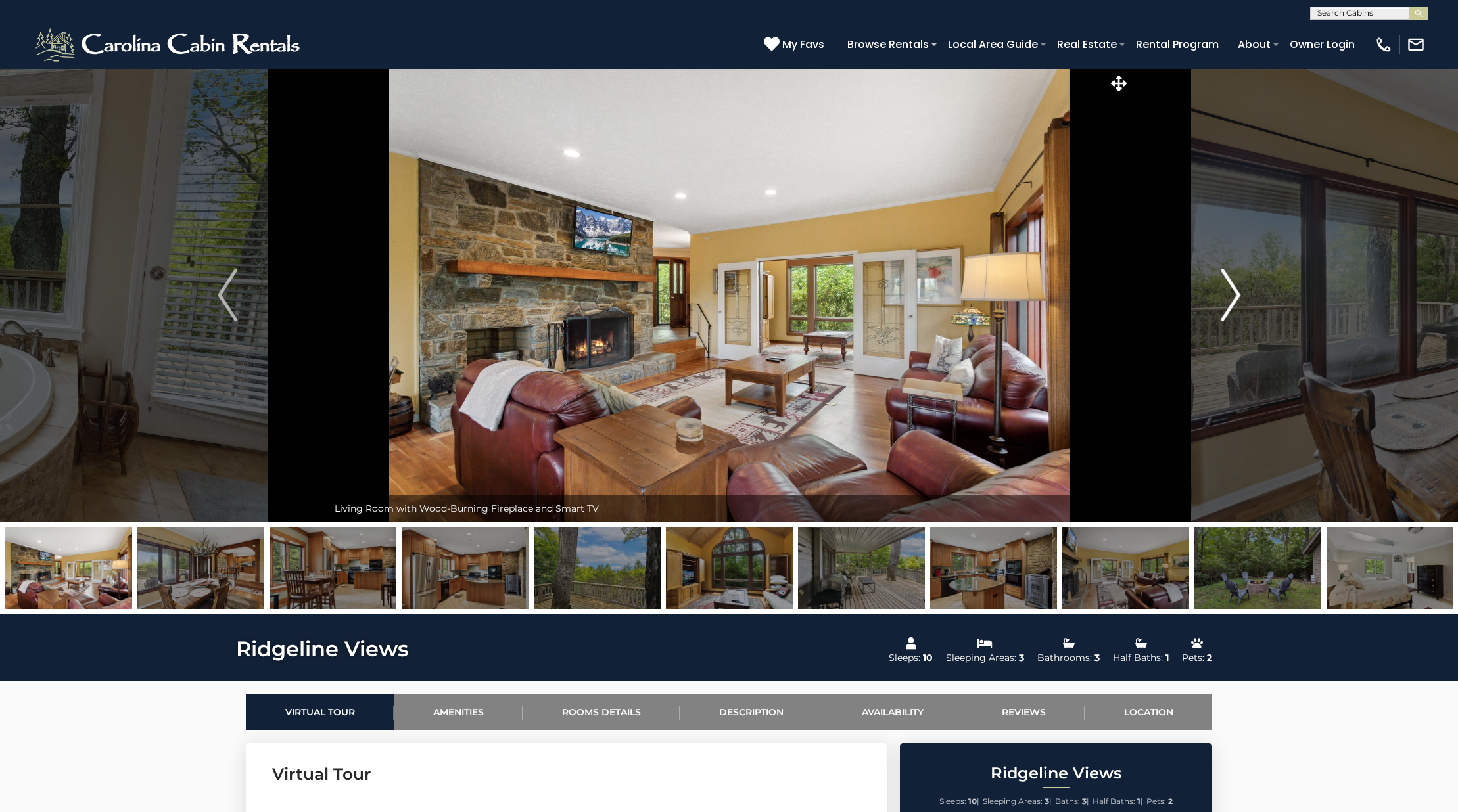
click at [1226, 307] on img "Next" at bounding box center [1230, 295] width 20 height 52
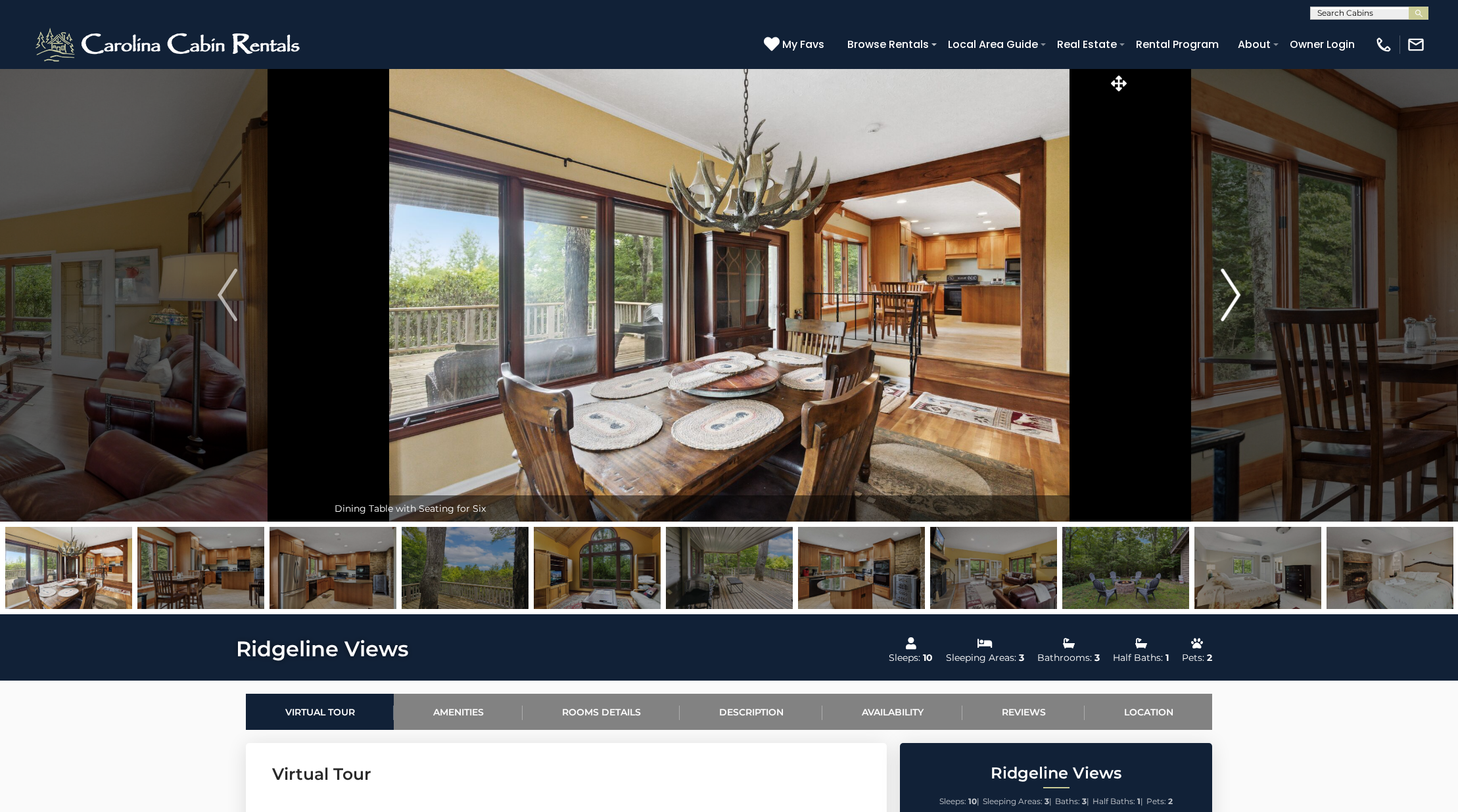
click at [1226, 307] on img "Next" at bounding box center [1230, 295] width 20 height 52
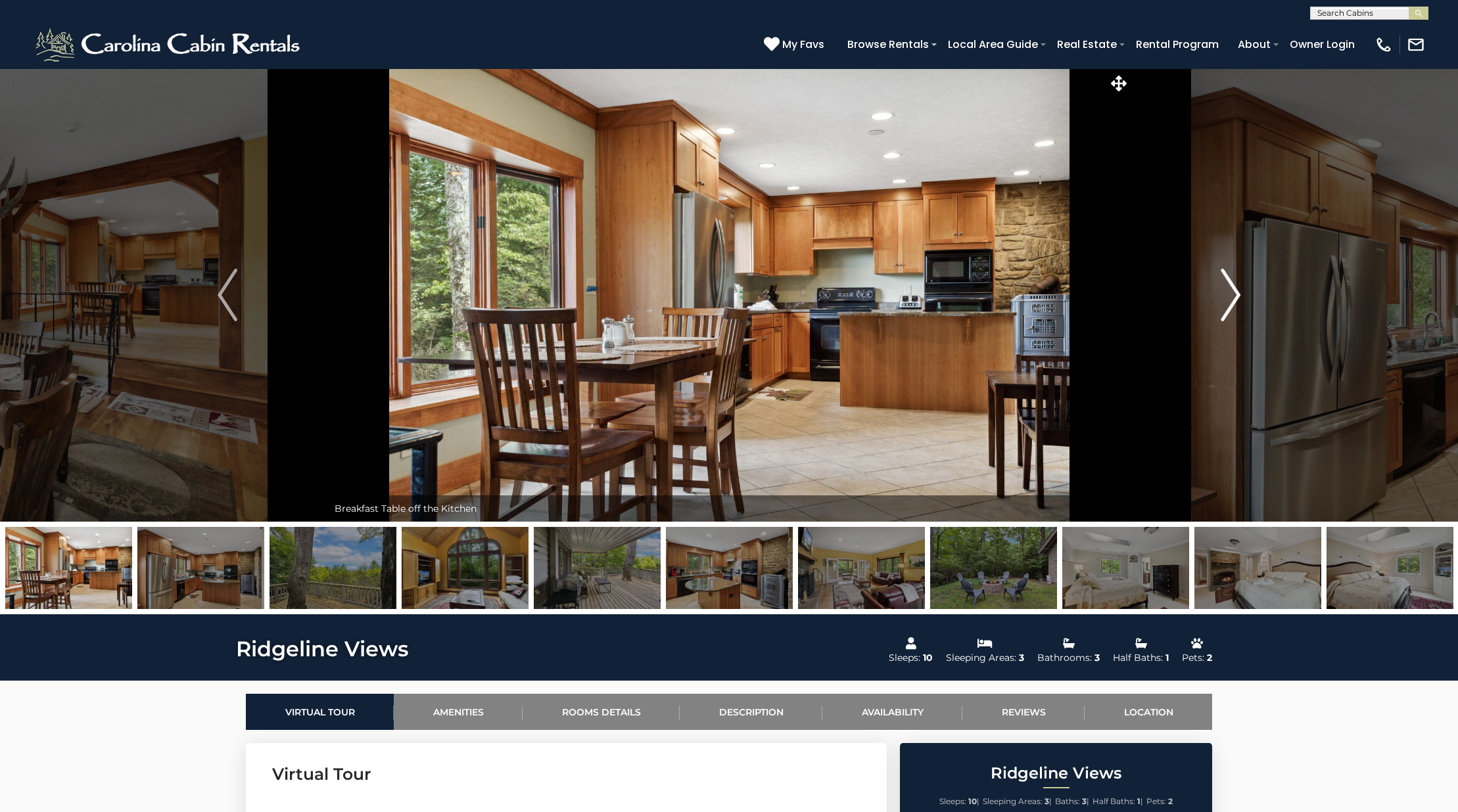
click at [1226, 307] on img "Next" at bounding box center [1230, 295] width 20 height 52
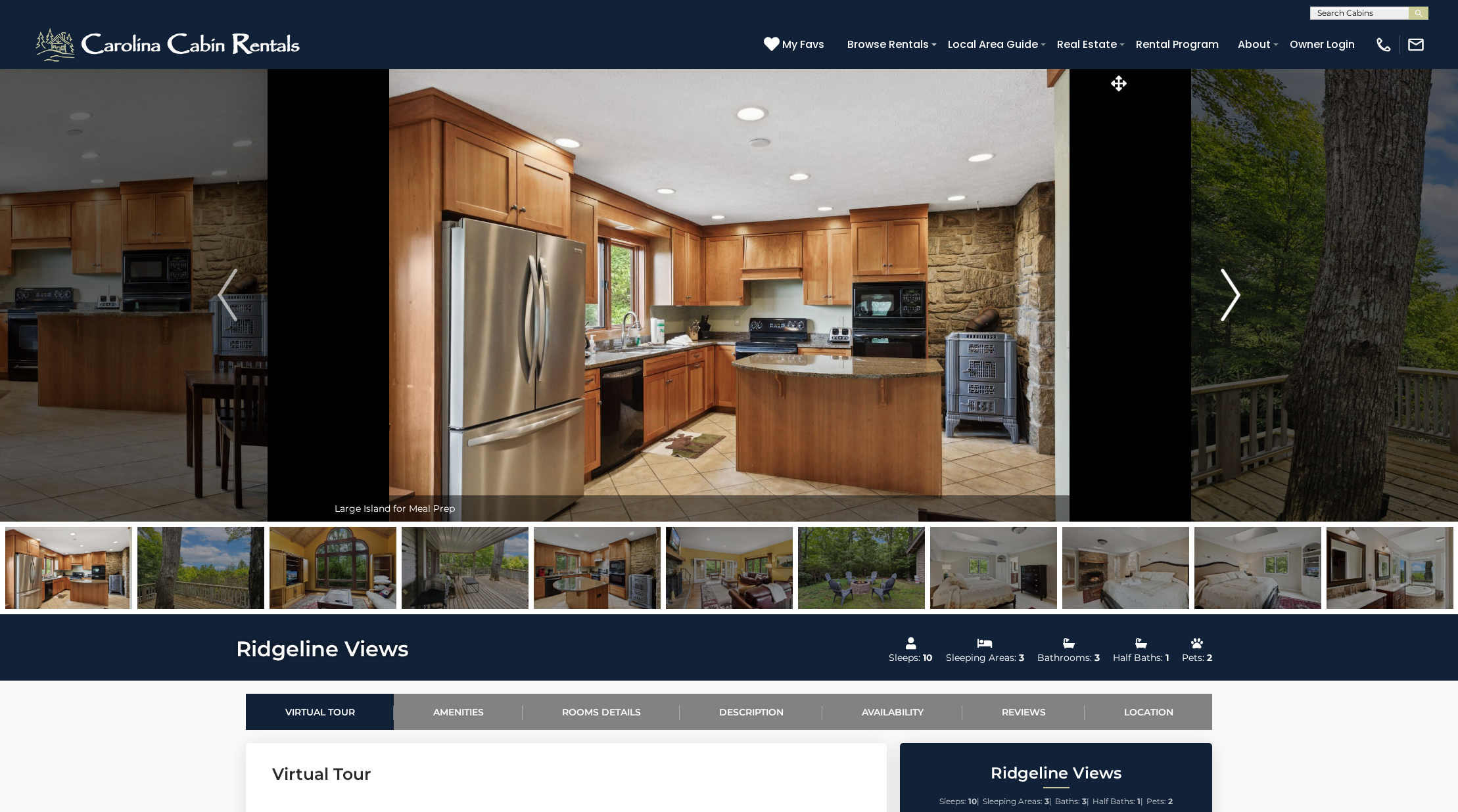
click at [1226, 307] on img "Next" at bounding box center [1230, 295] width 20 height 52
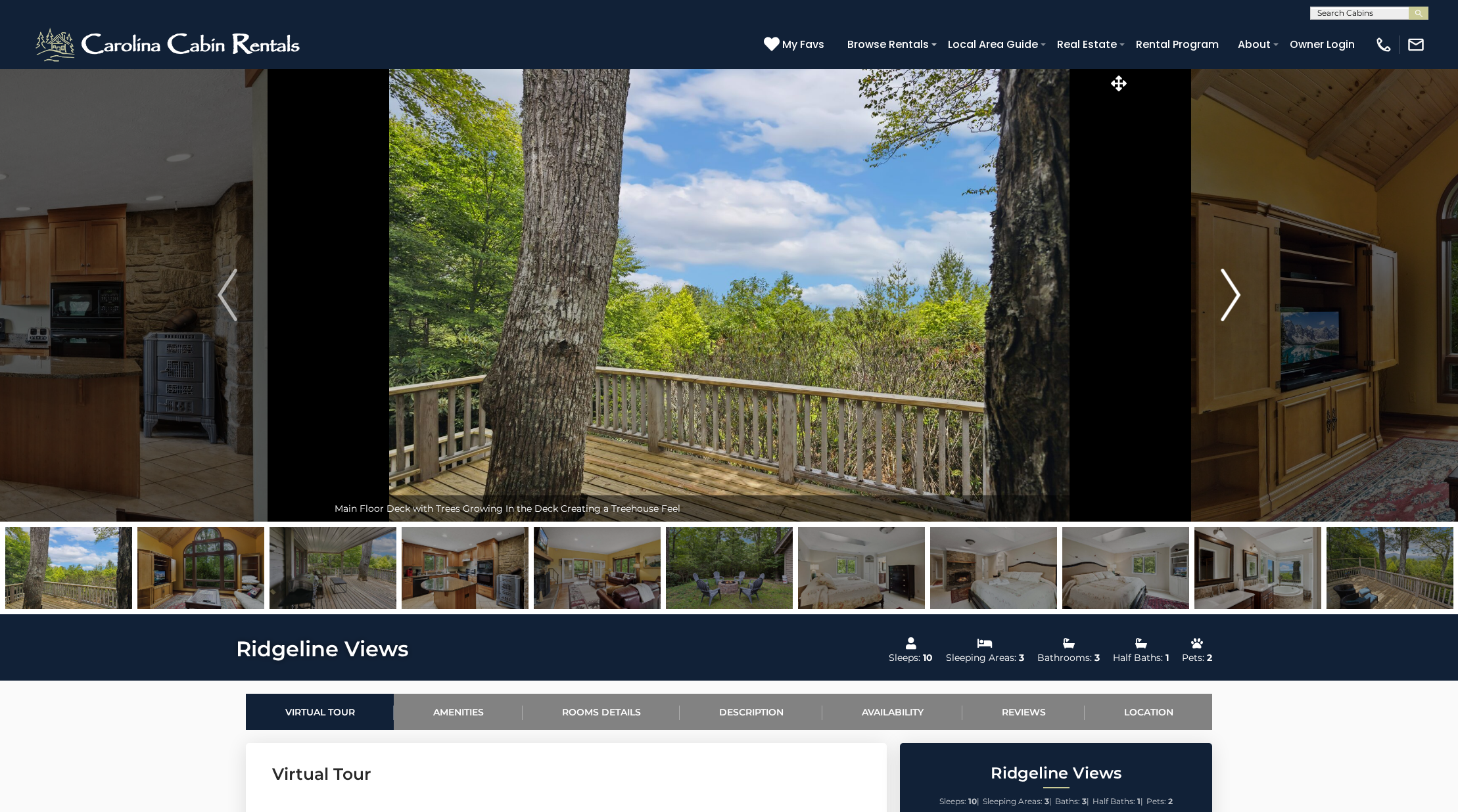
click at [1226, 307] on img "Next" at bounding box center [1230, 295] width 20 height 52
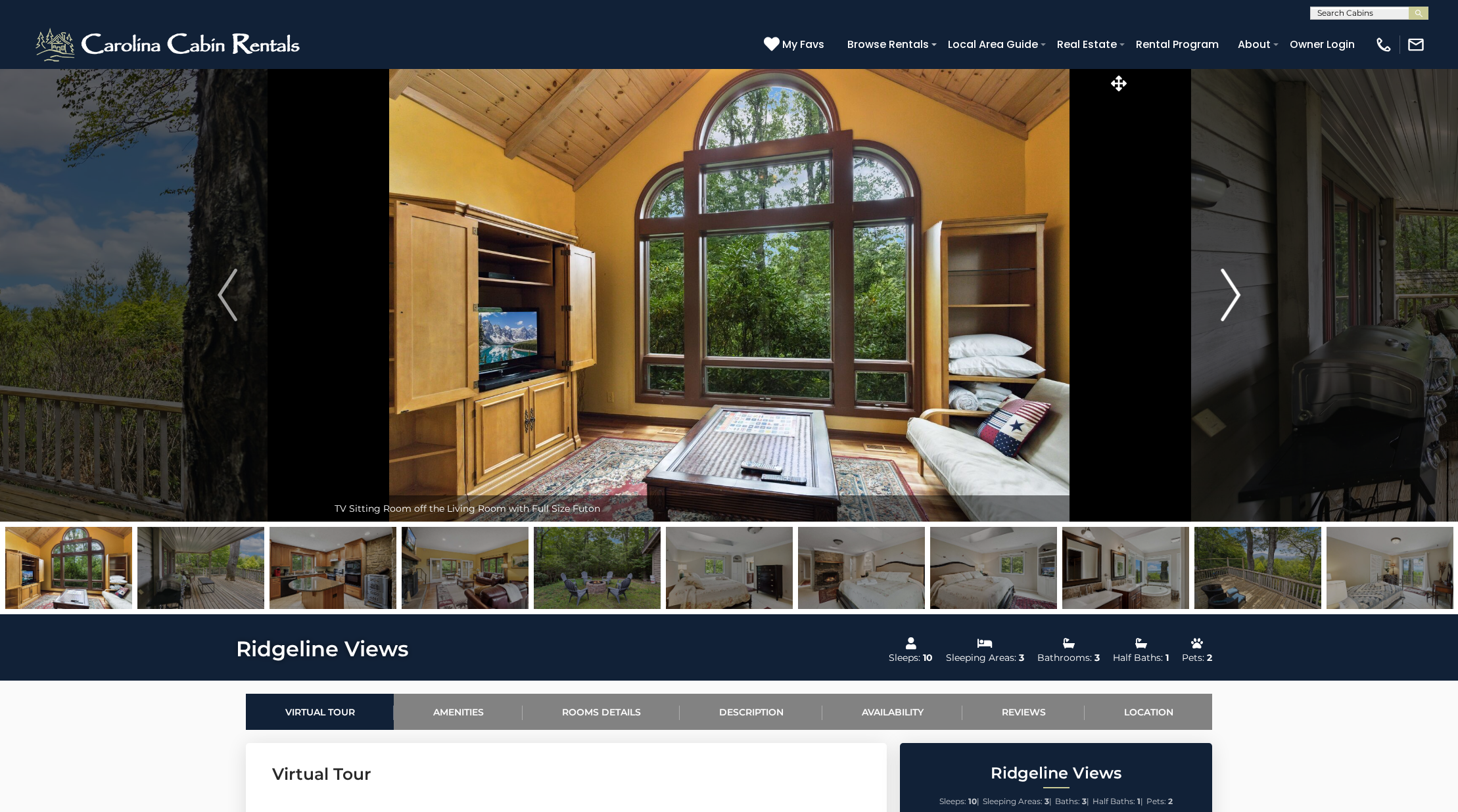
click at [1226, 307] on img "Next" at bounding box center [1230, 295] width 20 height 52
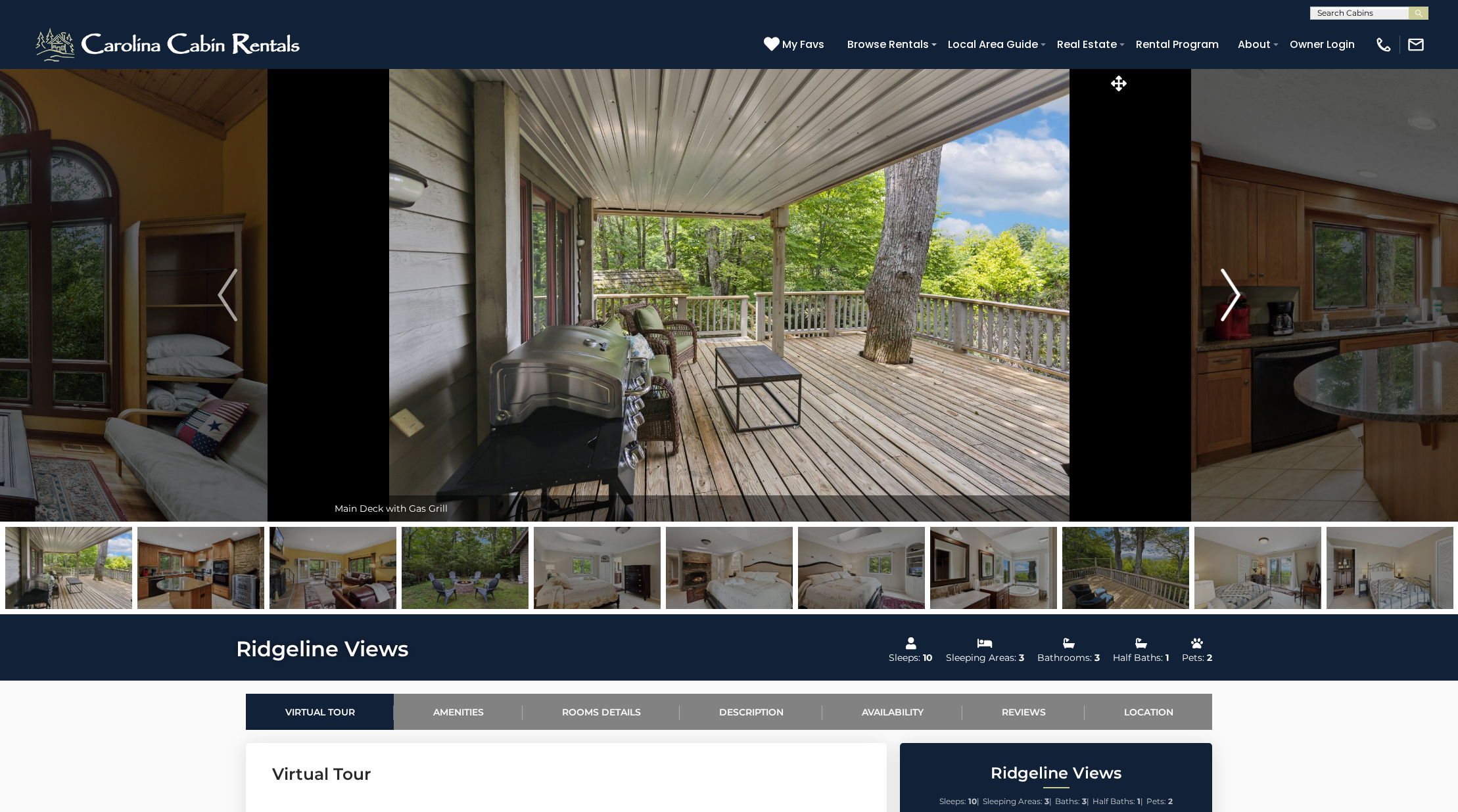
click at [1234, 301] on img "Next" at bounding box center [1230, 295] width 20 height 52
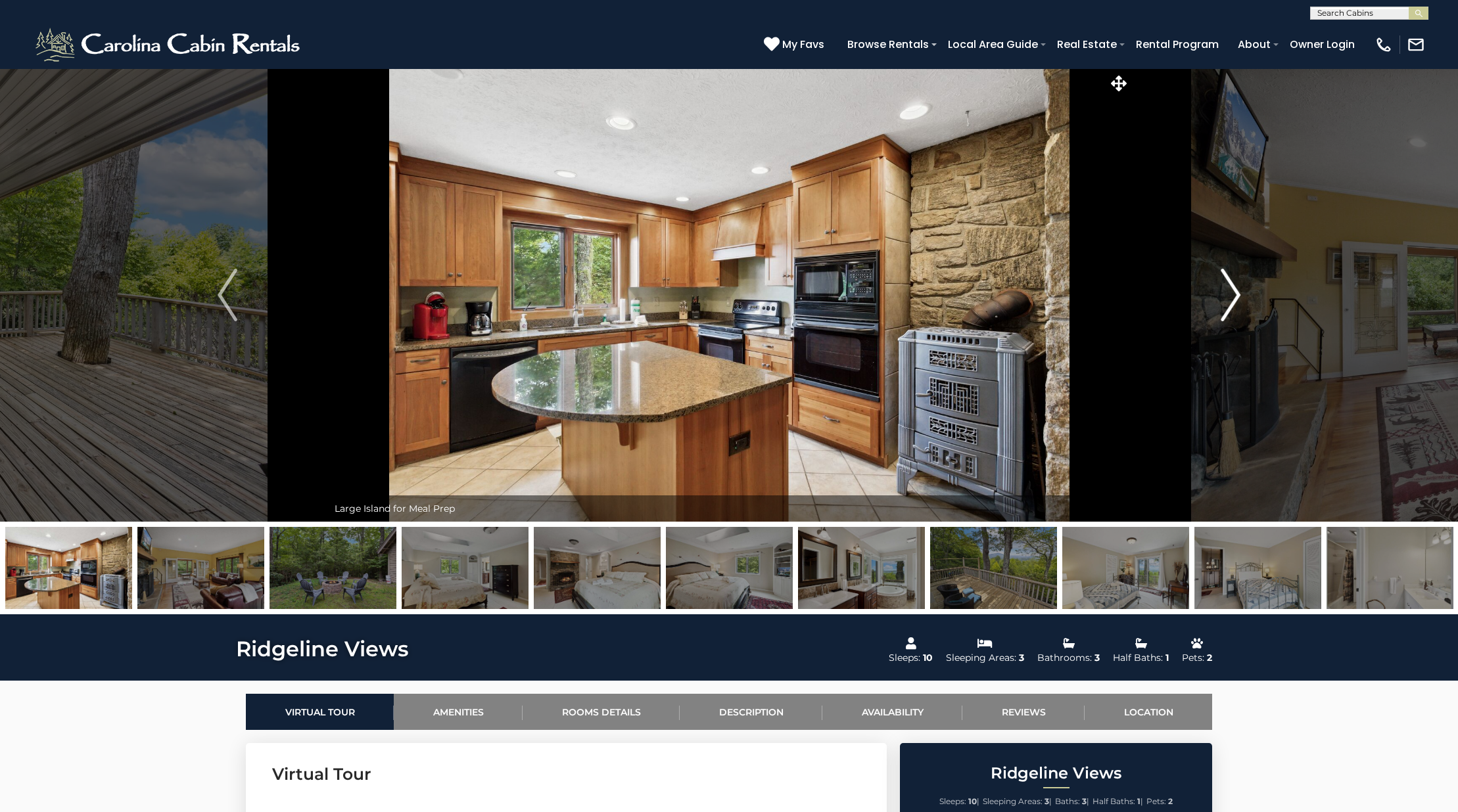
click at [1234, 301] on img "Next" at bounding box center [1230, 295] width 20 height 52
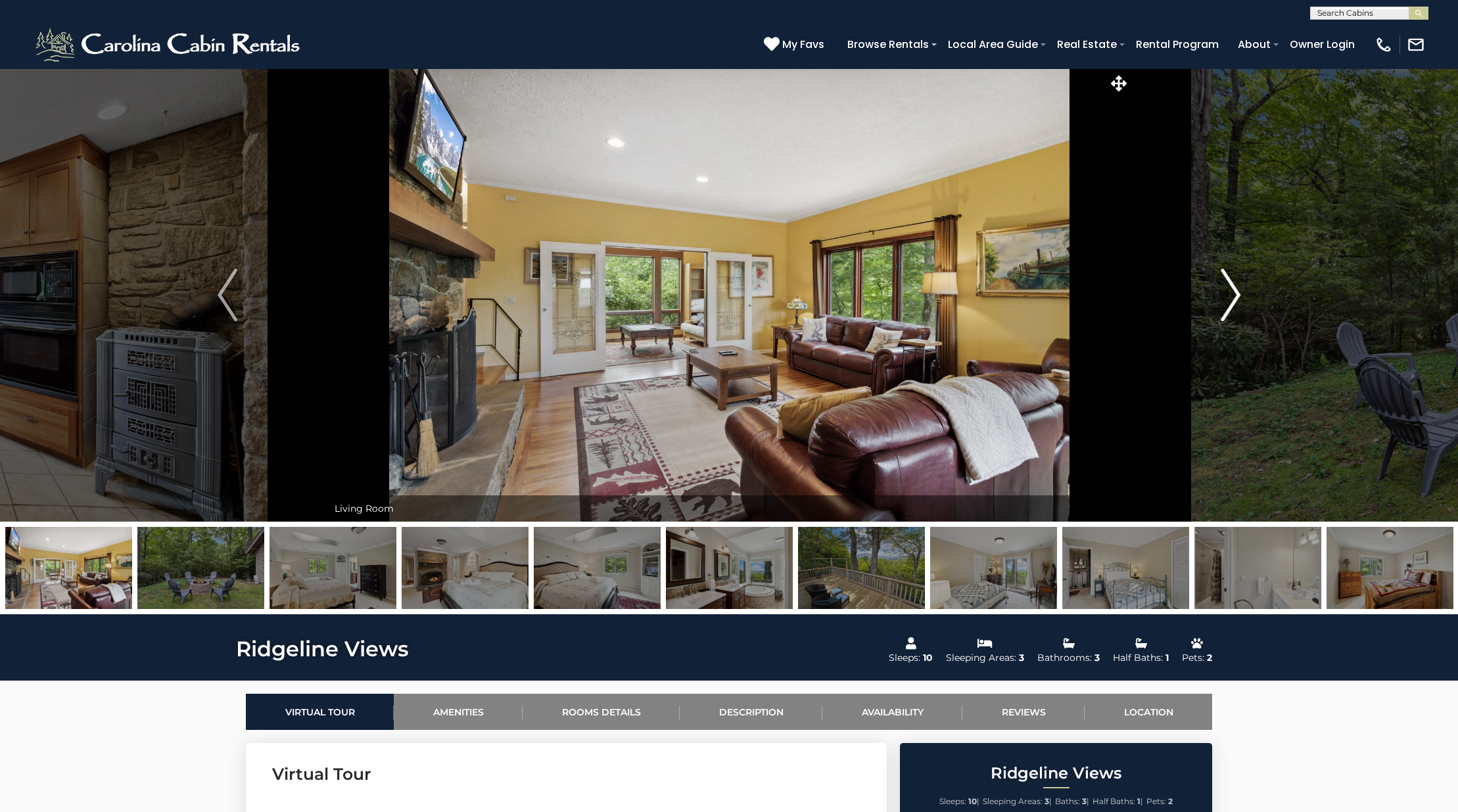
click at [1234, 301] on img "Next" at bounding box center [1230, 295] width 20 height 52
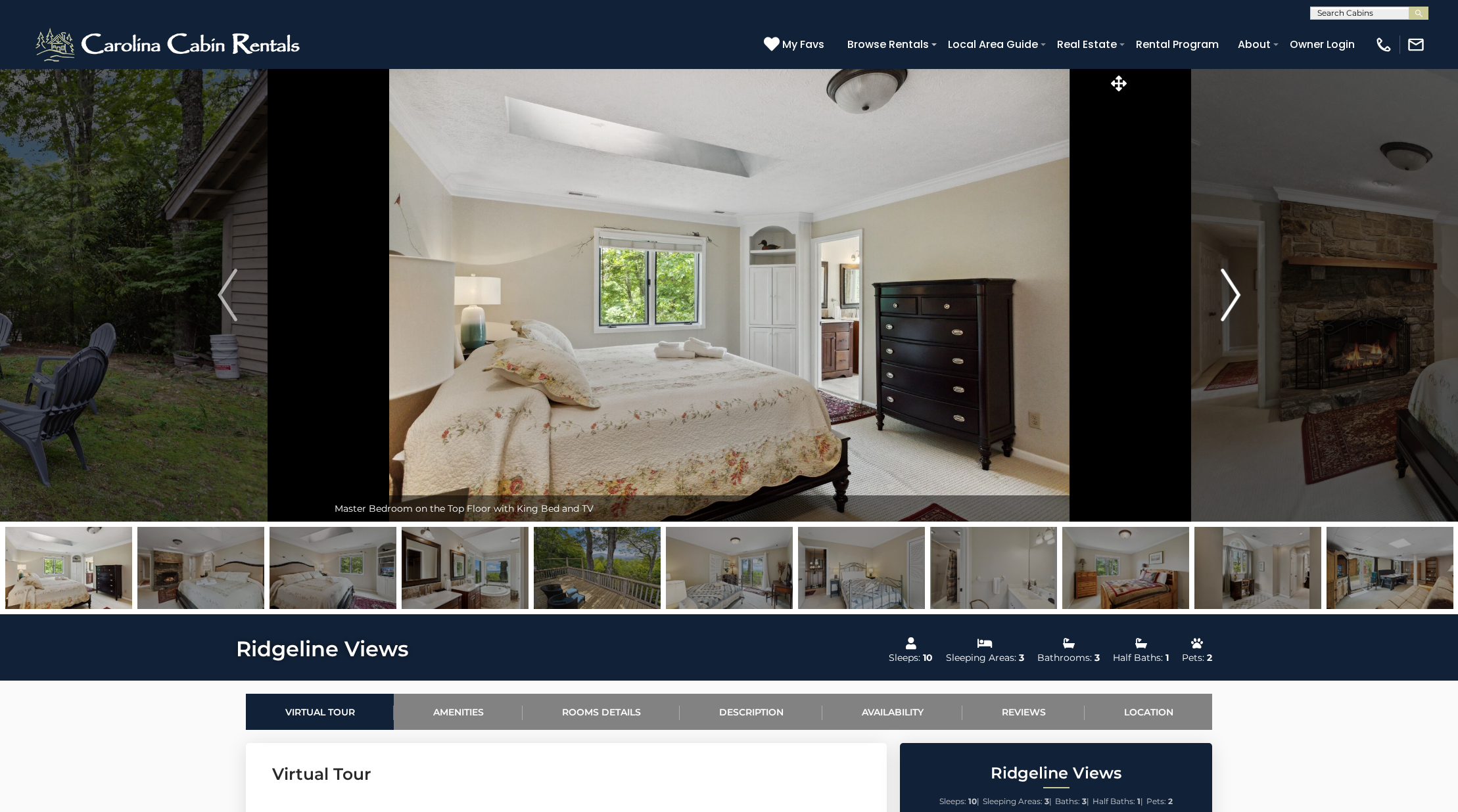
click at [1234, 301] on img "Next" at bounding box center [1230, 295] width 20 height 52
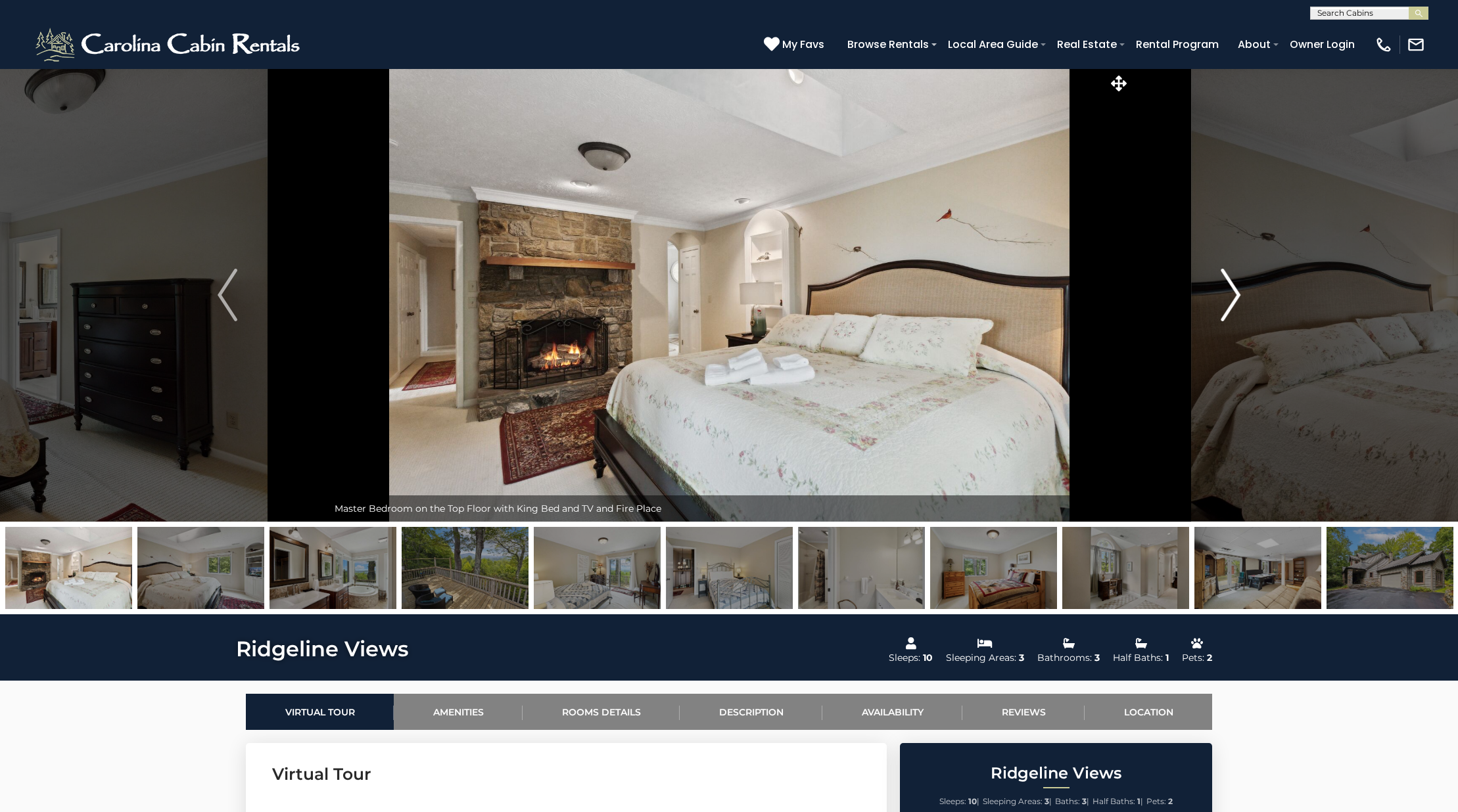
click at [1234, 301] on img "Next" at bounding box center [1230, 295] width 20 height 52
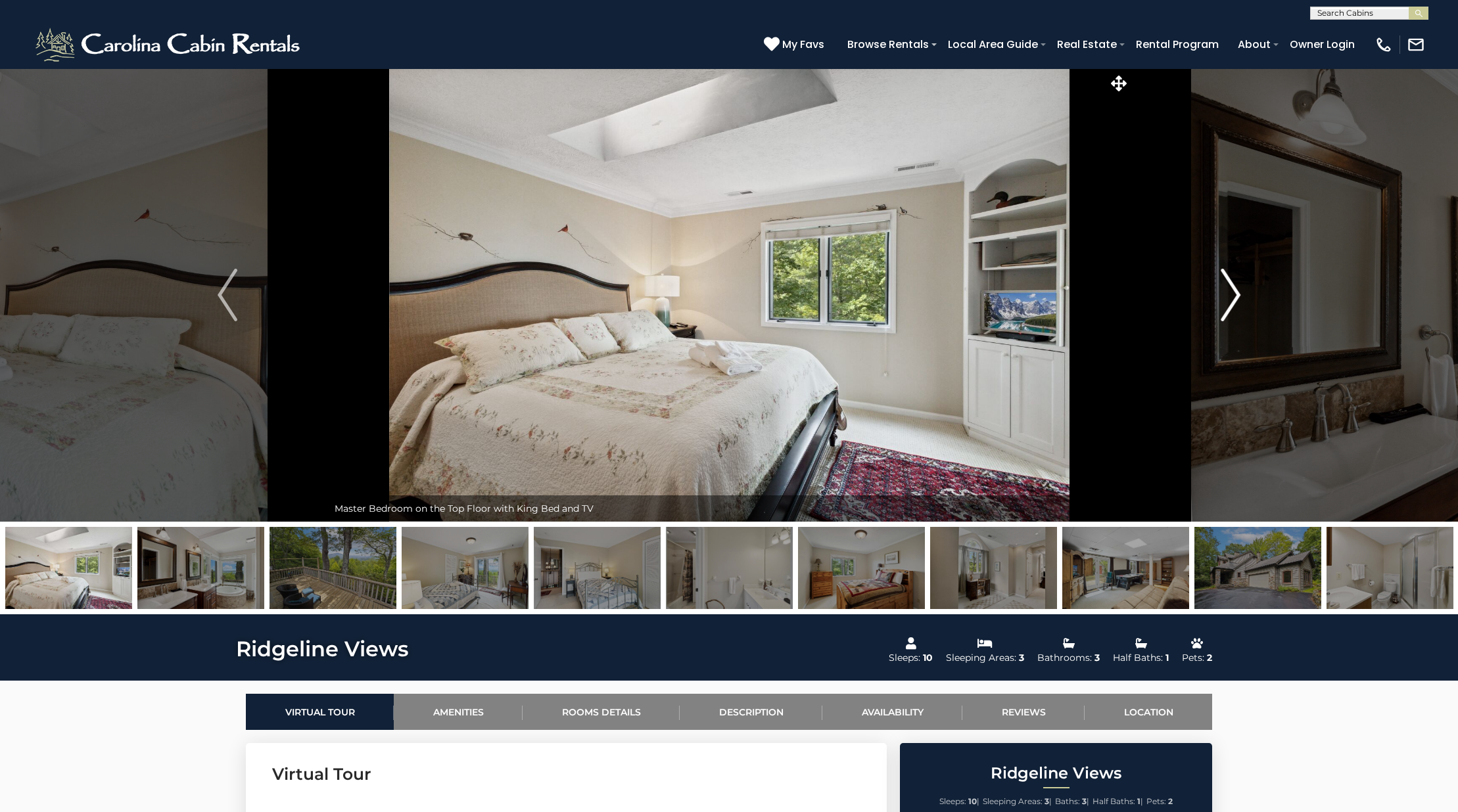
click at [1234, 301] on img "Next" at bounding box center [1230, 295] width 20 height 52
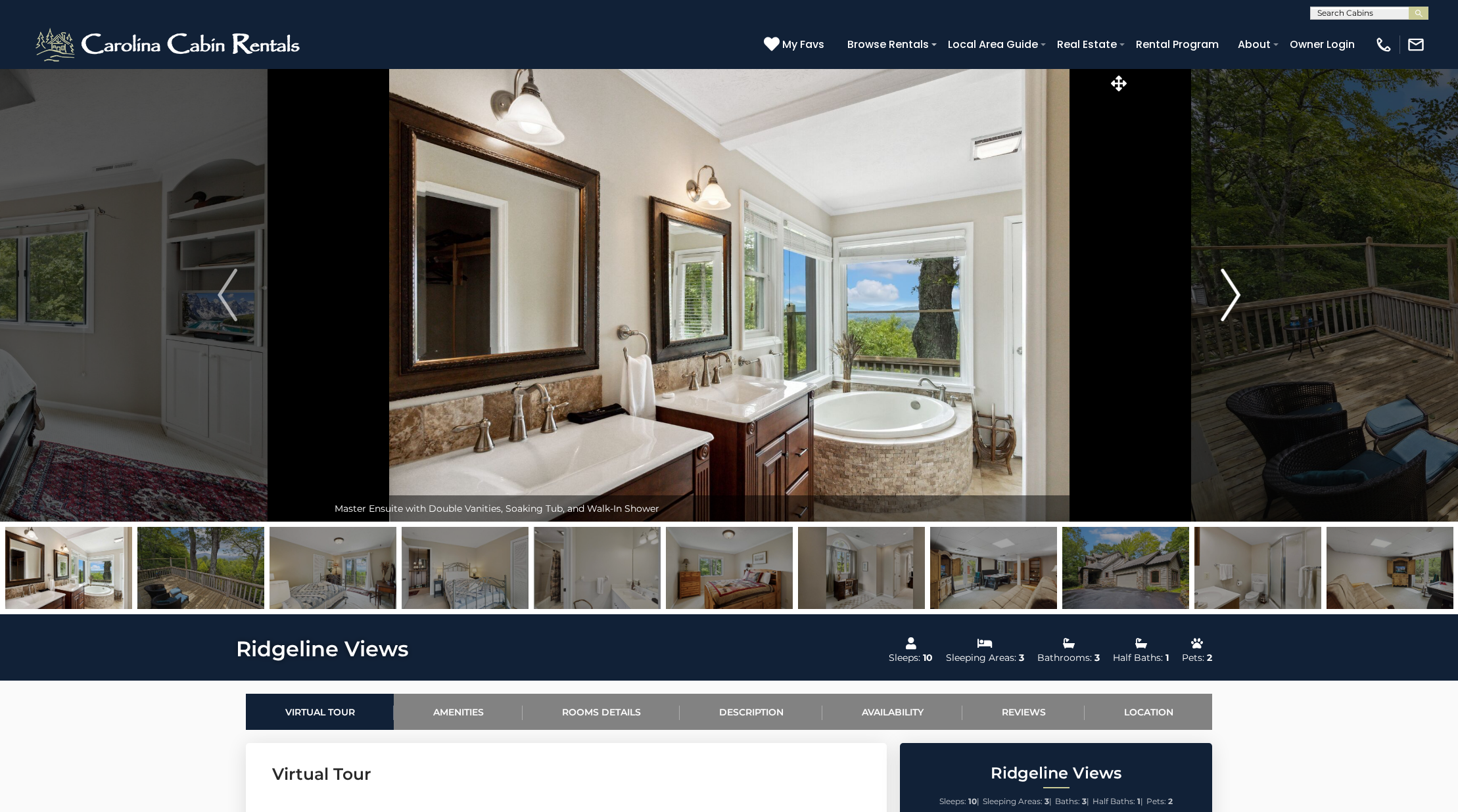
click at [1234, 301] on img "Next" at bounding box center [1230, 295] width 20 height 52
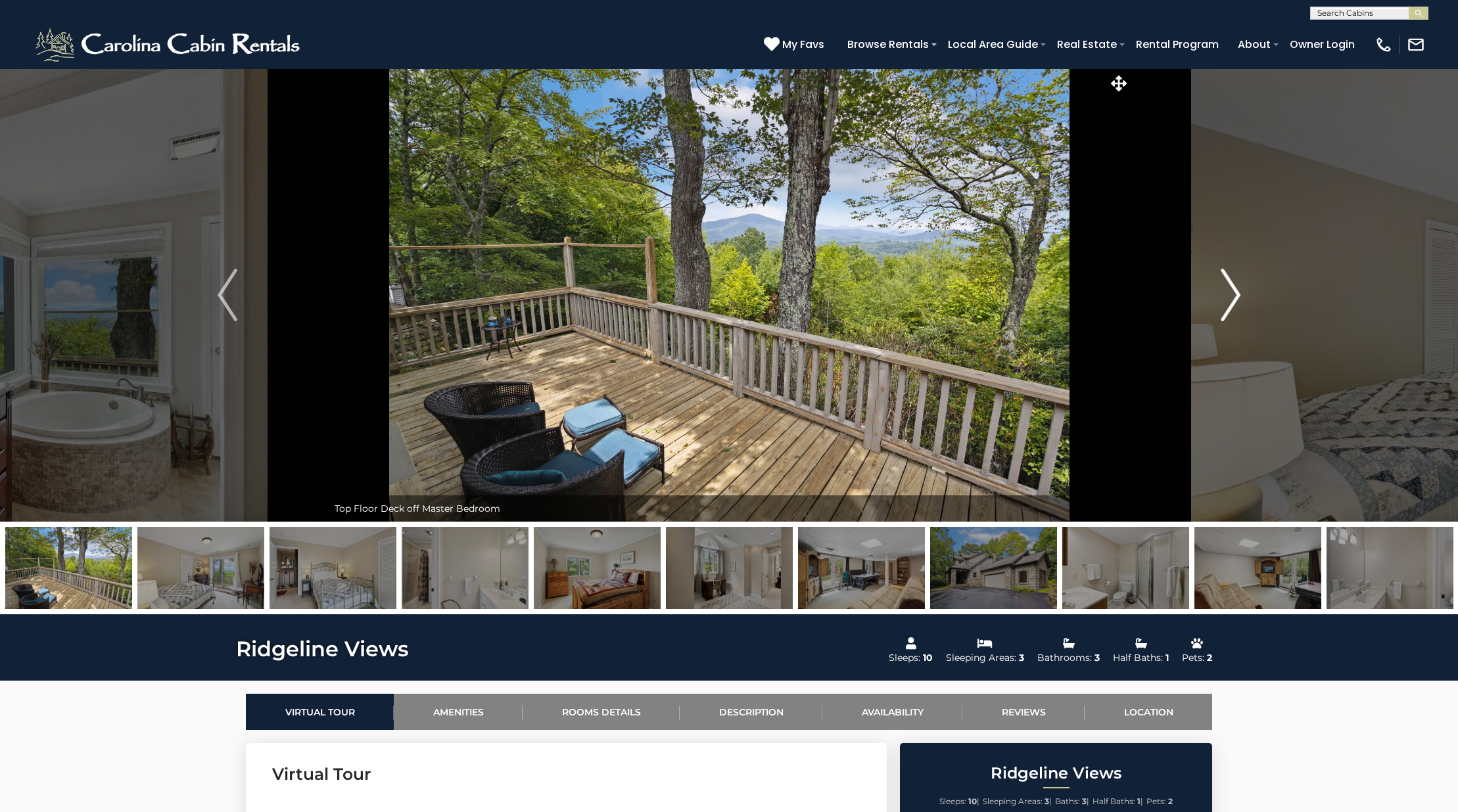
click at [1234, 301] on img "Next" at bounding box center [1230, 295] width 20 height 52
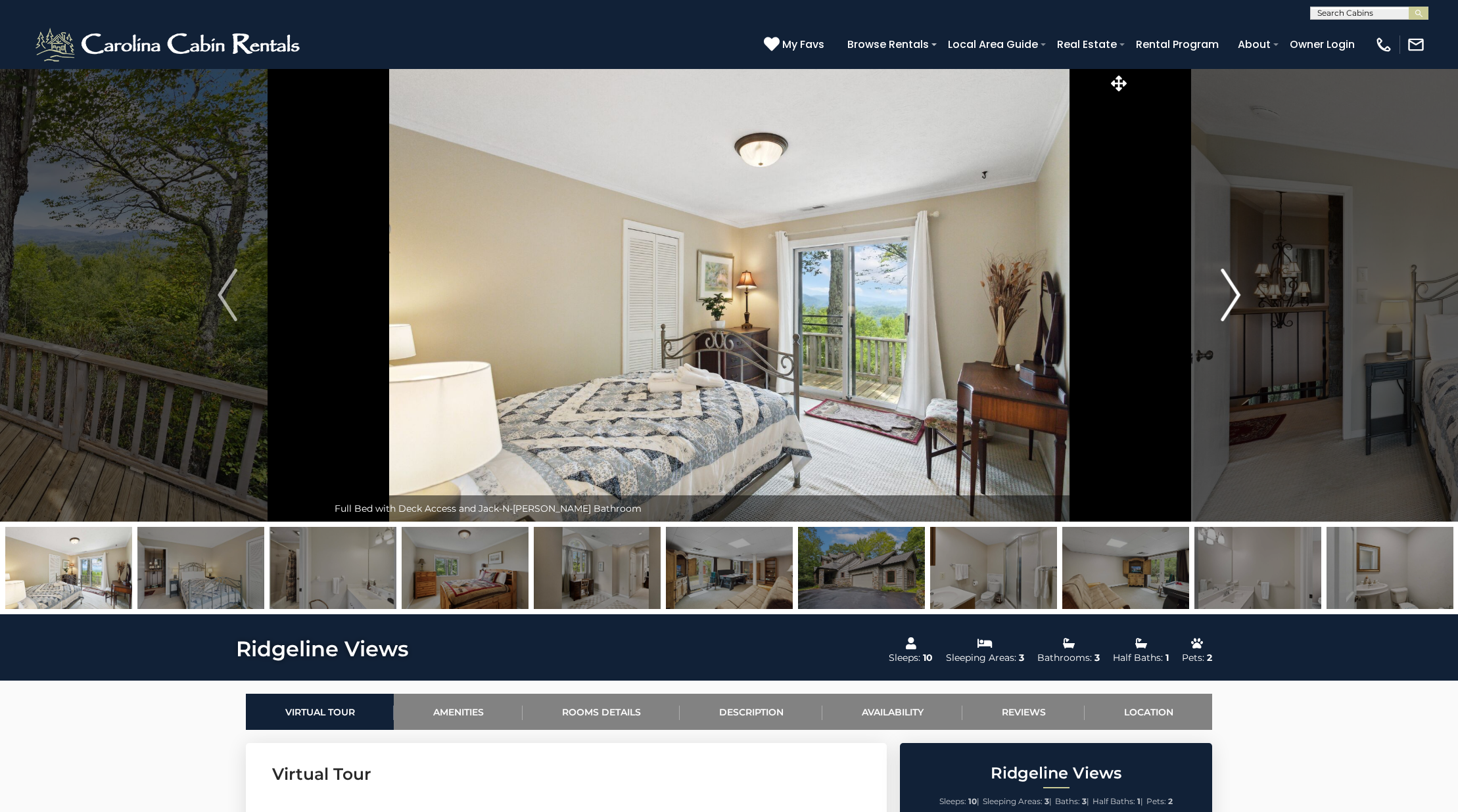
click at [1234, 301] on img "Next" at bounding box center [1230, 295] width 20 height 52
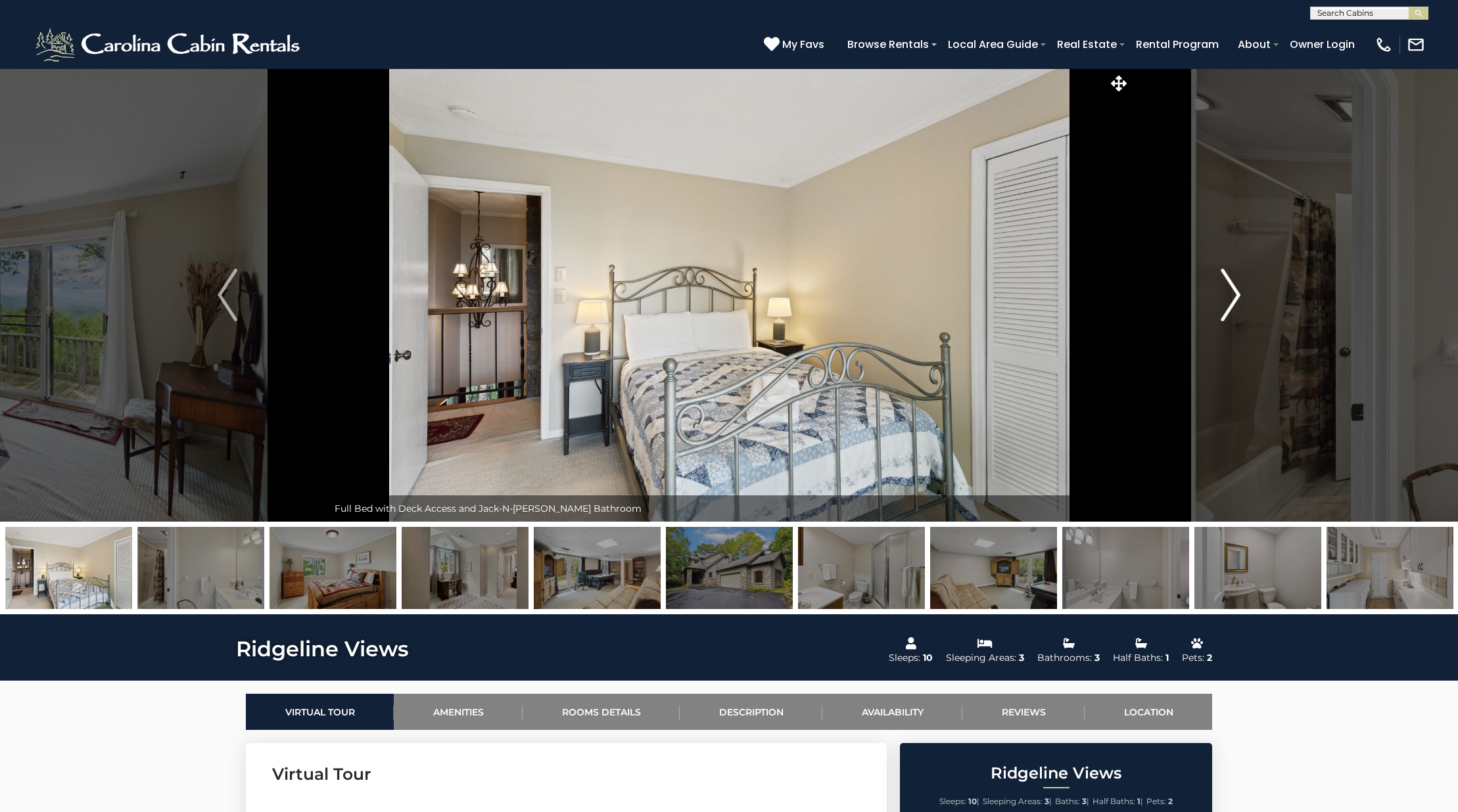
click at [1234, 301] on img "Next" at bounding box center [1230, 295] width 20 height 52
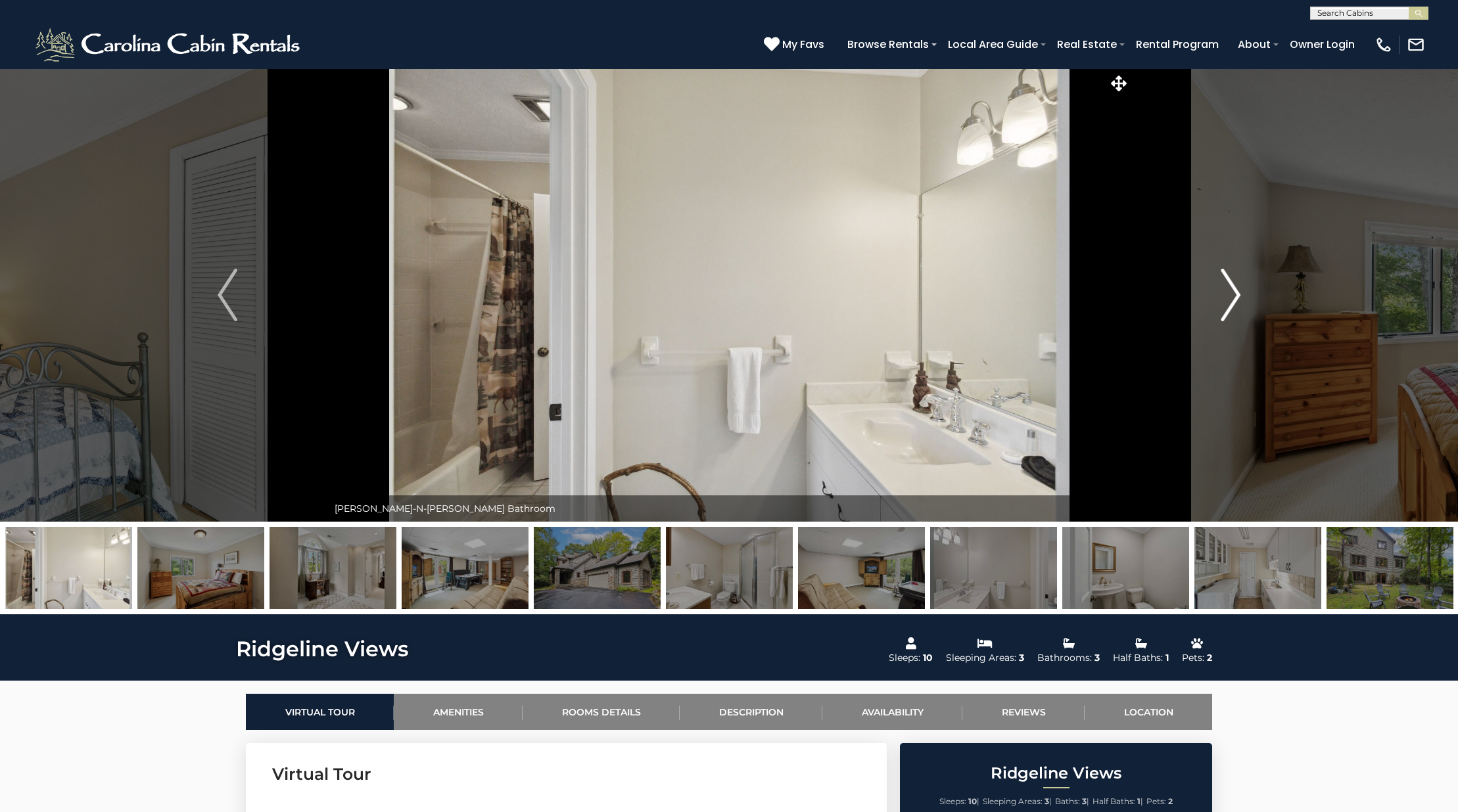
click at [1234, 301] on img "Next" at bounding box center [1230, 295] width 20 height 52
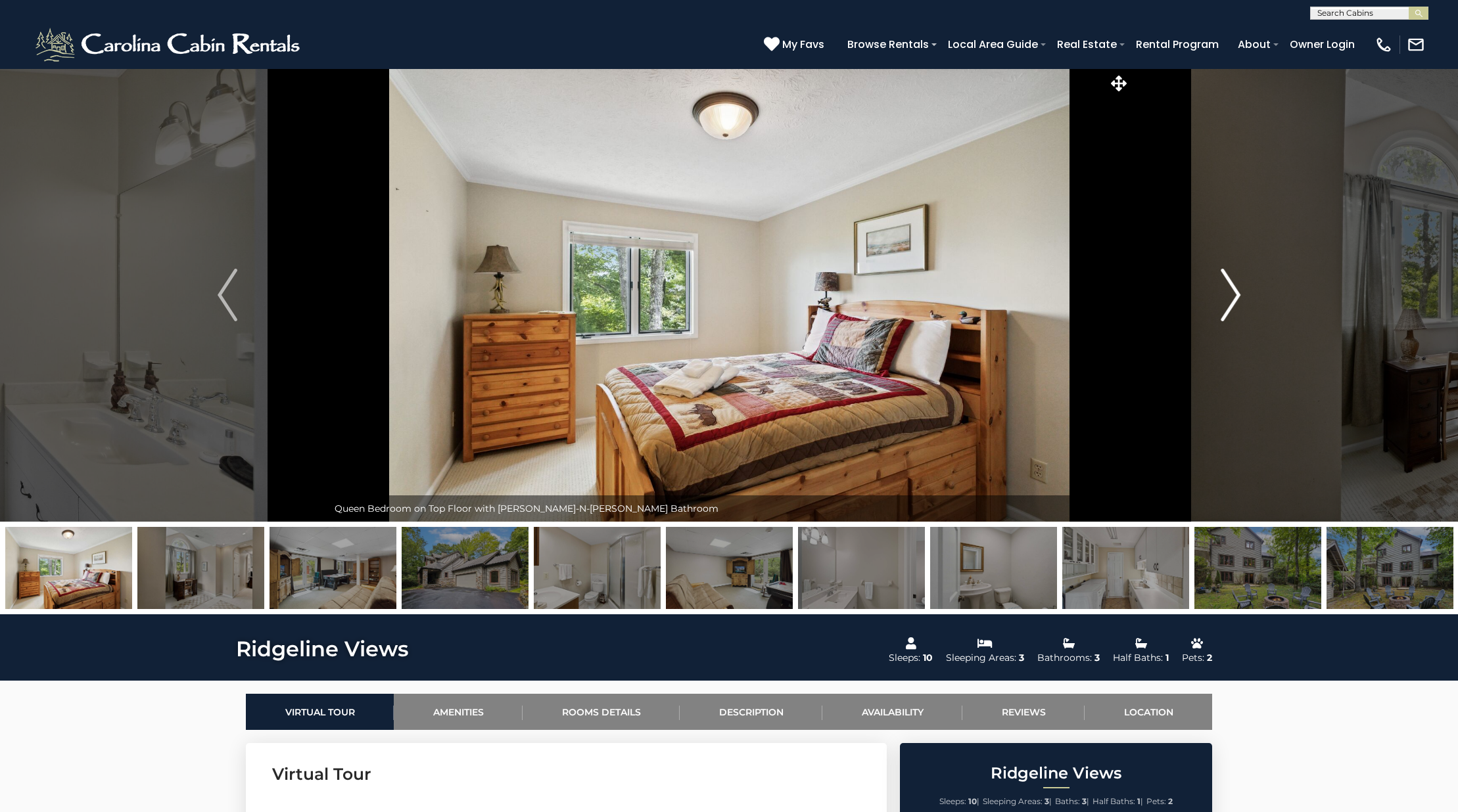
click at [1234, 301] on img "Next" at bounding box center [1230, 295] width 20 height 52
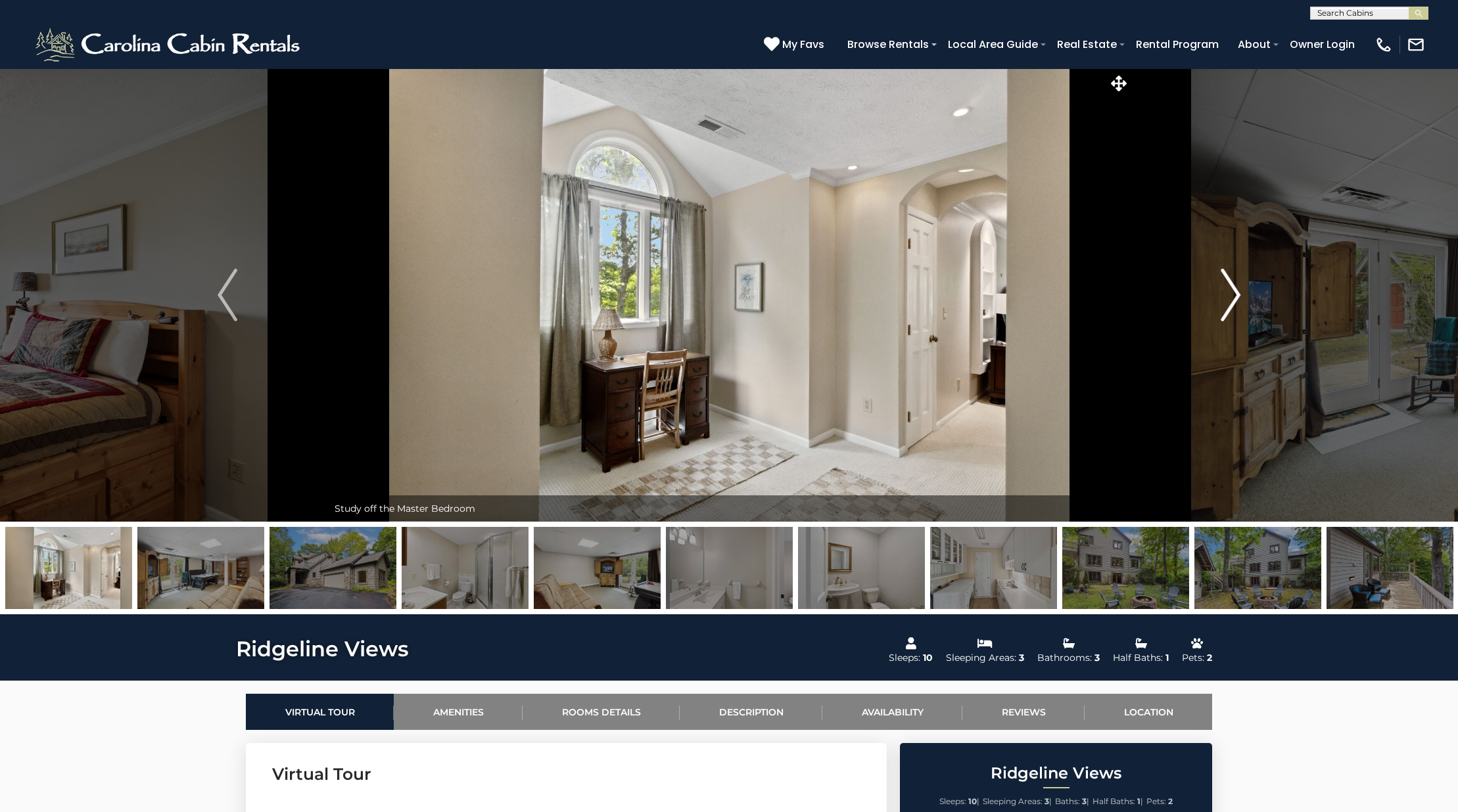
click at [1234, 301] on img "Next" at bounding box center [1230, 295] width 20 height 52
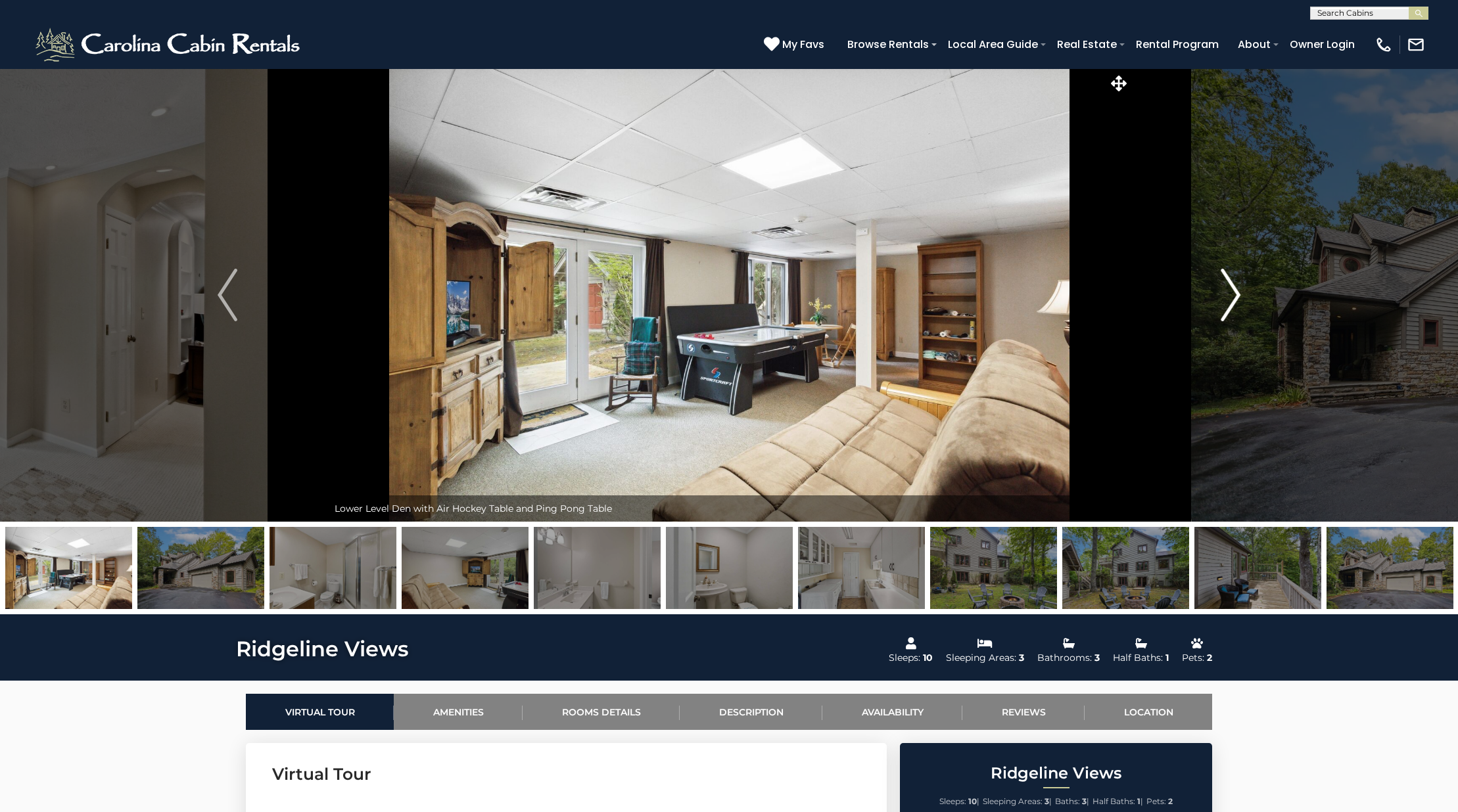
click at [1234, 301] on img "Next" at bounding box center [1230, 295] width 20 height 52
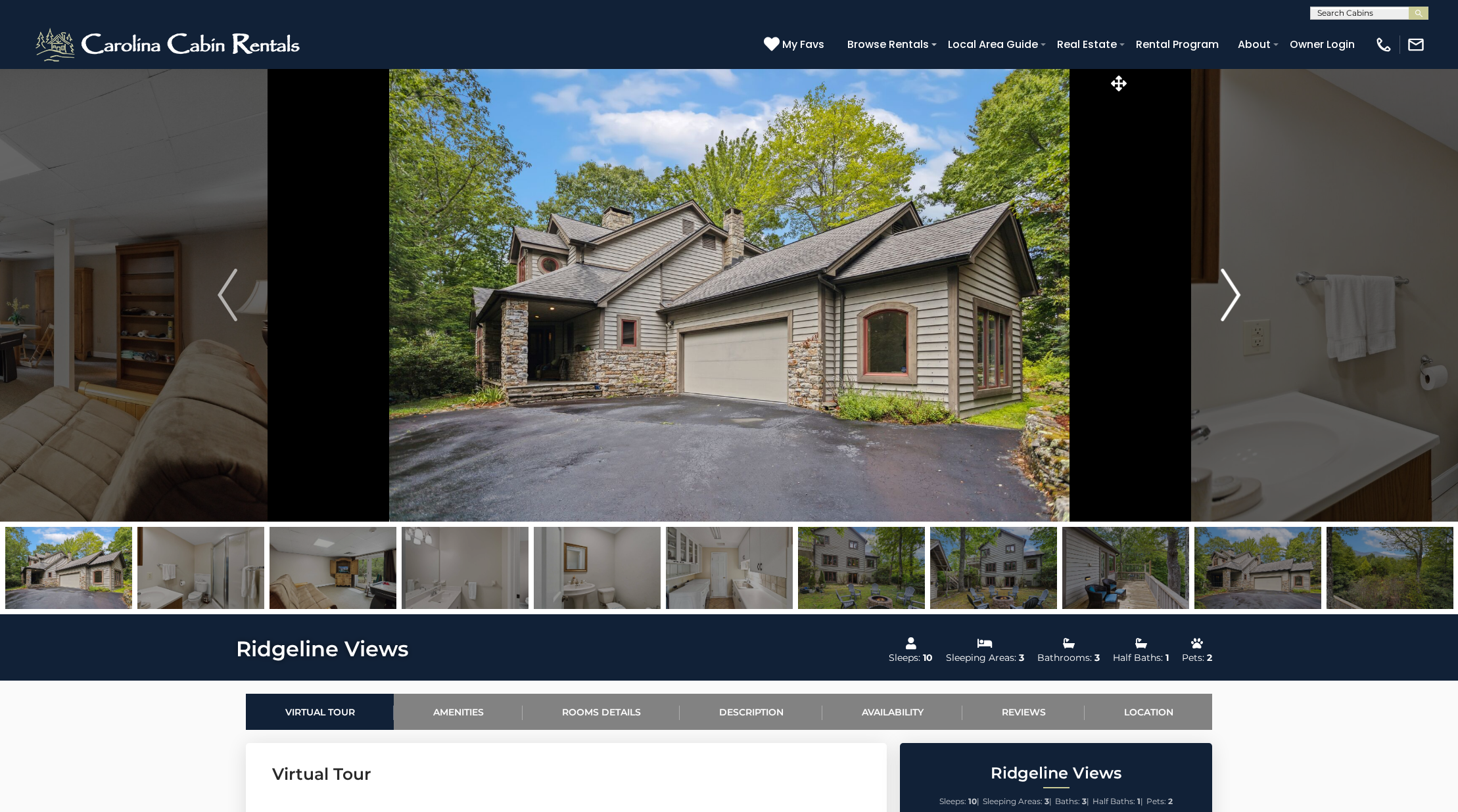
click at [1234, 301] on img "Next" at bounding box center [1230, 295] width 20 height 52
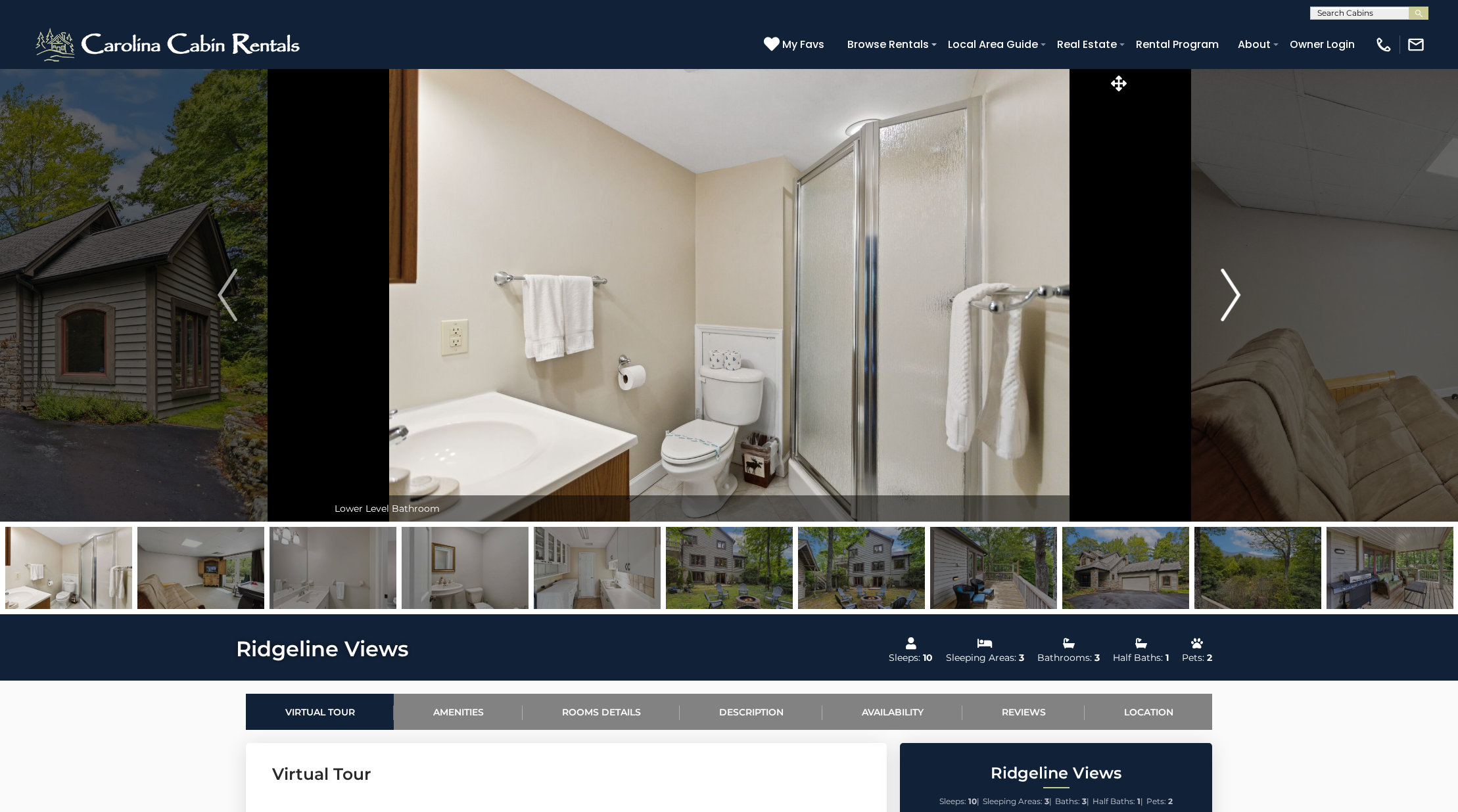
click at [1234, 301] on img "Next" at bounding box center [1230, 295] width 20 height 52
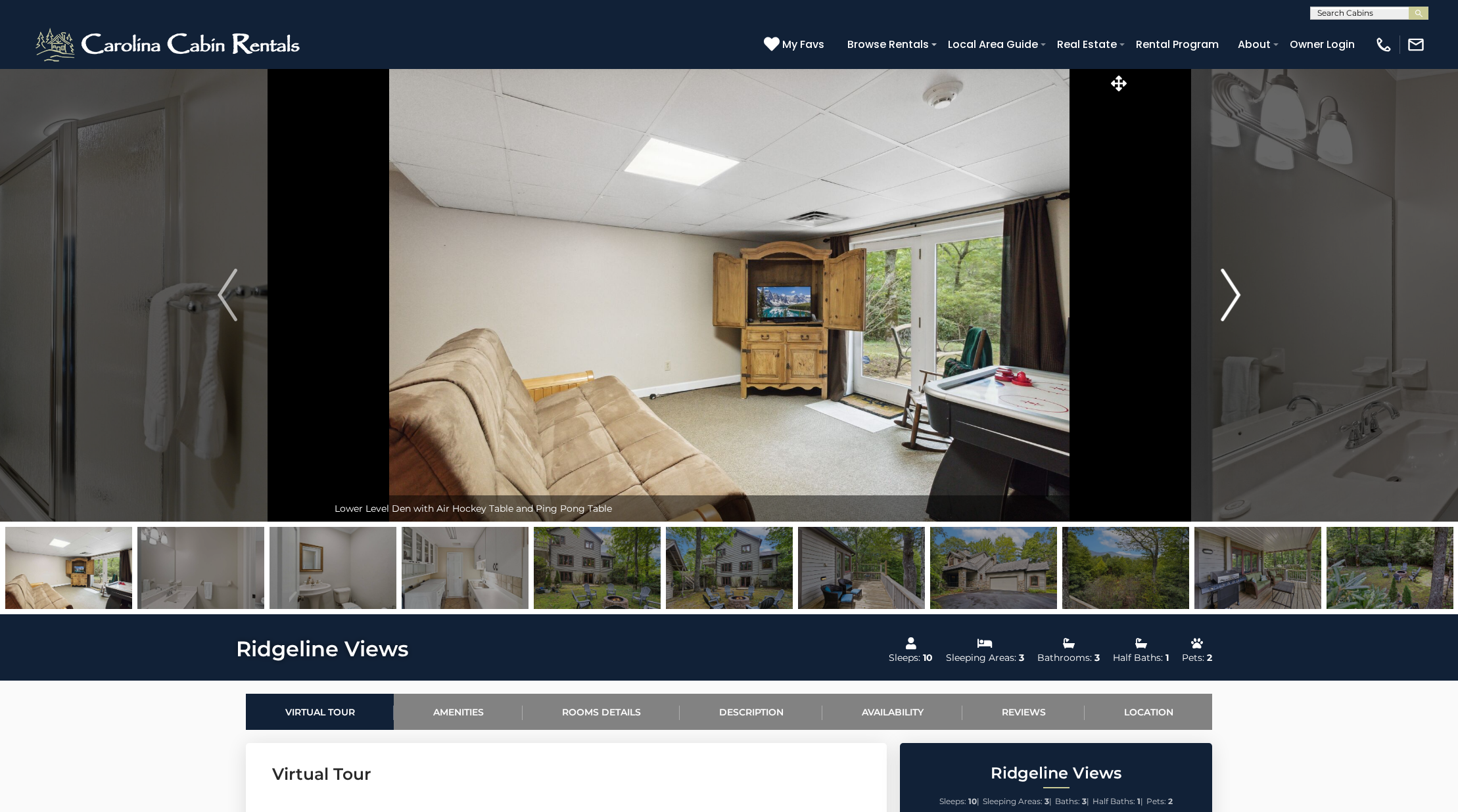
click at [1234, 301] on img "Next" at bounding box center [1230, 295] width 20 height 52
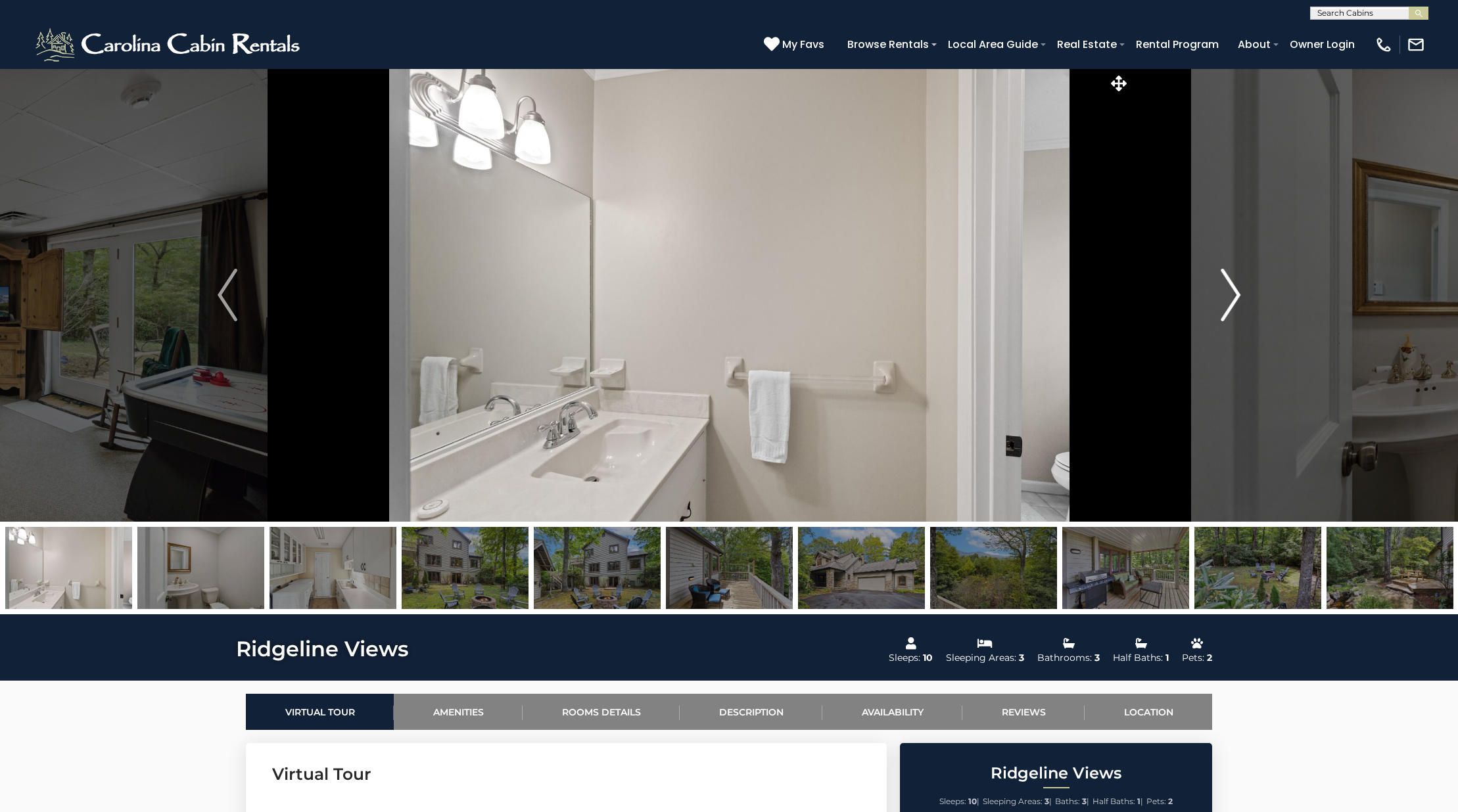
click at [1234, 301] on img "Next" at bounding box center [1230, 295] width 20 height 52
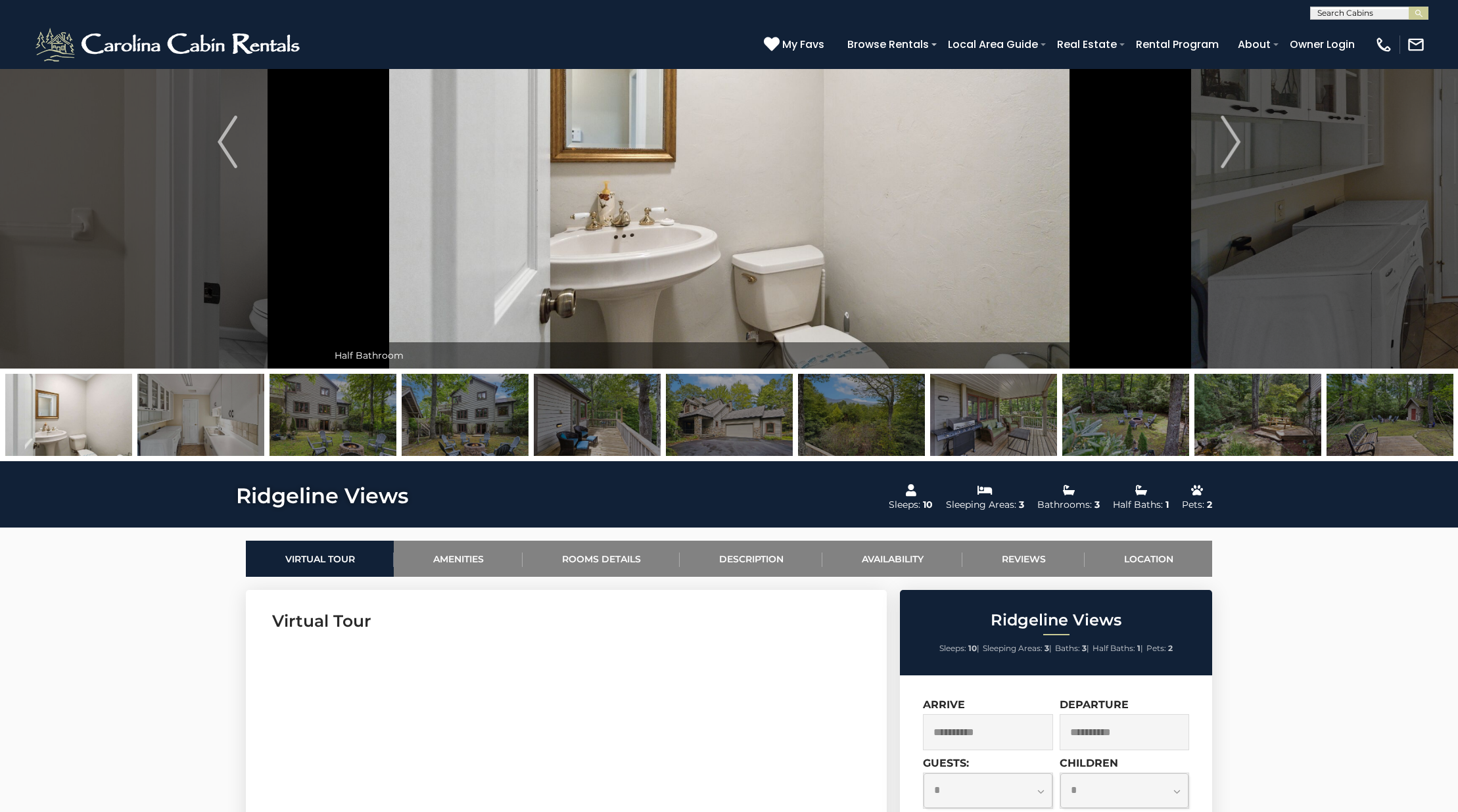
scroll to position [151, 0]
